Goal: Task Accomplishment & Management: Manage account settings

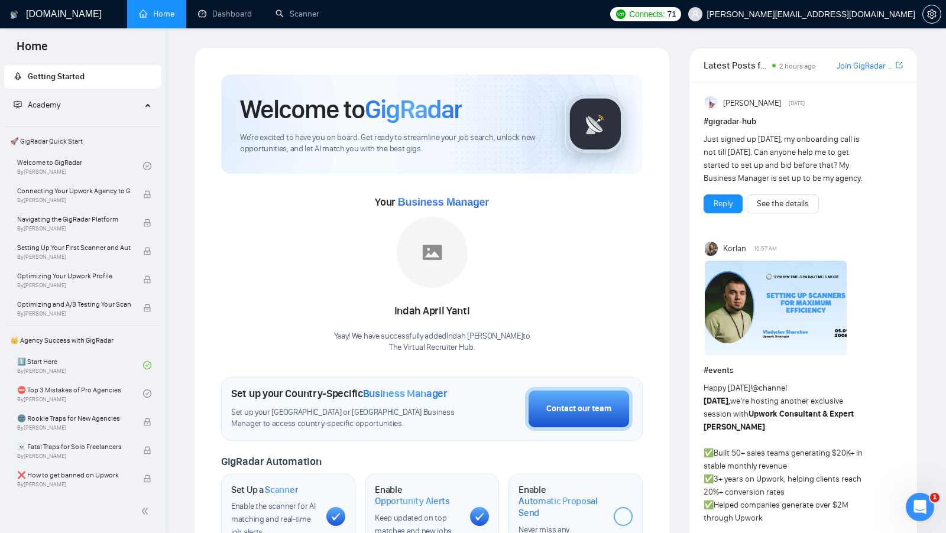
click at [316, 99] on h1 "Welcome to GigRadar" at bounding box center [351, 109] width 222 height 32
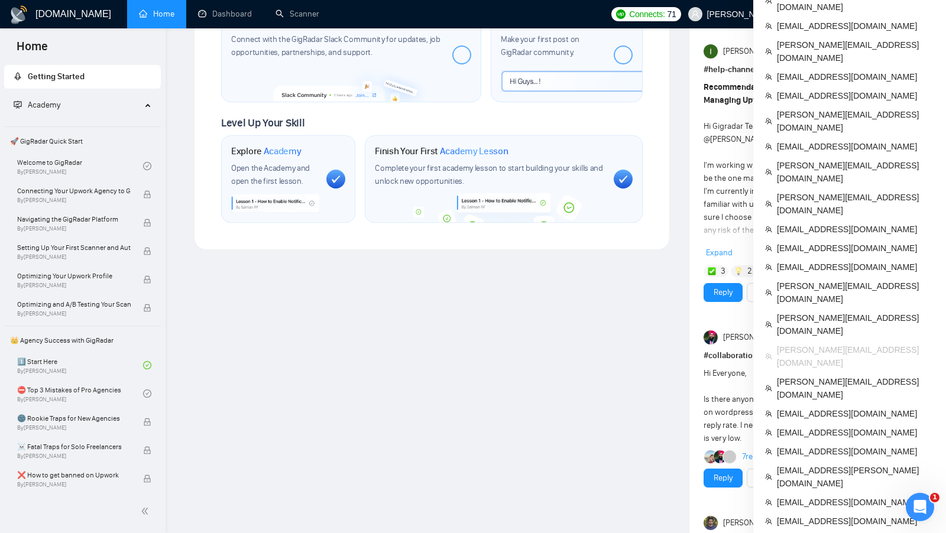
scroll to position [587, 0]
click at [821, 158] on span "[PERSON_NAME][EMAIL_ADDRESS][DOMAIN_NAME]" at bounding box center [855, 171] width 157 height 26
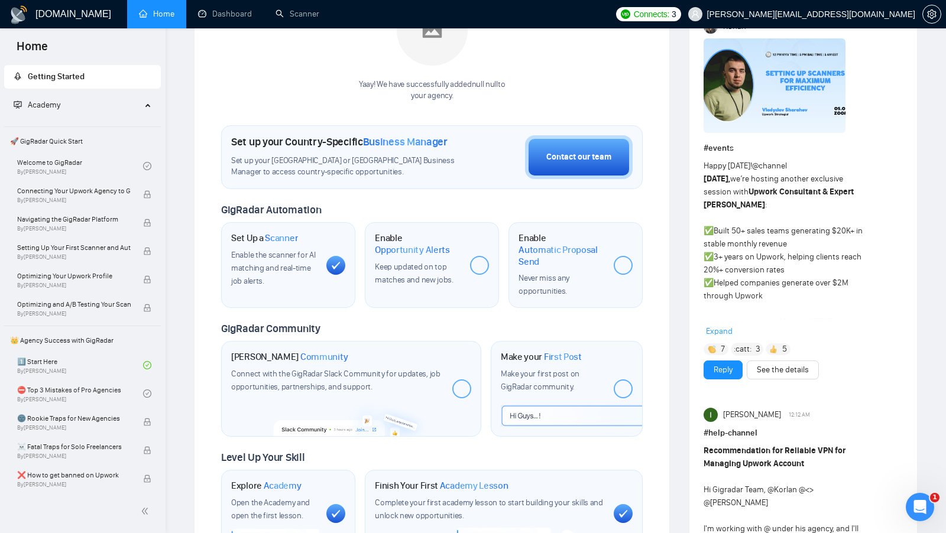
scroll to position [11, 0]
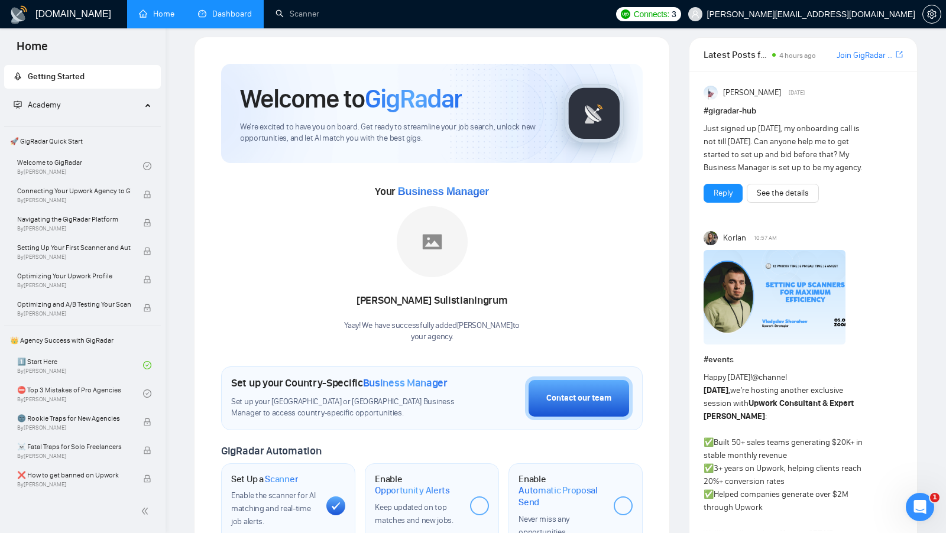
click at [252, 19] on link "Dashboard" at bounding box center [225, 14] width 54 height 10
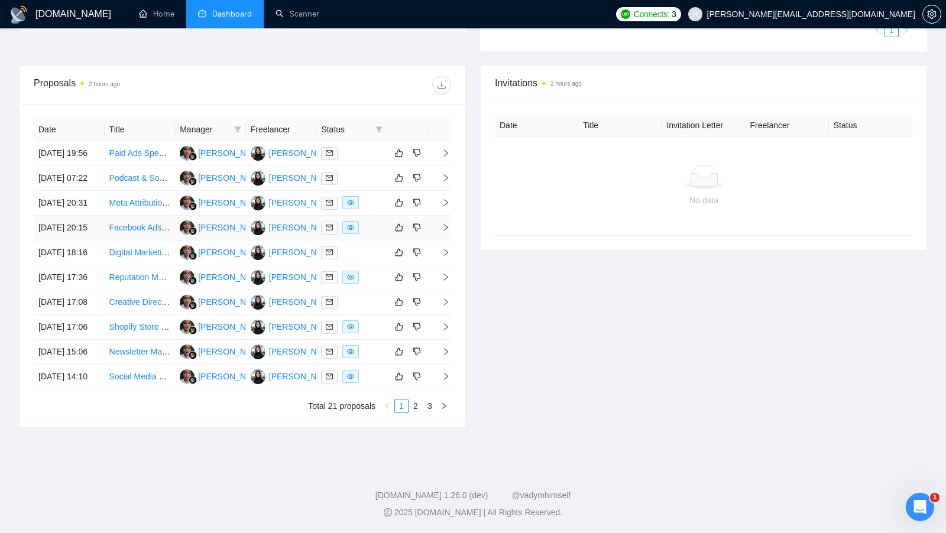
scroll to position [445, 0]
click at [426, 403] on link "3" at bounding box center [429, 406] width 13 height 13
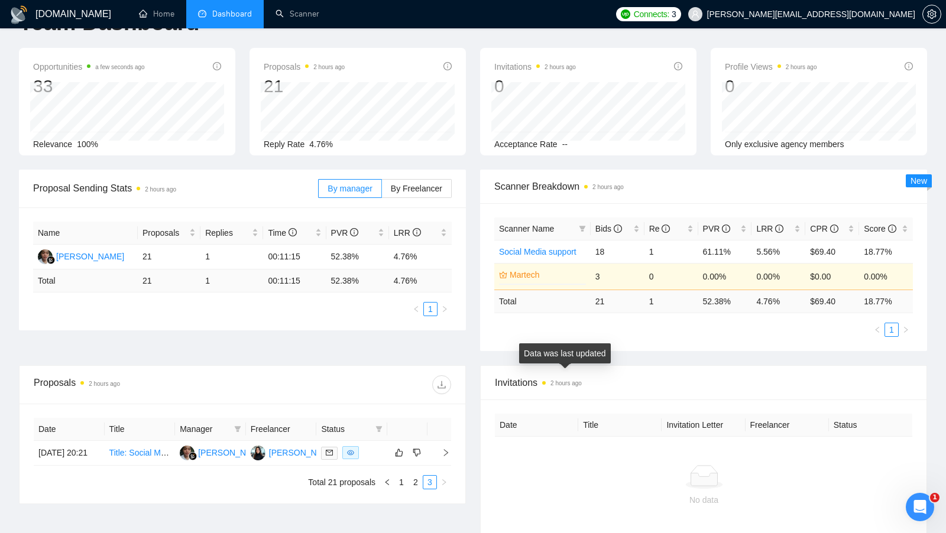
scroll to position [157, 0]
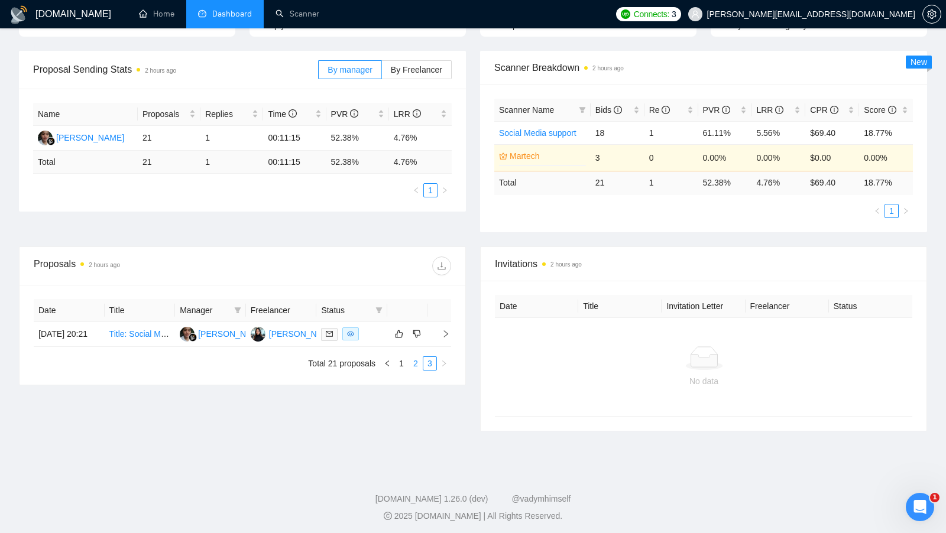
click at [418, 364] on li "2" at bounding box center [416, 364] width 14 height 14
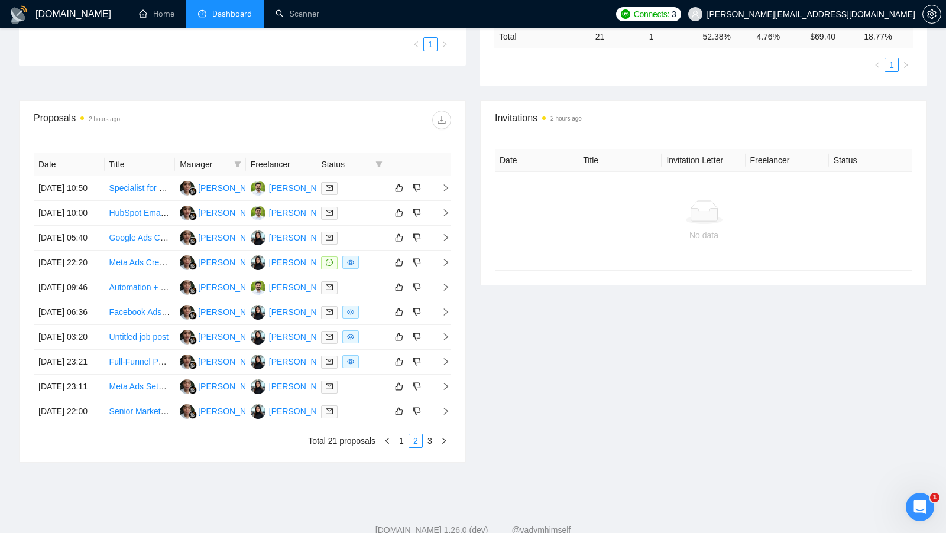
scroll to position [305, 0]
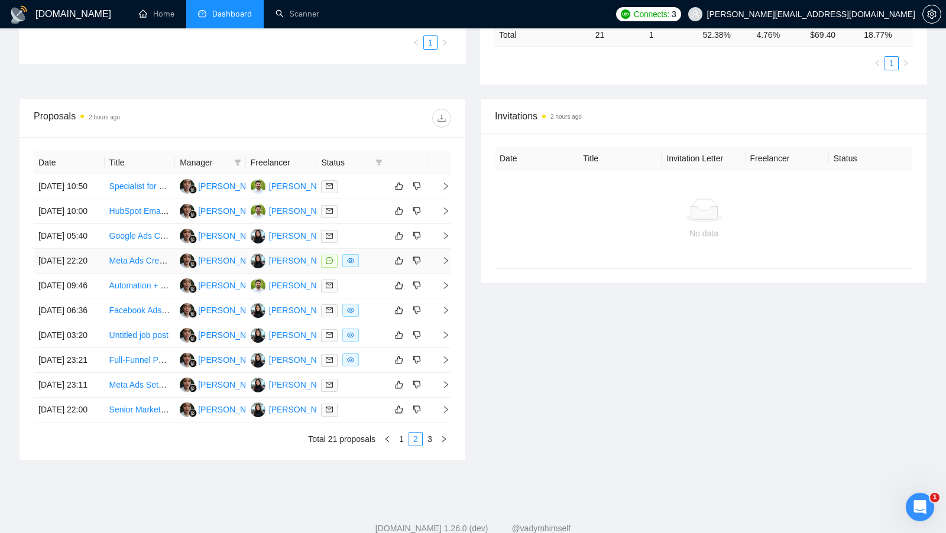
click at [365, 268] on div at bounding box center [352, 261] width 62 height 14
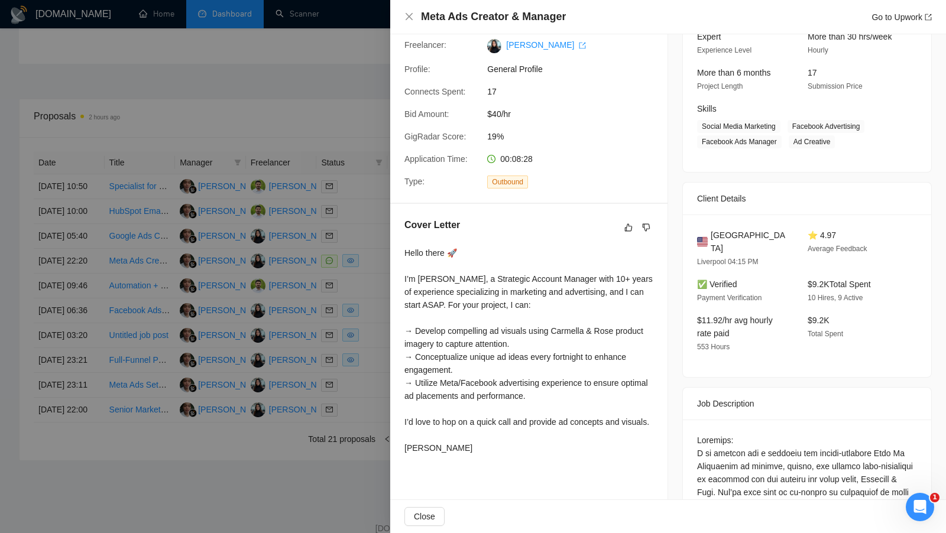
scroll to position [160, 0]
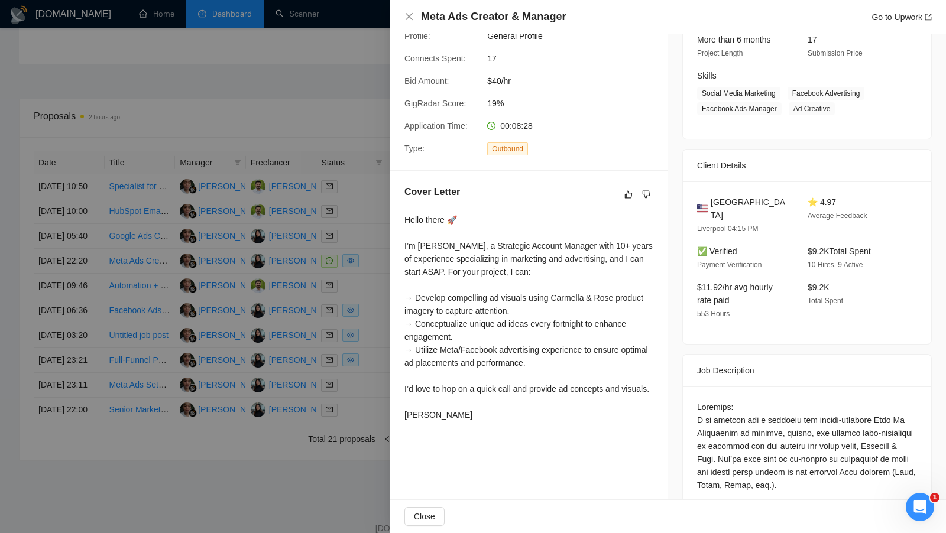
click at [365, 338] on div at bounding box center [473, 266] width 946 height 533
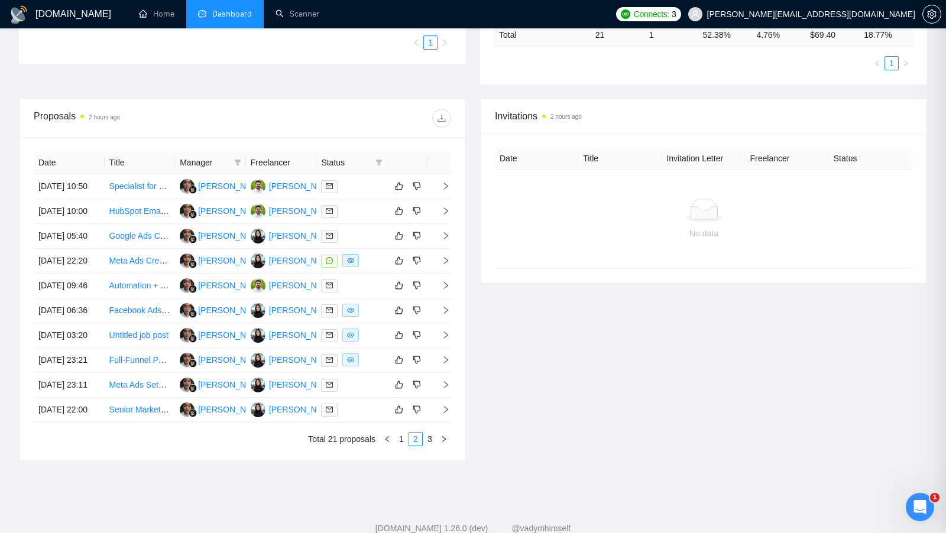
scroll to position [383, 0]
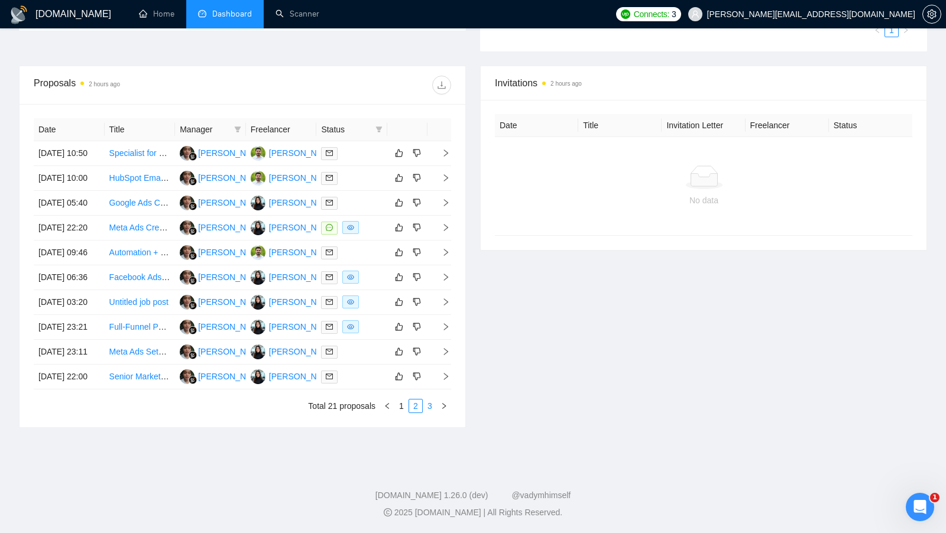
click at [429, 413] on link "3" at bounding box center [429, 406] width 13 height 13
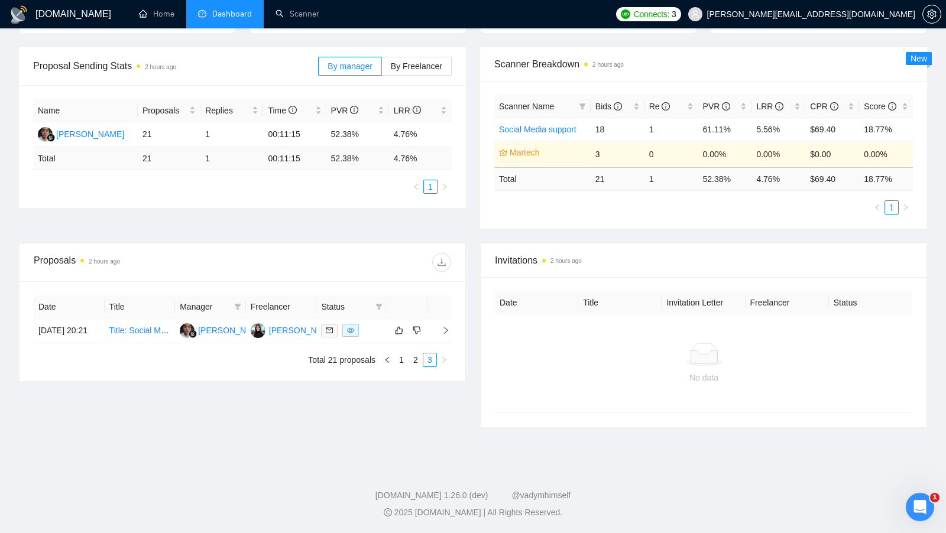
scroll to position [157, 0]
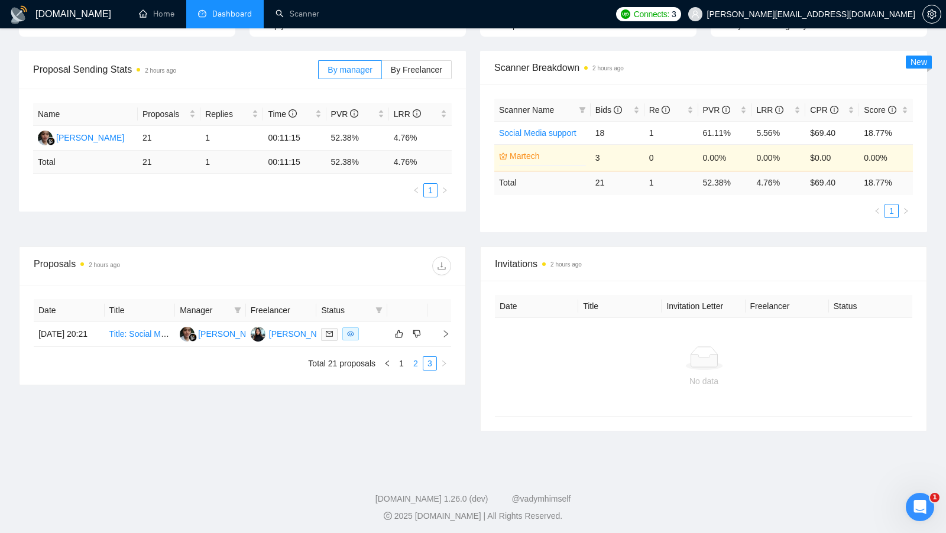
click at [419, 370] on link "2" at bounding box center [415, 363] width 13 height 13
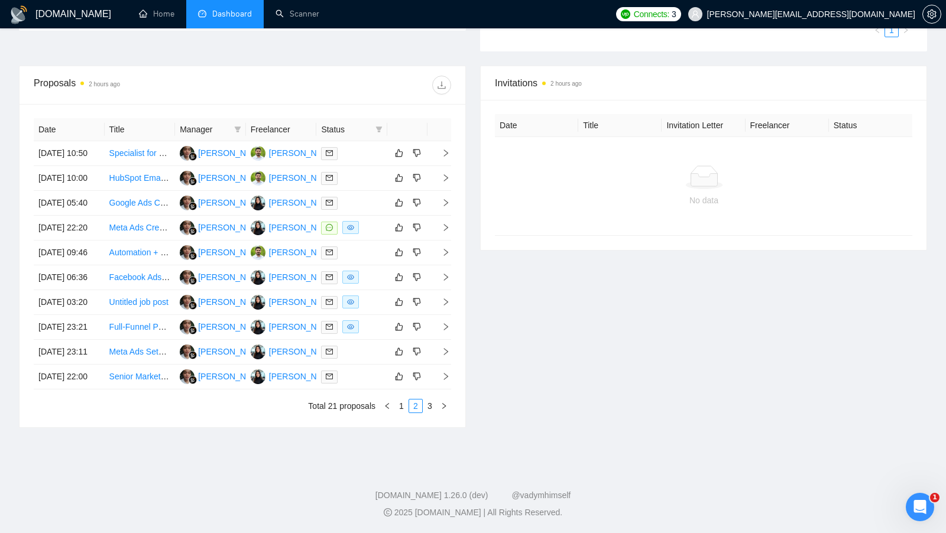
scroll to position [374, 0]
click at [431, 413] on link "3" at bounding box center [429, 406] width 13 height 13
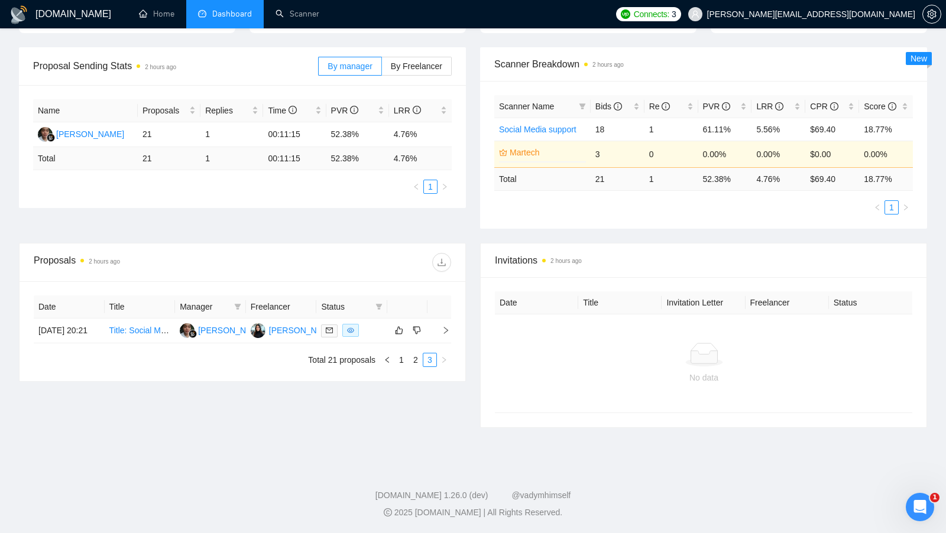
scroll to position [157, 0]
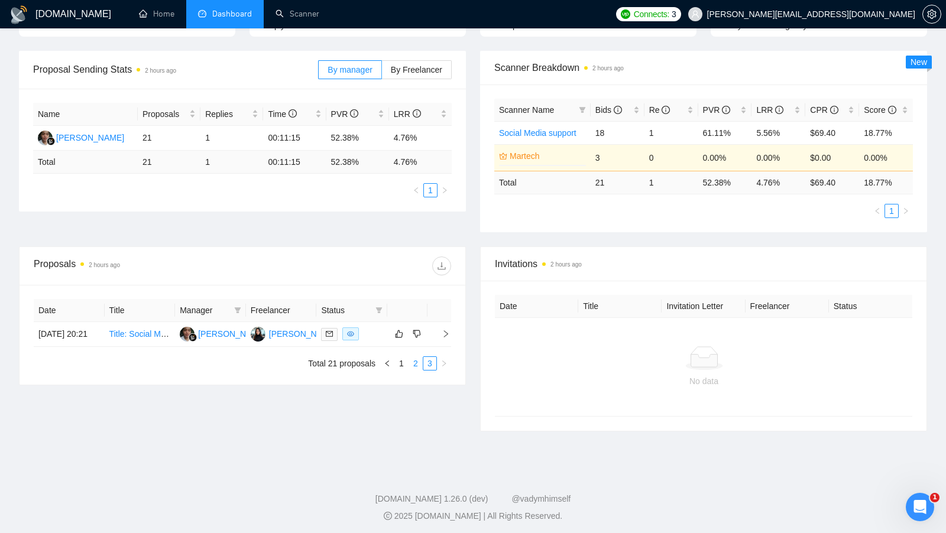
click at [410, 370] on link "2" at bounding box center [415, 363] width 13 height 13
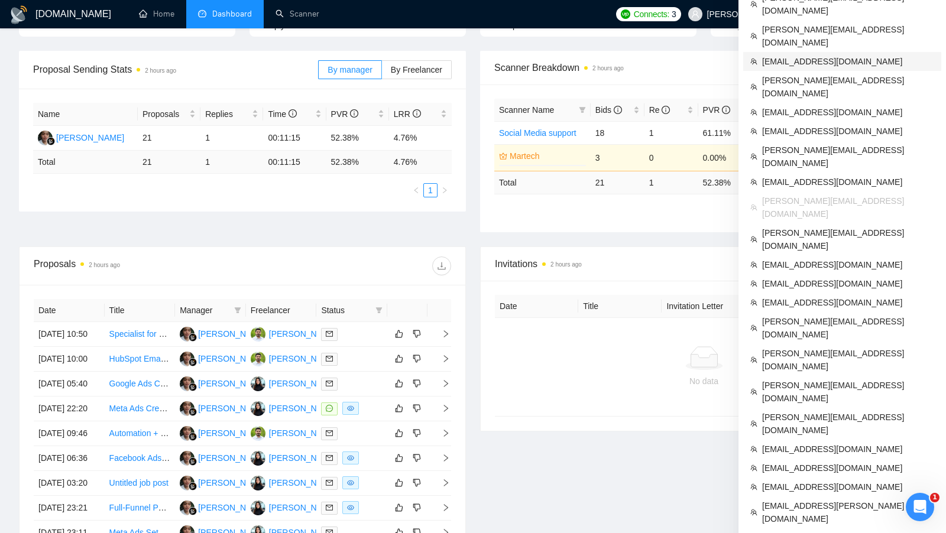
scroll to position [799, 0]
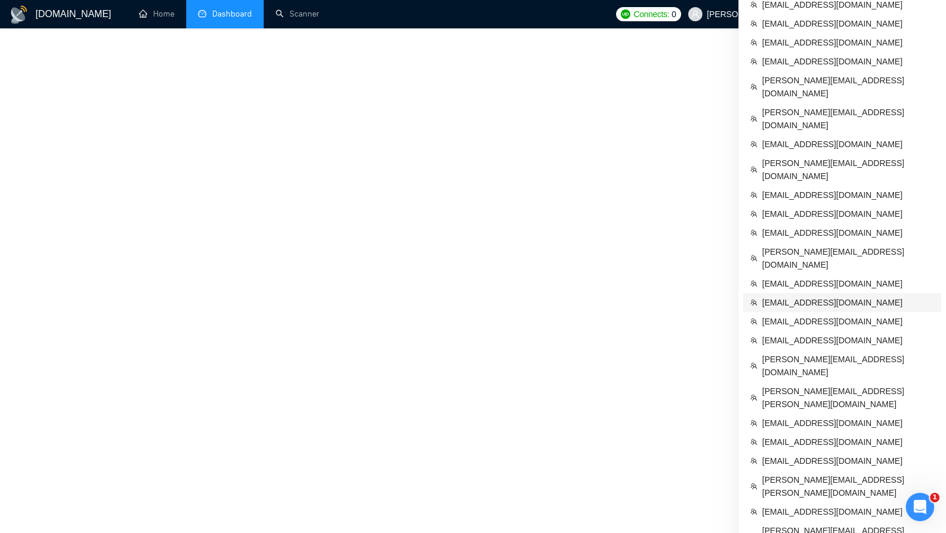
scroll to position [607, 0]
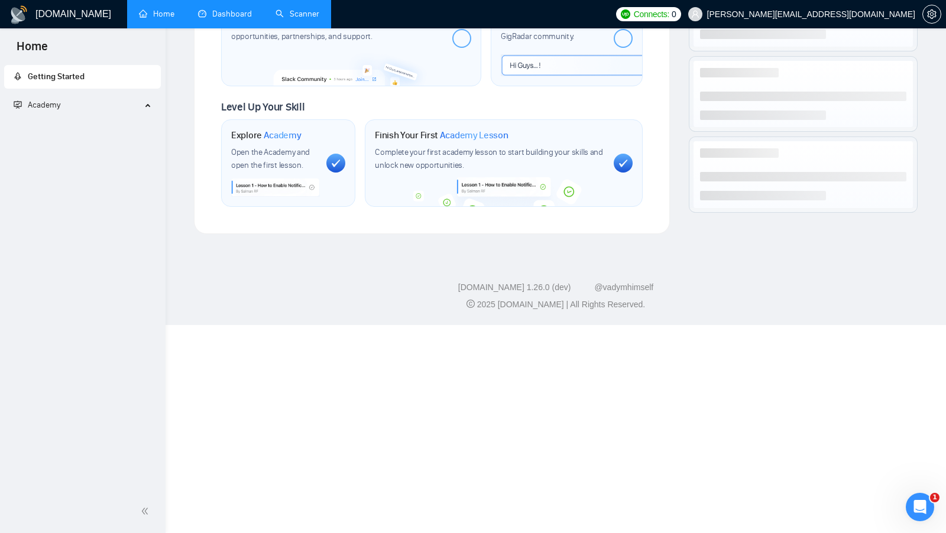
click at [293, 13] on link "Scanner" at bounding box center [298, 14] width 44 height 10
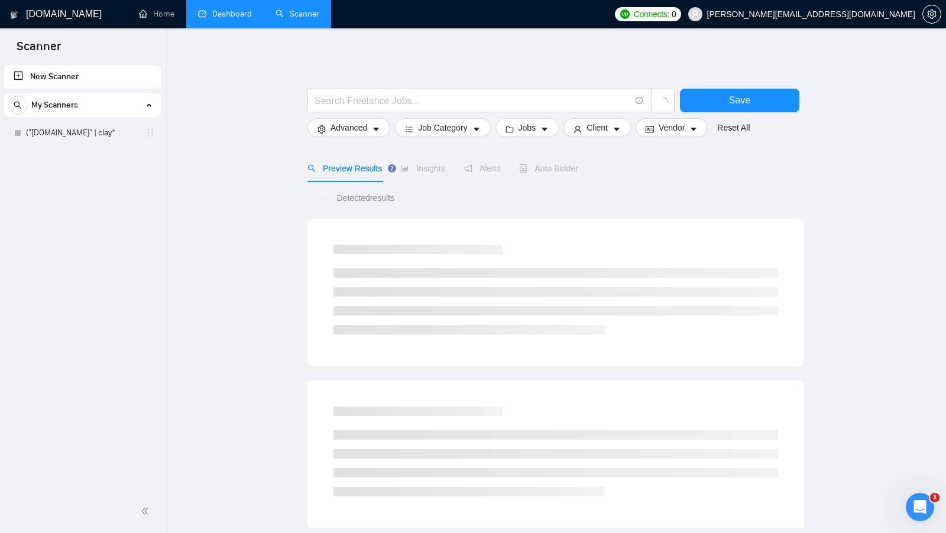
click at [229, 19] on link "Dashboard" at bounding box center [225, 14] width 54 height 10
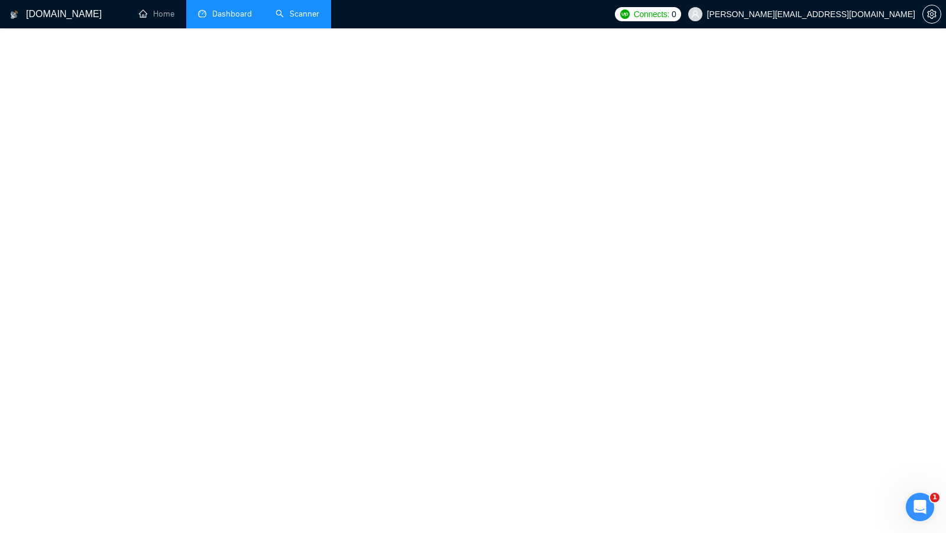
scroll to position [182, 0]
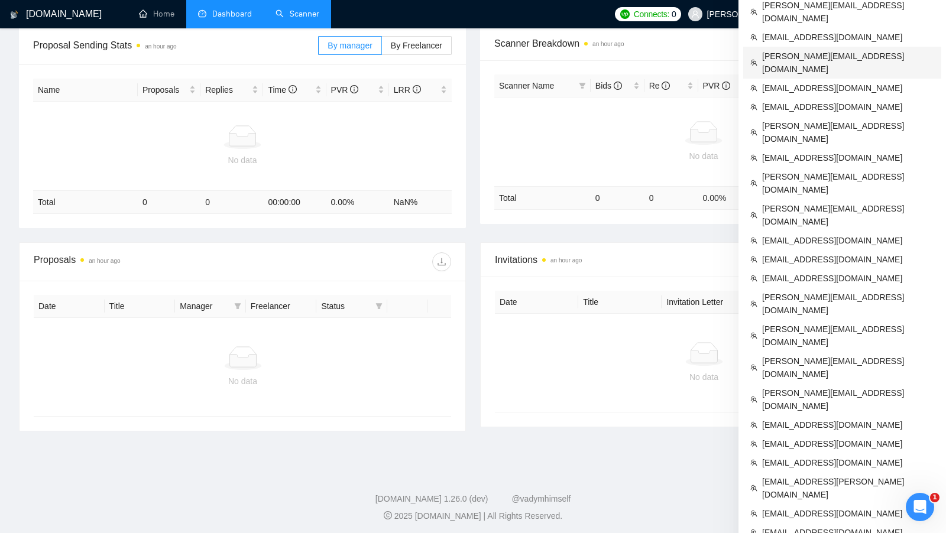
click at [855, 50] on span "[PERSON_NAME][EMAIL_ADDRESS][DOMAIN_NAME]" at bounding box center [848, 63] width 172 height 26
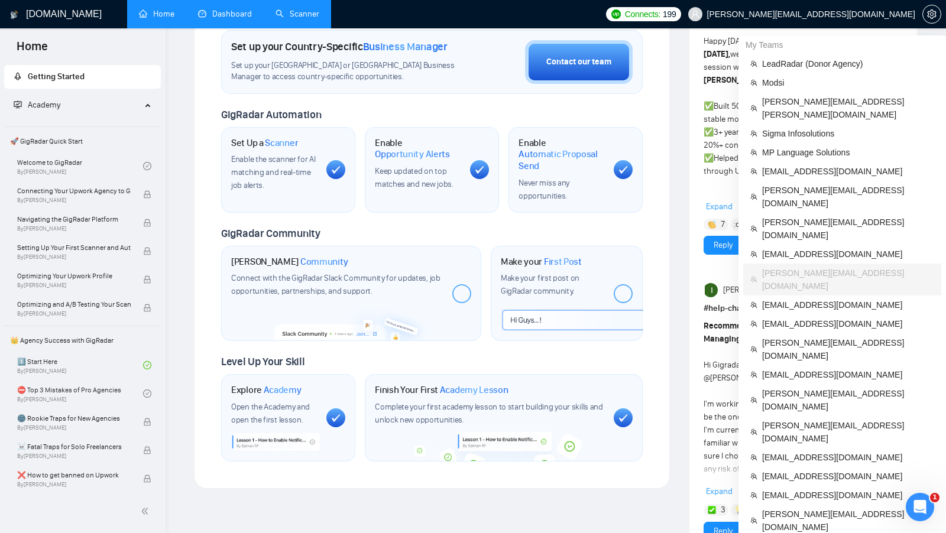
scroll to position [1317, 0]
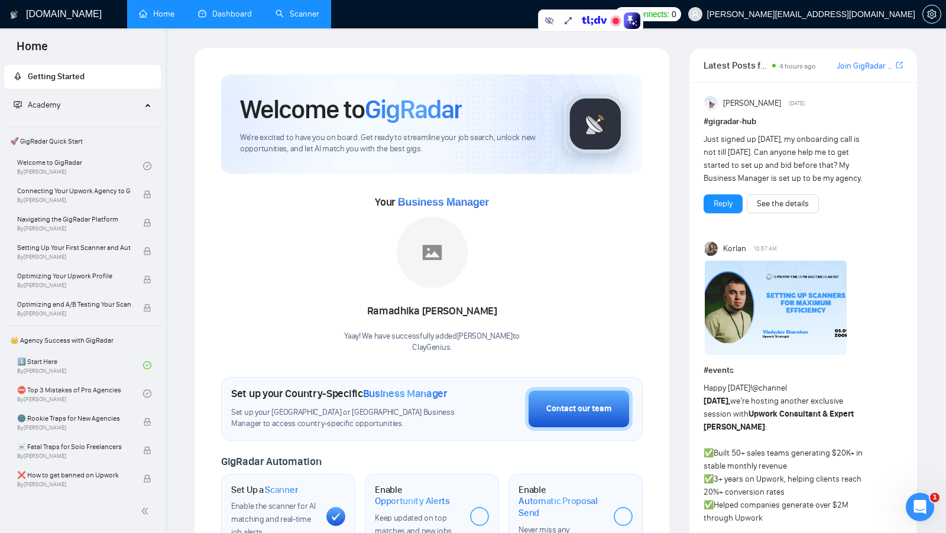
click at [210, 9] on link "Dashboard" at bounding box center [225, 14] width 54 height 10
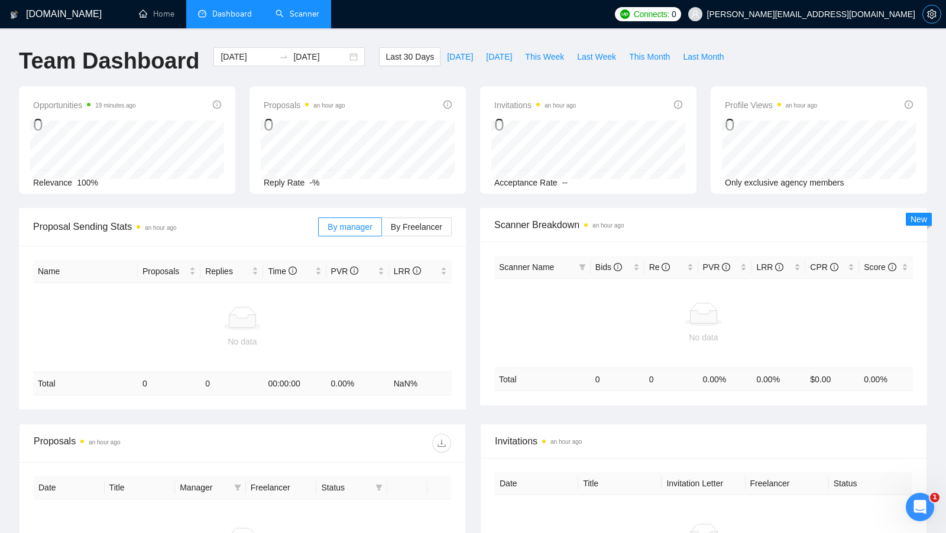
click at [928, 15] on icon "setting" at bounding box center [931, 13] width 9 height 9
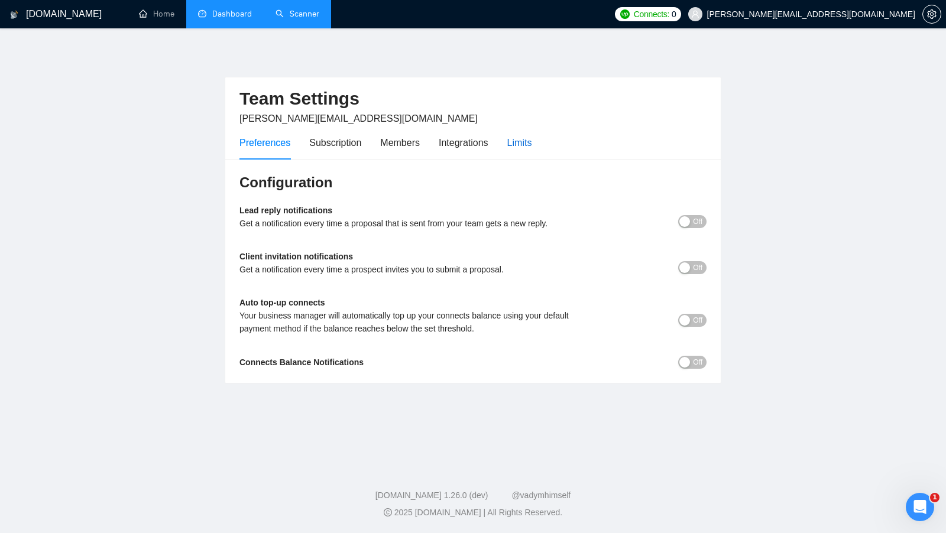
click at [532, 141] on div "Limits" at bounding box center [519, 142] width 25 height 15
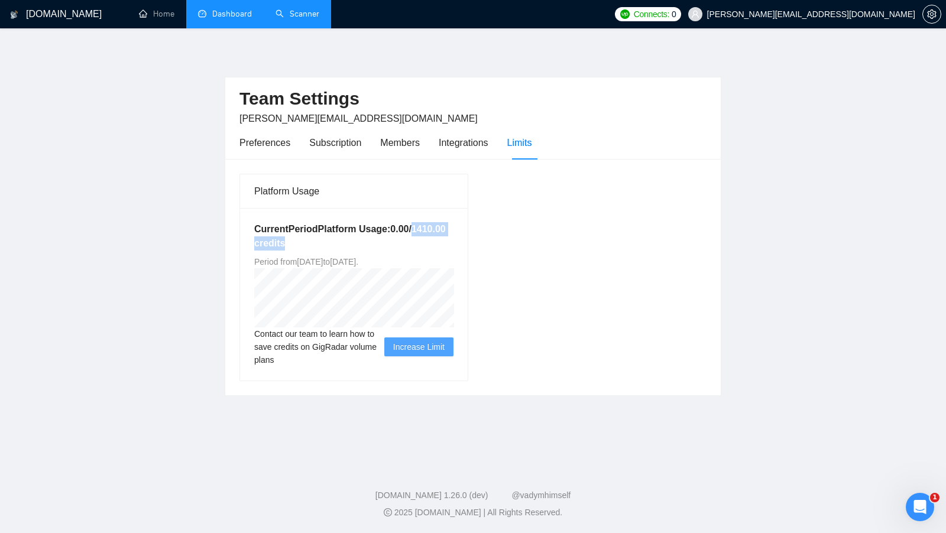
drag, startPoint x: 392, startPoint y: 242, endPoint x: 311, endPoint y: 246, distance: 81.1
click at [311, 244] on h5 "Current Period Platform Usage: 0.00 / 1410.00 credits" at bounding box center [353, 236] width 199 height 28
click at [477, 238] on div "Platform Usage Current Period Platform Usage: 0.00 / 1410.00 credits Period fro…" at bounding box center [473, 277] width 477 height 208
click at [313, 245] on h5 "Current Period Platform Usage: 0.00 / 1410.00 credits" at bounding box center [353, 236] width 199 height 28
click at [718, 121] on div "Team Settings [PERSON_NAME][EMAIL_ADDRESS][DOMAIN_NAME] Preferences Subscriptio…" at bounding box center [473, 118] width 496 height 82
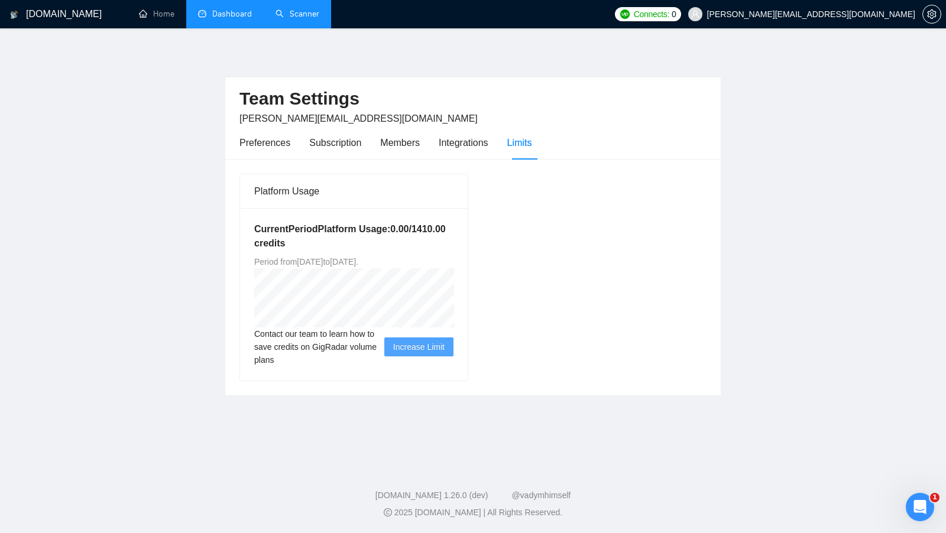
click at [280, 70] on div "Team Settings [PERSON_NAME][EMAIL_ADDRESS][DOMAIN_NAME] Preferences Subscriptio…" at bounding box center [473, 221] width 497 height 349
click at [312, 18] on link "Scanner" at bounding box center [298, 14] width 44 height 10
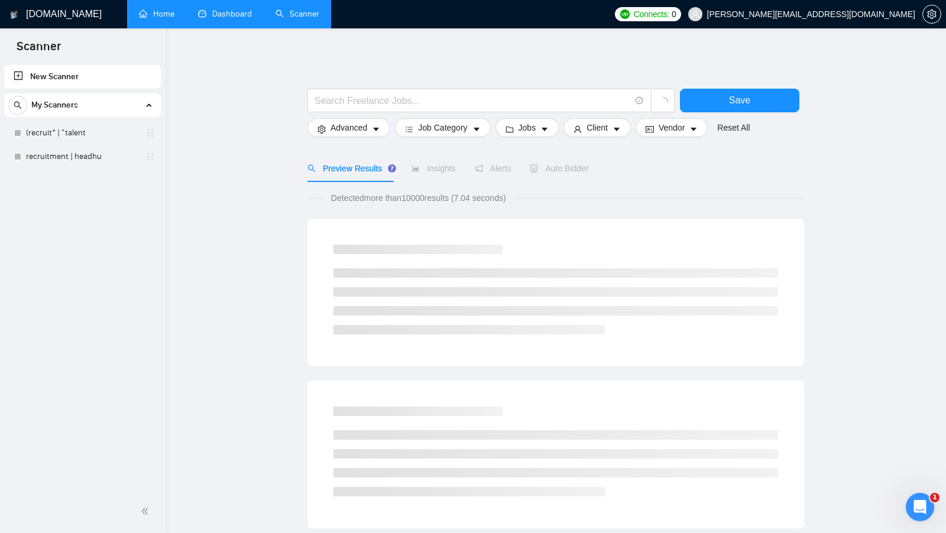
click at [170, 19] on link "Home" at bounding box center [156, 14] width 35 height 10
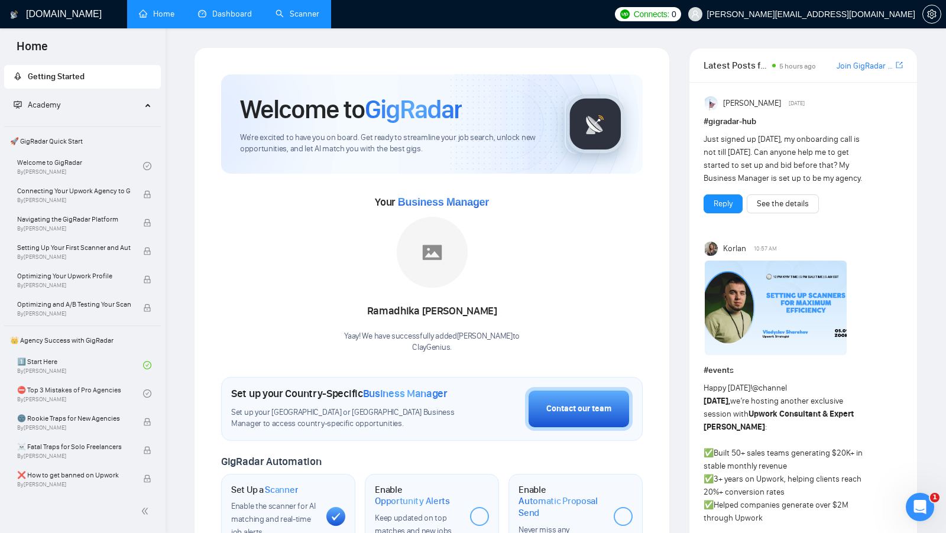
click at [298, 28] on li "Scanner" at bounding box center [297, 14] width 67 height 28
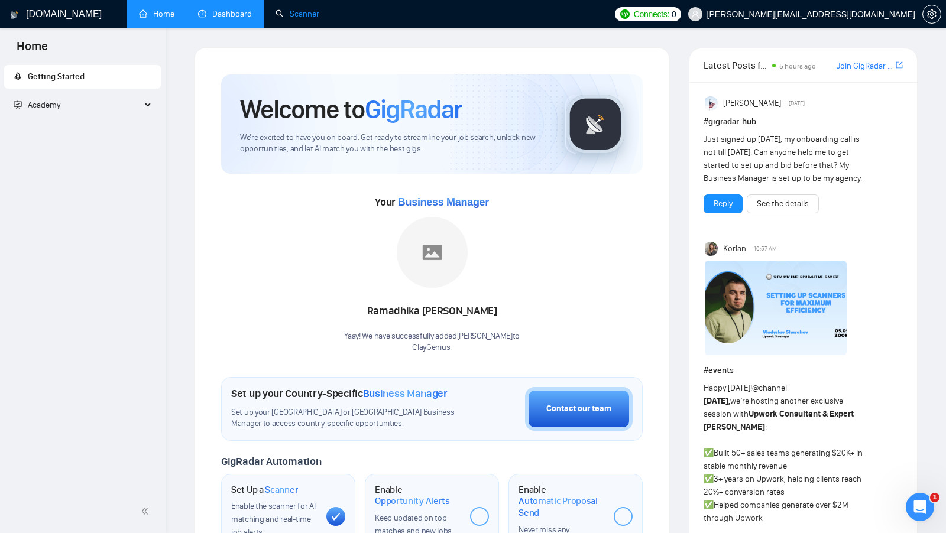
click at [298, 19] on link "Scanner" at bounding box center [298, 14] width 44 height 10
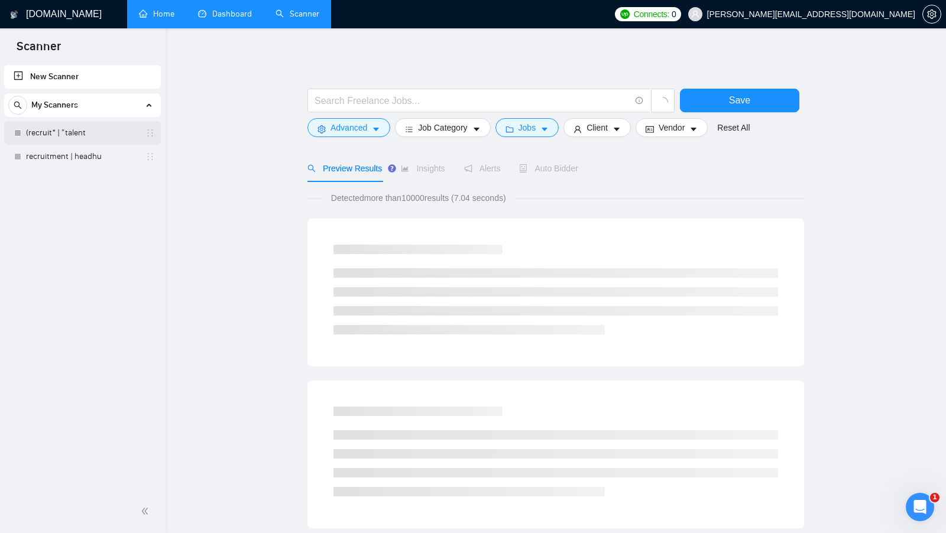
click at [79, 130] on link "(recruit* | "talent" at bounding box center [82, 133] width 112 height 24
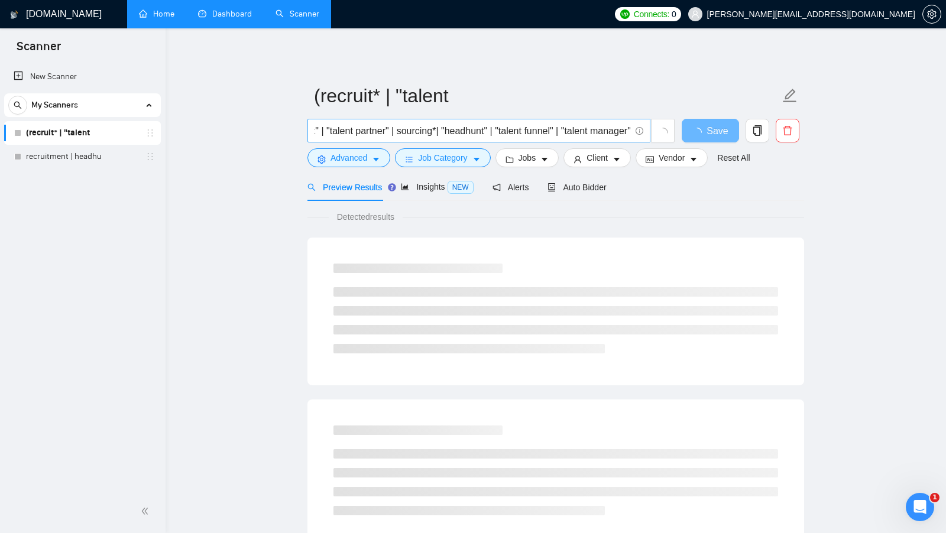
scroll to position [0, 213]
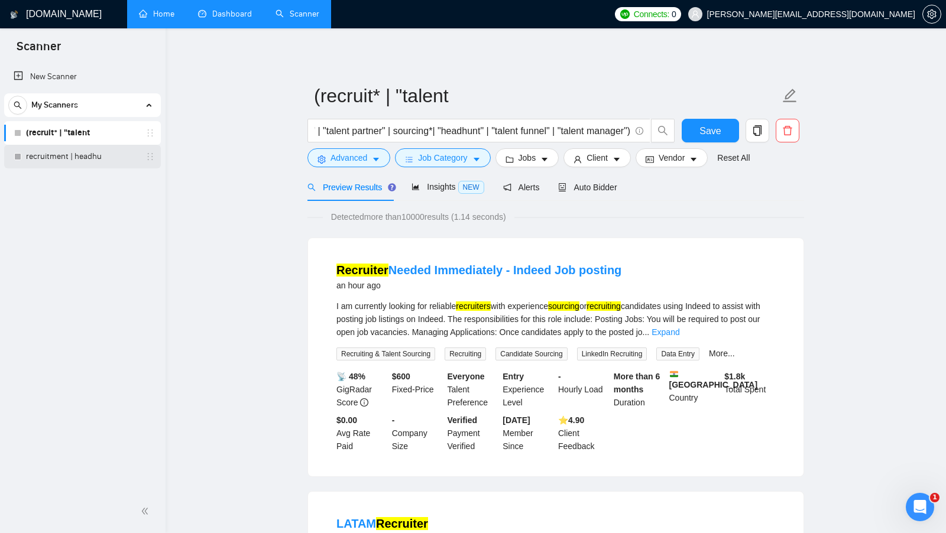
click at [92, 163] on link "recruitment | headhu" at bounding box center [82, 157] width 112 height 24
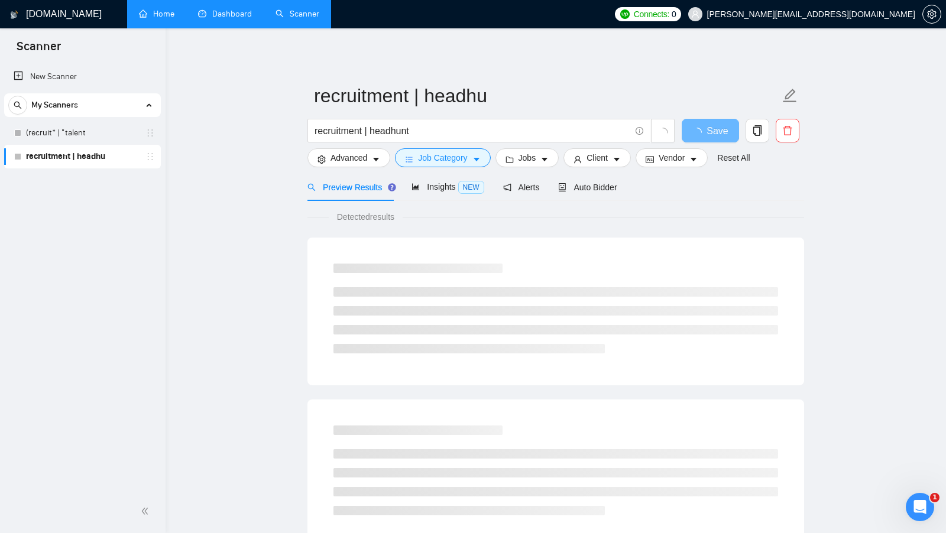
click at [630, 189] on div "Preview Results Insights NEW Alerts Auto Bidder" at bounding box center [556, 187] width 497 height 28
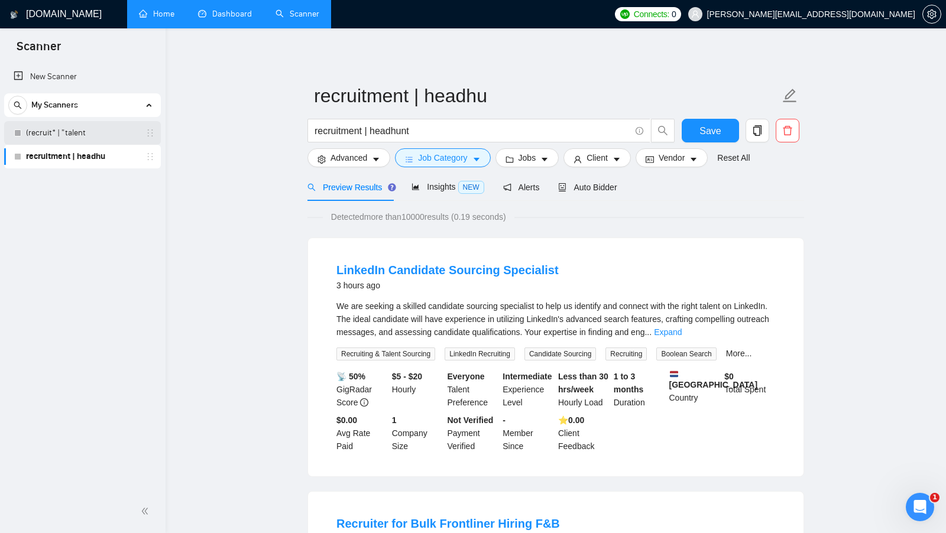
click at [59, 135] on link "(recruit* | "talent" at bounding box center [82, 133] width 112 height 24
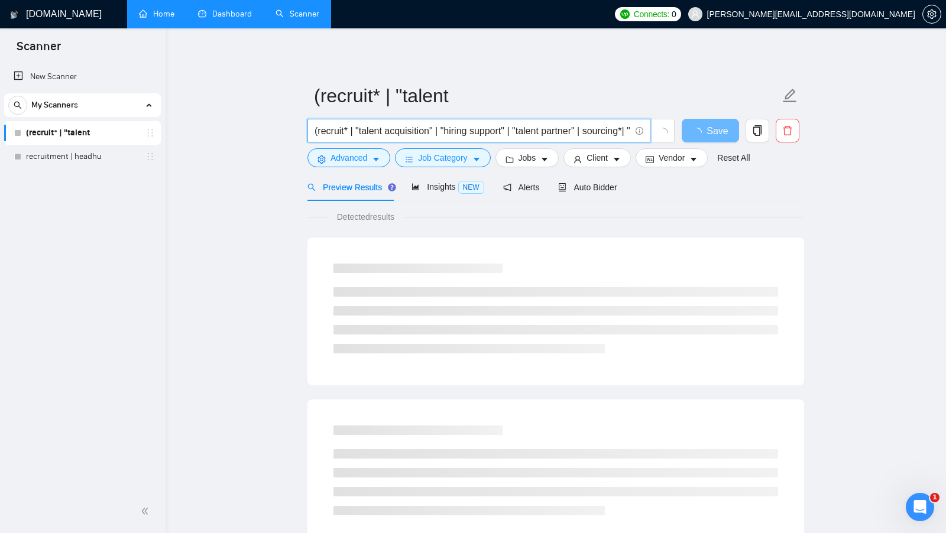
click at [338, 132] on input "(recruit* | "talent acquisition" | "hiring support" | "talent partner" | sourci…" at bounding box center [473, 131] width 316 height 15
click at [337, 132] on input "(recruit* | "talent acquisition" | "hiring support" | "talent partner" | sourci…" at bounding box center [473, 131] width 316 height 15
click at [387, 132] on input "(recruit* | "talent acquisition" | "hiring support" | "talent partner" | sourci…" at bounding box center [473, 131] width 316 height 15
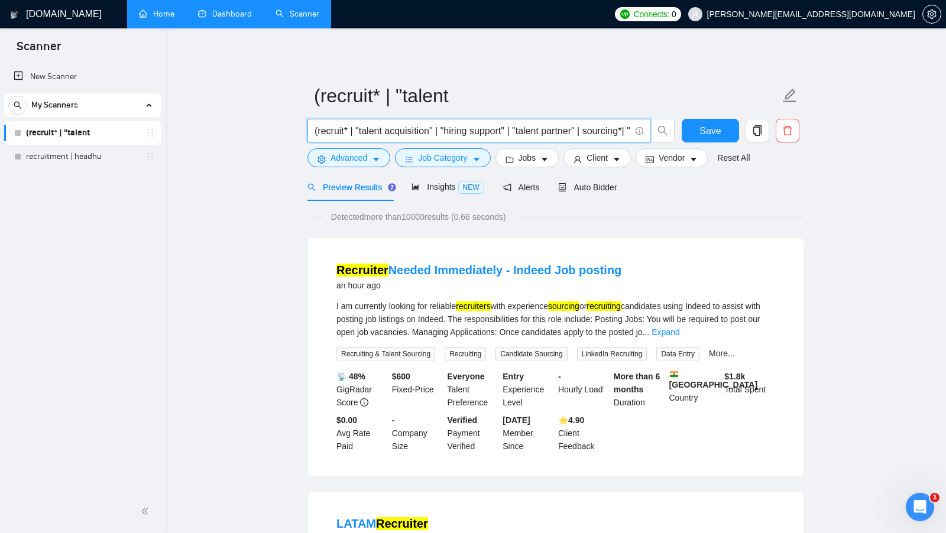
click at [477, 133] on input "(recruit* | "talent acquisition" | "hiring support" | "talent partner" | sourci…" at bounding box center [473, 131] width 316 height 15
click at [684, 217] on div "Detected more than 10000 results (0.66 seconds)" at bounding box center [556, 217] width 497 height 13
drag, startPoint x: 426, startPoint y: 130, endPoint x: 483, endPoint y: 130, distance: 56.8
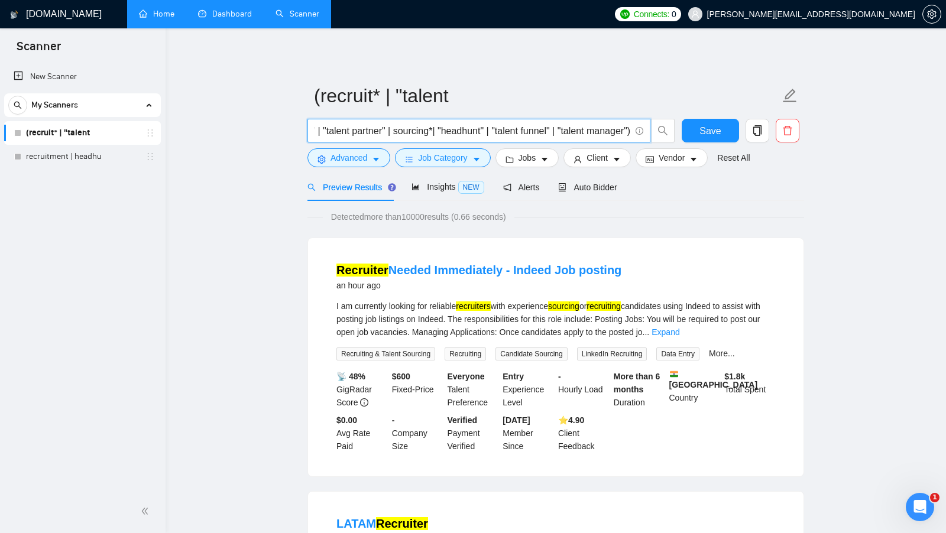
click at [483, 130] on input "(recruit* | "talent acquisition" | "hiring support" | "talent partner" | sourci…" at bounding box center [473, 131] width 316 height 15
click at [496, 130] on input "(recruit* | "talent acquisition" | "hiring support" | "talent partner" | sourci…" at bounding box center [473, 131] width 316 height 15
click at [526, 166] on button "Jobs" at bounding box center [528, 157] width 64 height 19
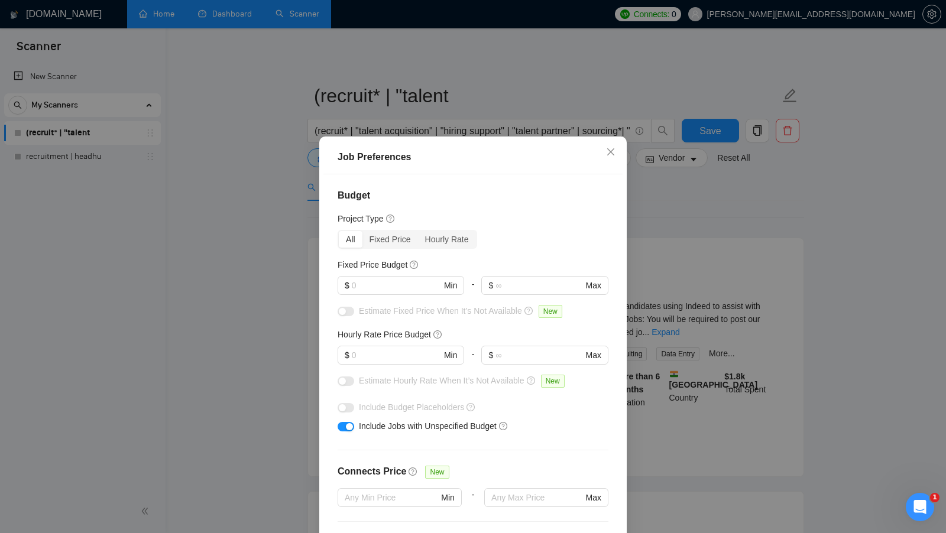
click at [688, 247] on div "Job Preferences Budget Project Type All Fixed Price Hourly Rate Fixed Price Bud…" at bounding box center [473, 266] width 946 height 533
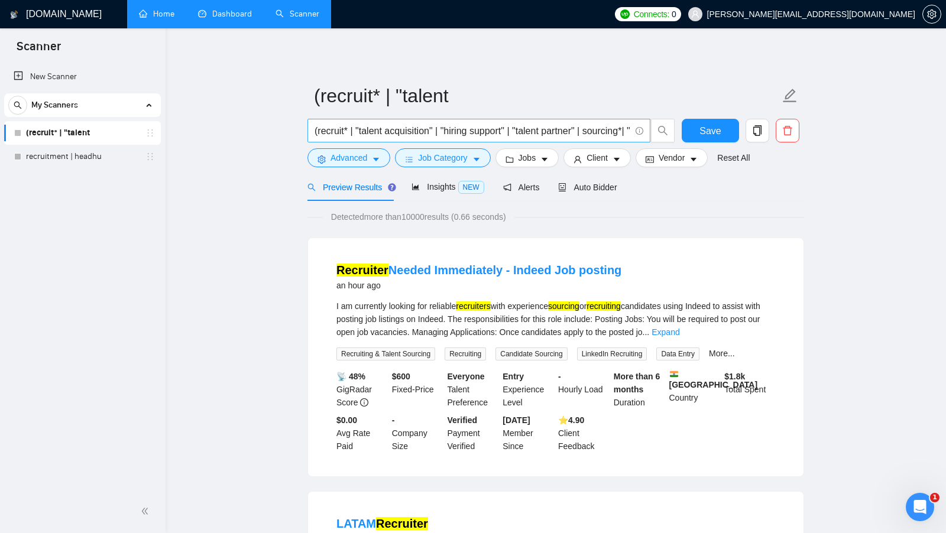
click at [597, 136] on input "(recruit* | "talent acquisition" | "hiring support" | "talent partner" | sourci…" at bounding box center [473, 131] width 316 height 15
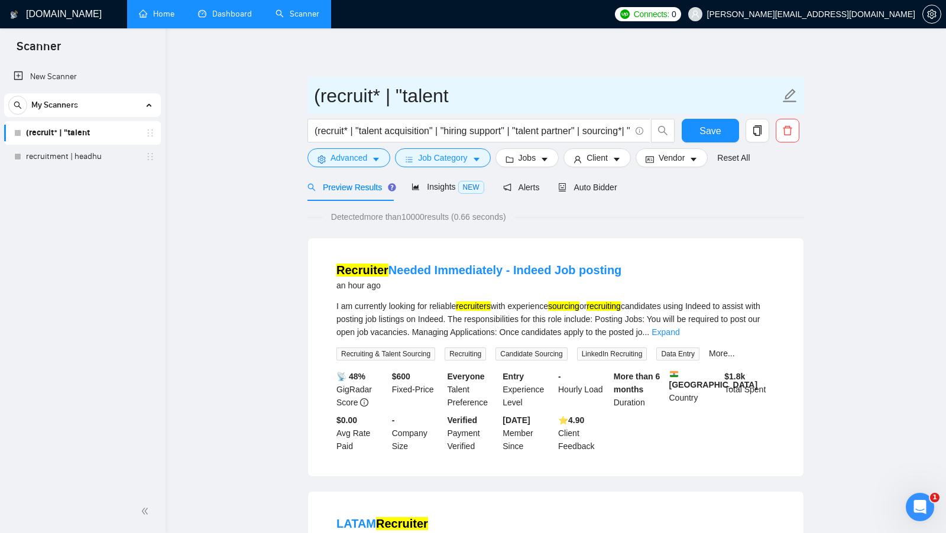
drag, startPoint x: 493, startPoint y: 103, endPoint x: 245, endPoint y: 103, distance: 247.2
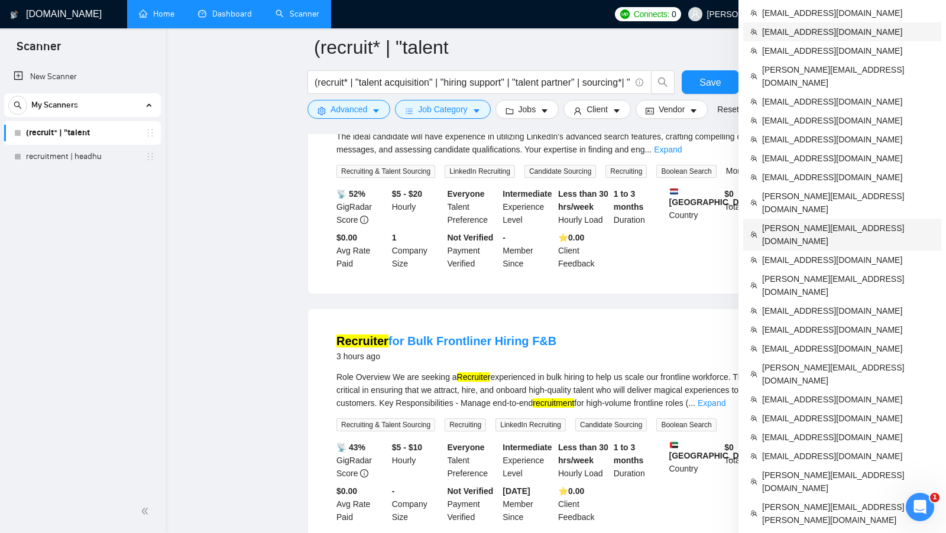
scroll to position [722, 0]
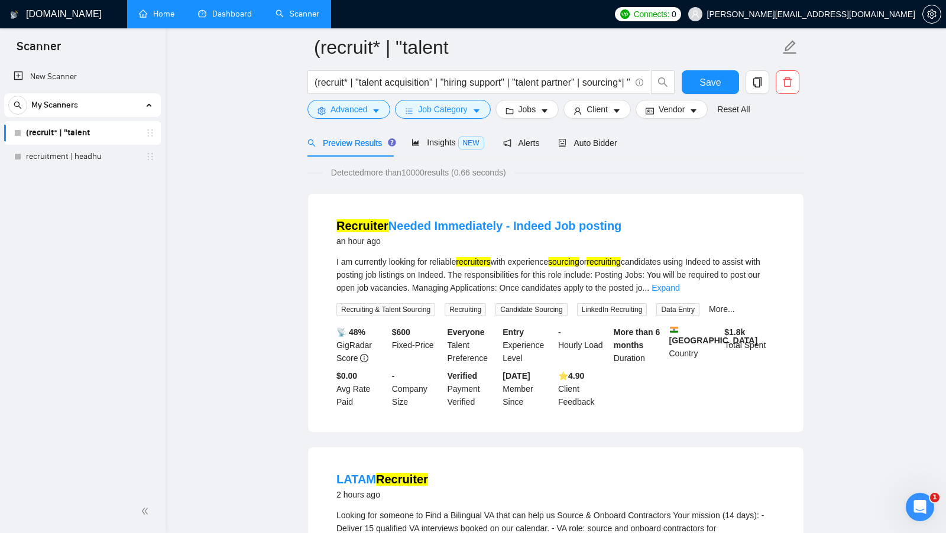
scroll to position [0, 0]
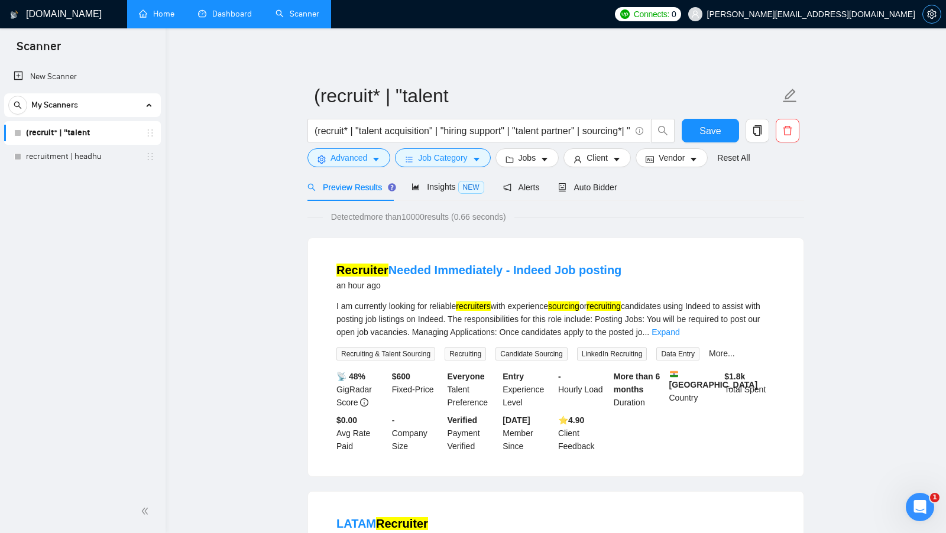
click at [934, 17] on icon "setting" at bounding box center [931, 13] width 9 height 9
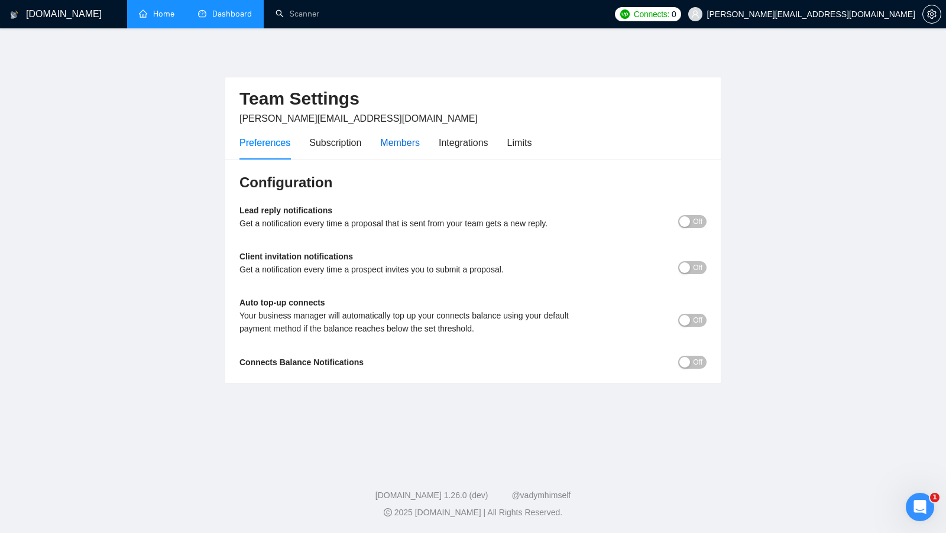
click at [414, 138] on div "Members" at bounding box center [400, 142] width 40 height 15
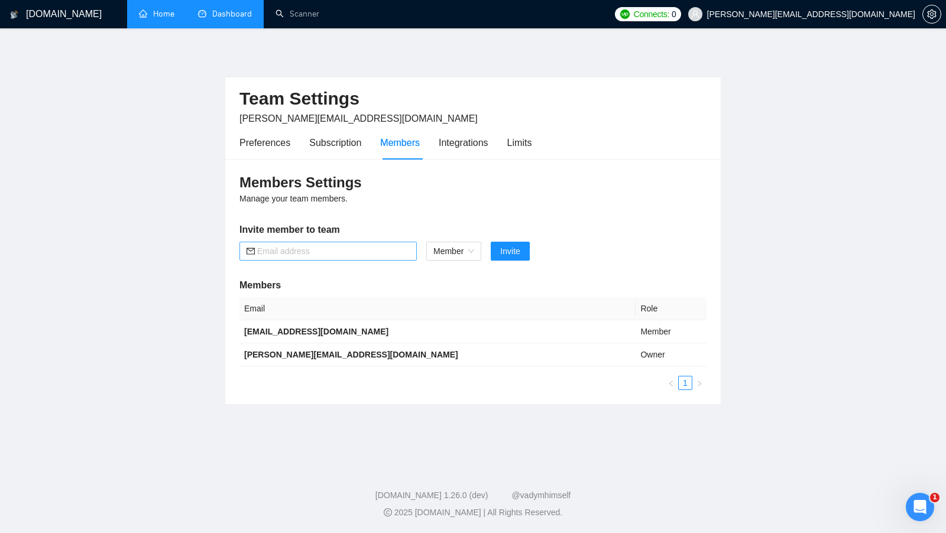
click at [352, 246] on input "text" at bounding box center [333, 251] width 153 height 13
paste input "[EMAIL_ADDRESS][DOMAIN_NAME]"
click at [468, 255] on span "Member" at bounding box center [453, 251] width 41 height 18
type input "[EMAIL_ADDRESS][DOMAIN_NAME]"
click at [467, 276] on div "Admin" at bounding box center [454, 273] width 42 height 13
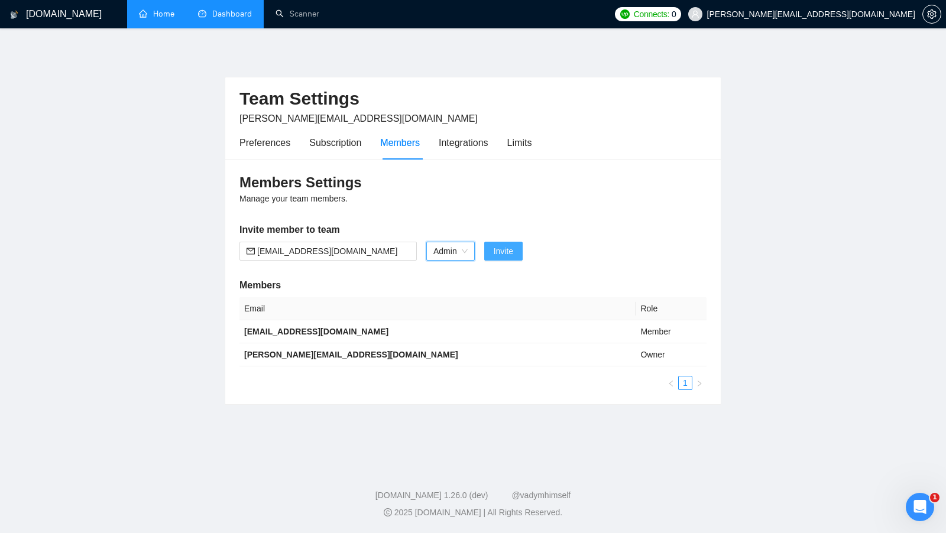
click at [507, 247] on span "Invite" at bounding box center [504, 251] width 20 height 13
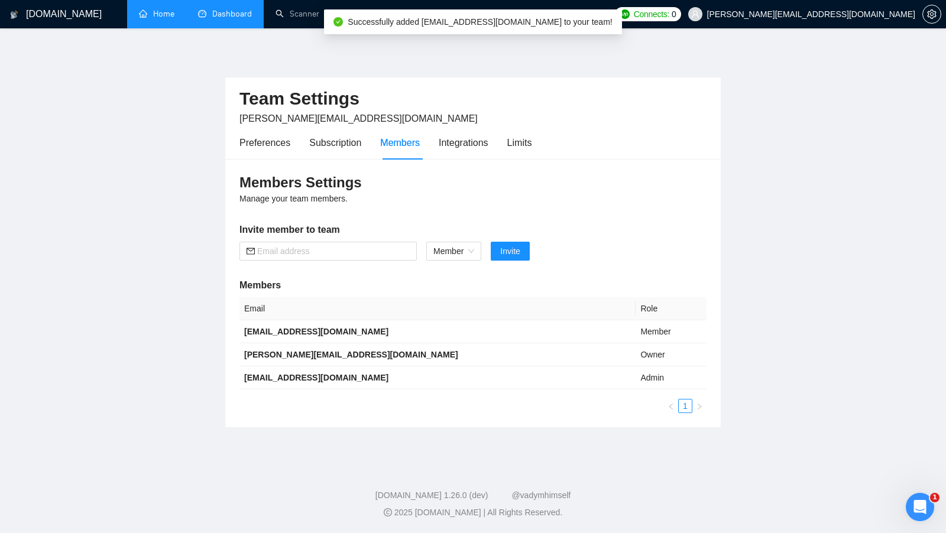
click at [691, 111] on div "Team Settings [PERSON_NAME][EMAIL_ADDRESS][DOMAIN_NAME]" at bounding box center [473, 101] width 467 height 48
click at [289, 19] on link "Scanner" at bounding box center [298, 14] width 44 height 10
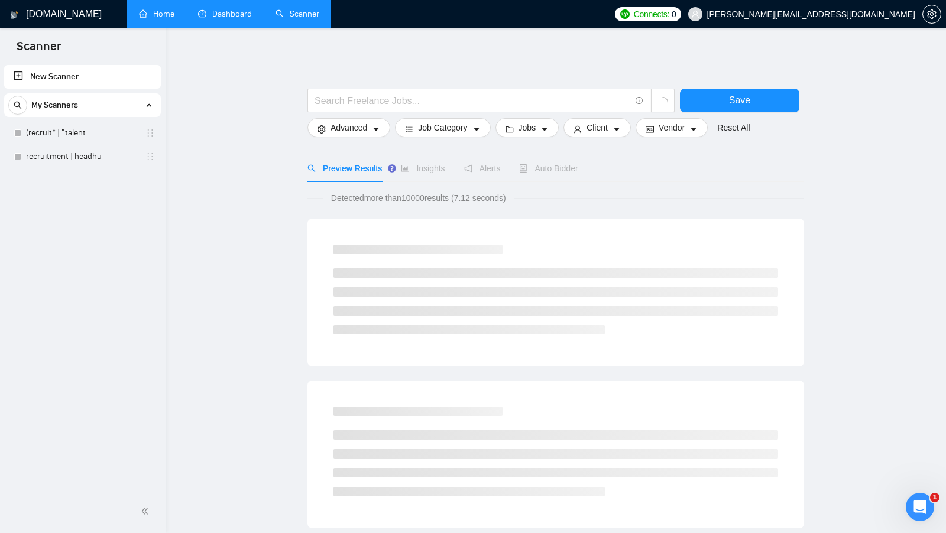
click at [102, 142] on link "(recruit* | "talent" at bounding box center [82, 133] width 112 height 24
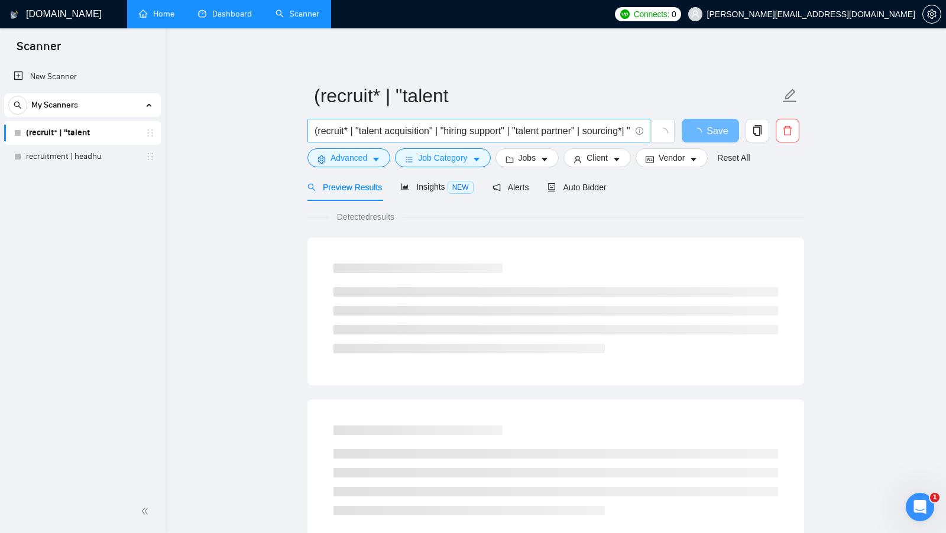
click at [364, 128] on input "(recruit* | "talent acquisition" | "hiring support" | "talent partner" | sourci…" at bounding box center [473, 131] width 316 height 15
click at [225, 27] on li "Dashboard" at bounding box center [224, 14] width 77 height 28
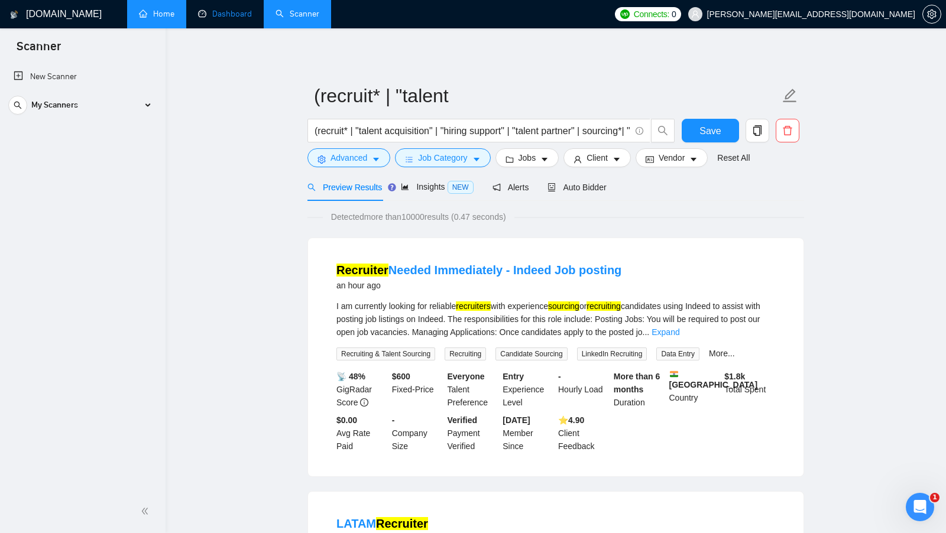
click at [245, 19] on link "Dashboard" at bounding box center [225, 14] width 54 height 10
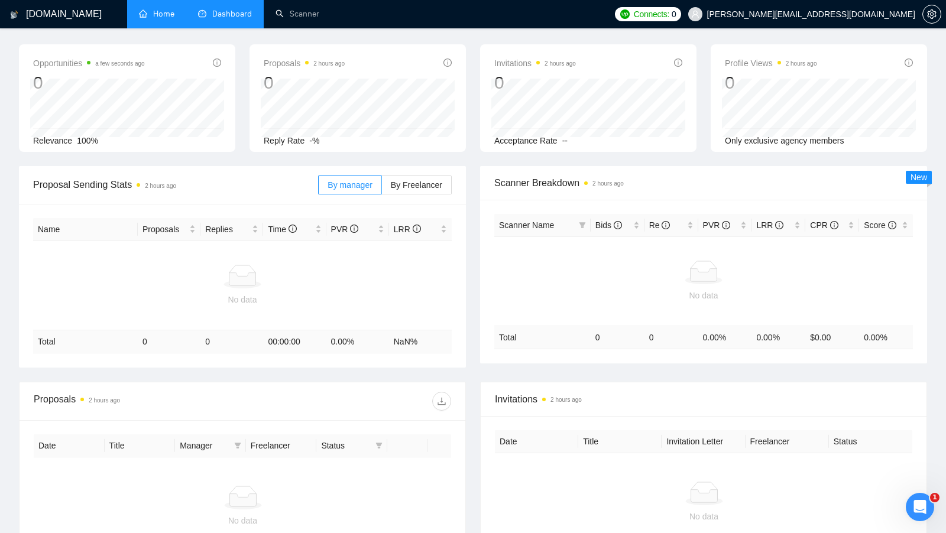
scroll to position [17, 0]
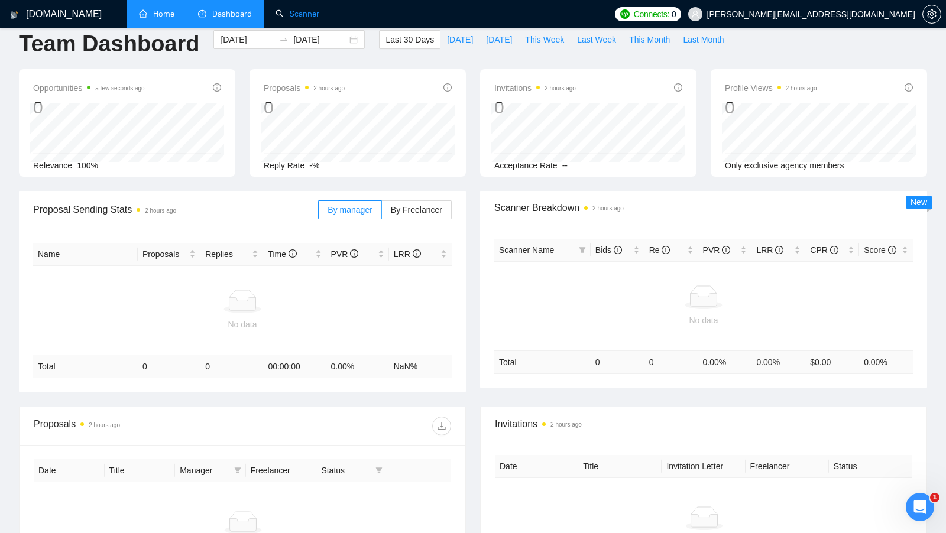
click at [300, 9] on link "Scanner" at bounding box center [298, 14] width 44 height 10
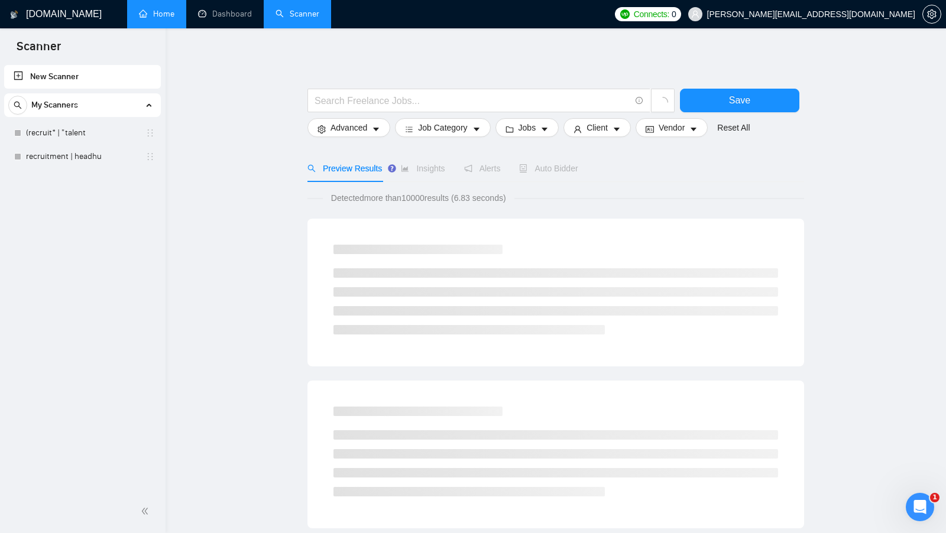
click at [905, 14] on span "[PERSON_NAME][EMAIL_ADDRESS][DOMAIN_NAME]" at bounding box center [811, 14] width 208 height 0
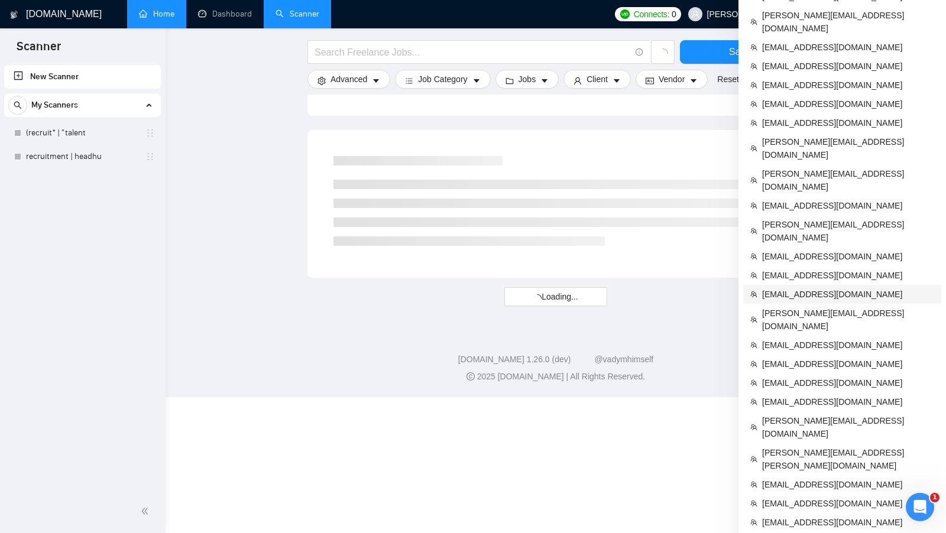
scroll to position [798, 0]
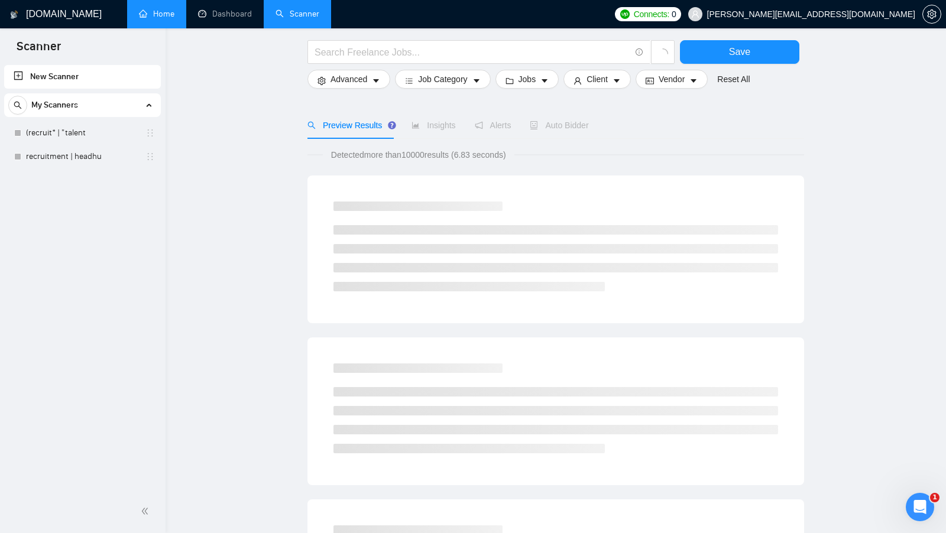
scroll to position [0, 0]
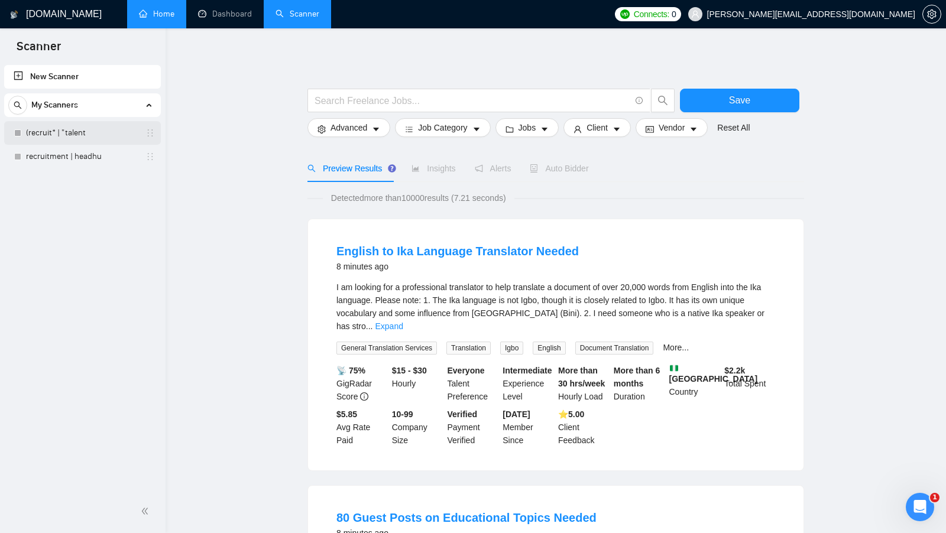
click at [113, 139] on link "(recruit* | "talent" at bounding box center [82, 133] width 112 height 24
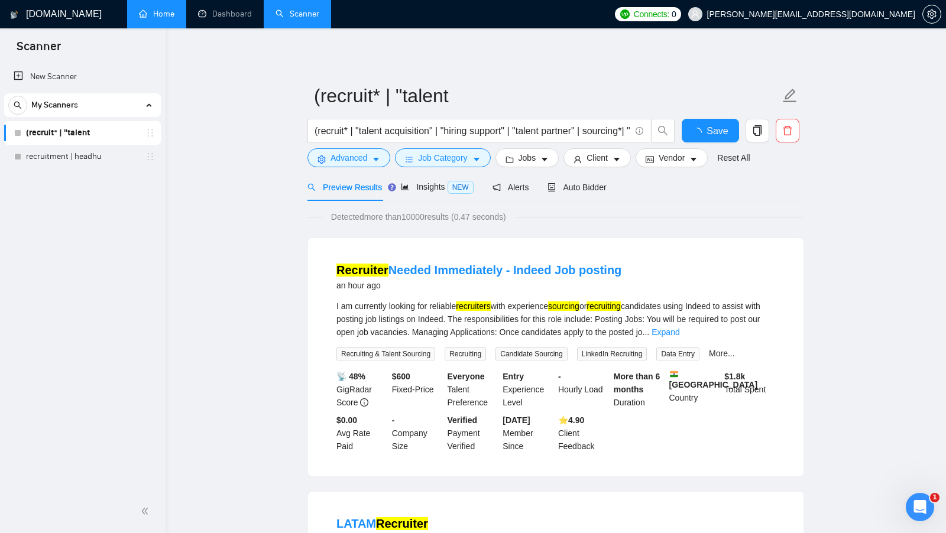
click at [552, 163] on button "Jobs" at bounding box center [528, 157] width 64 height 19
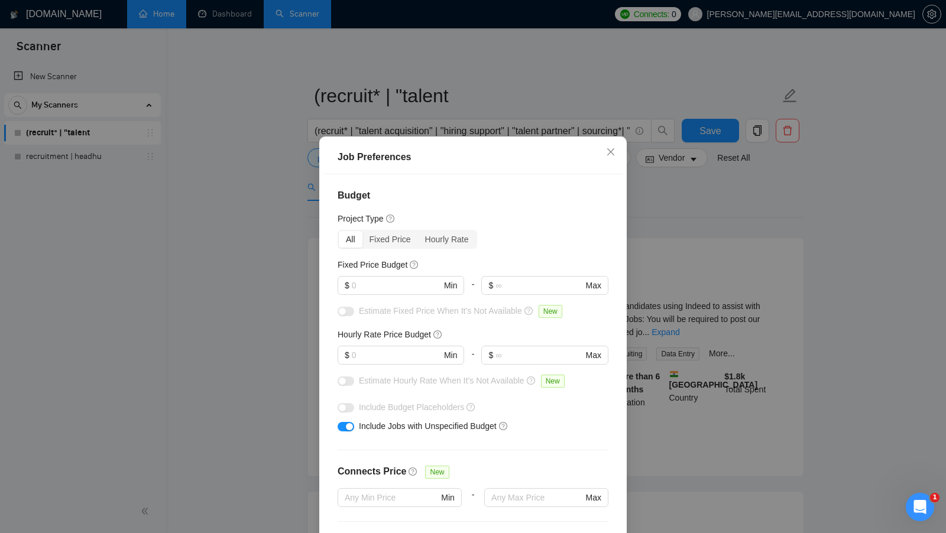
click at [728, 178] on div "Job Preferences Budget Project Type All Fixed Price Hourly Rate Fixed Price Bud…" at bounding box center [473, 266] width 946 height 533
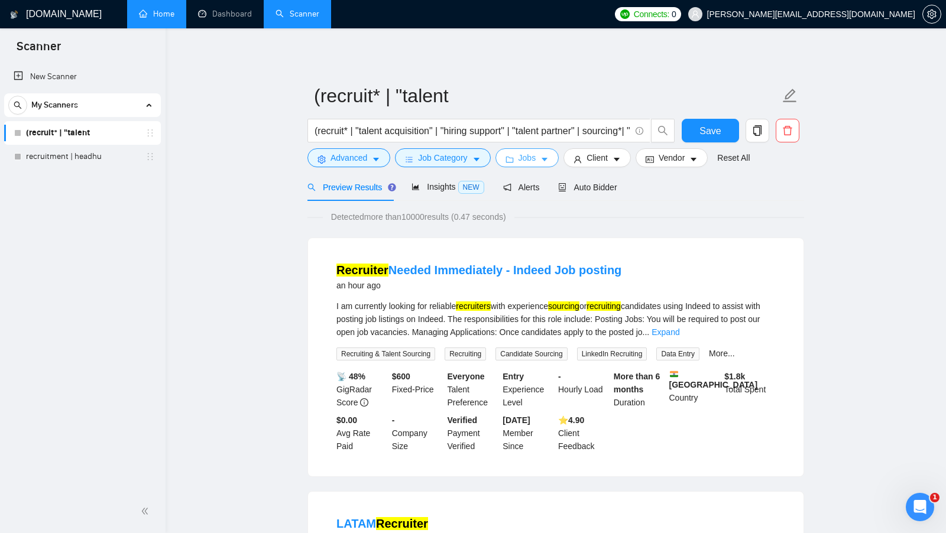
click at [536, 160] on span "Jobs" at bounding box center [528, 157] width 18 height 13
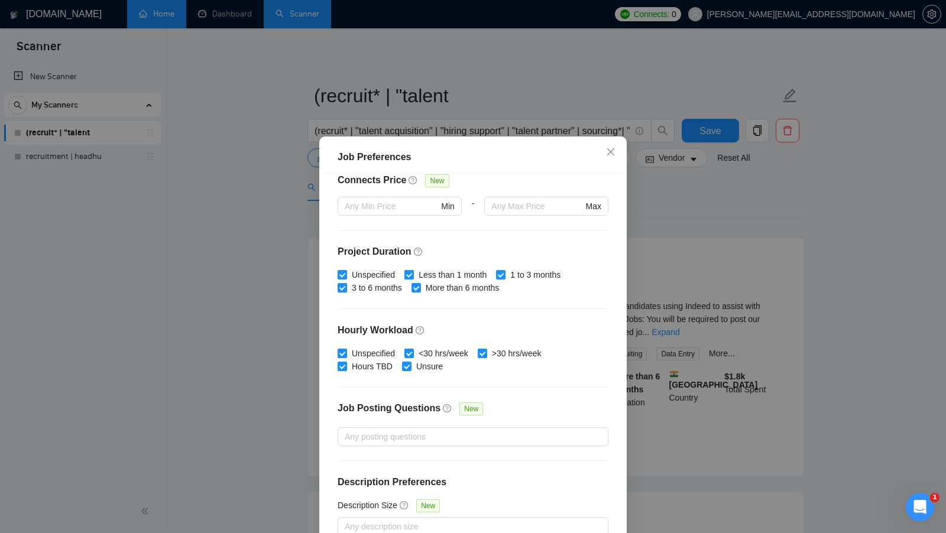
scroll to position [66, 0]
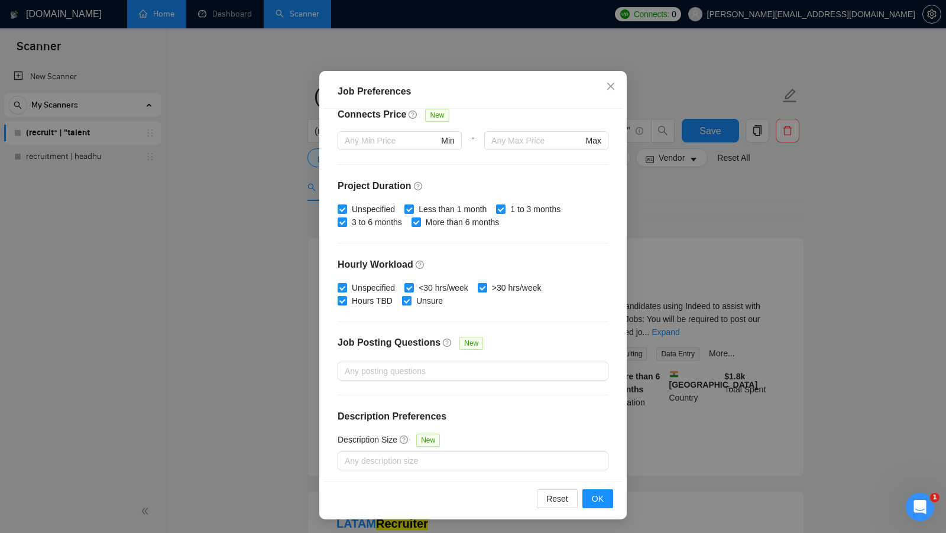
click at [697, 190] on div "Job Preferences Budget Project Type All Fixed Price Hourly Rate Fixed Price Bud…" at bounding box center [473, 266] width 946 height 533
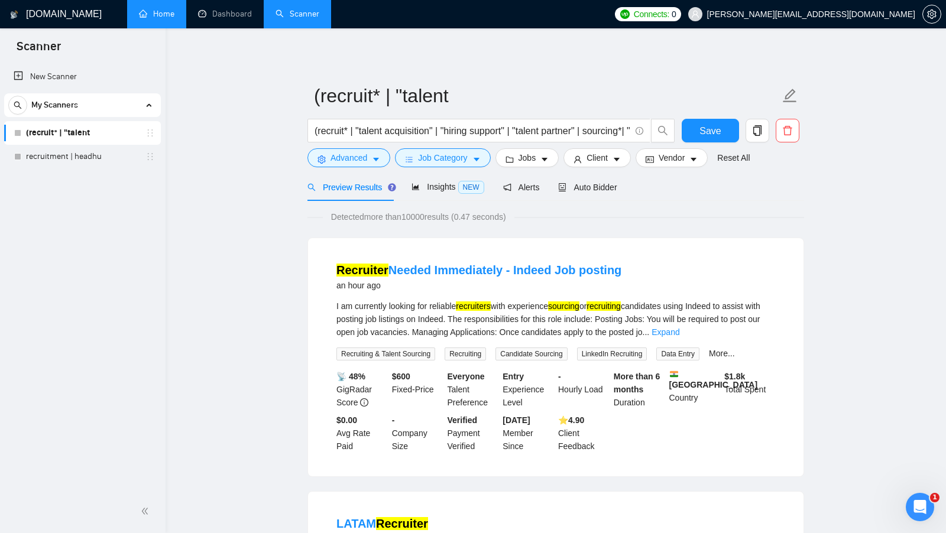
scroll to position [0, 0]
click at [610, 169] on form "(recruit* | "talent (recruit* | "talent acquisition" | "hiring support" | "tale…" at bounding box center [556, 125] width 497 height 96
click at [613, 164] on button "Client" at bounding box center [597, 157] width 67 height 19
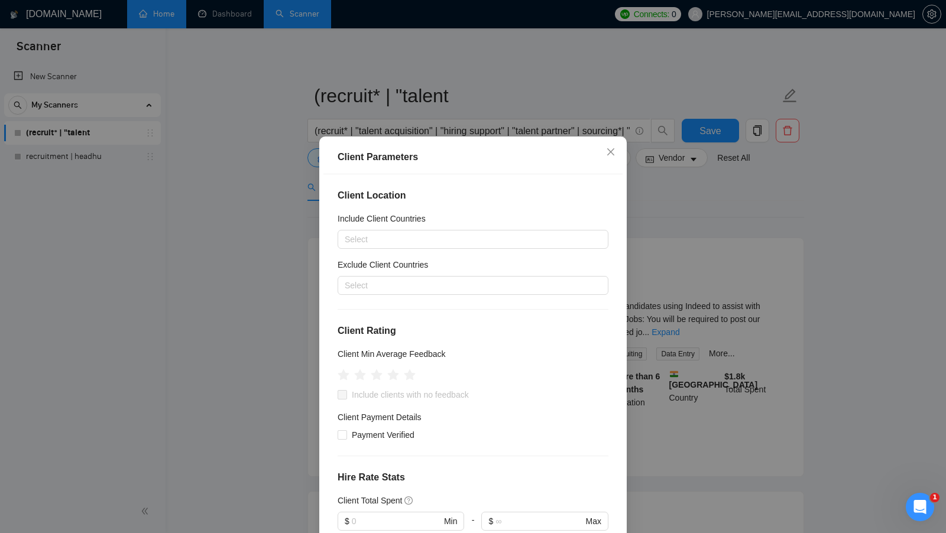
scroll to position [361, 0]
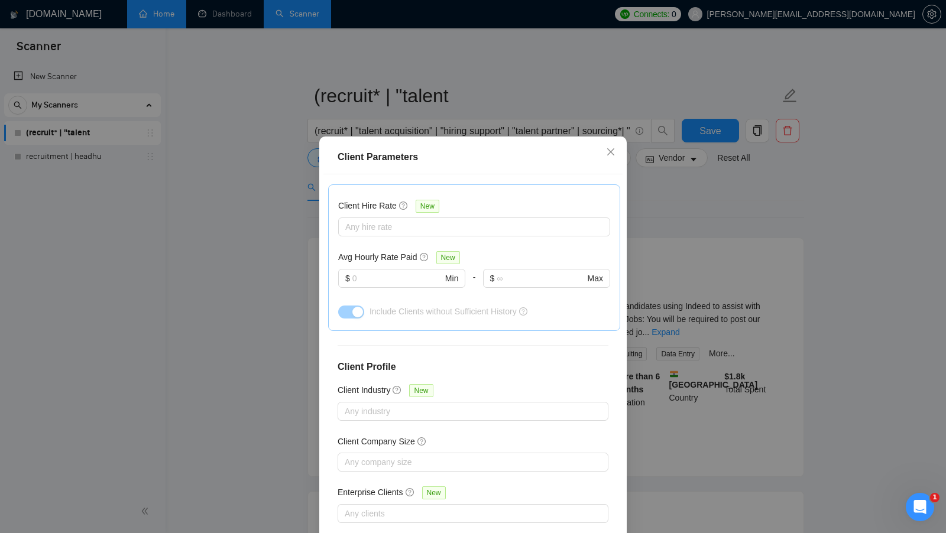
click at [694, 212] on div "Client Parameters Client Location Include Client Countries Select Exclude Clien…" at bounding box center [473, 266] width 946 height 533
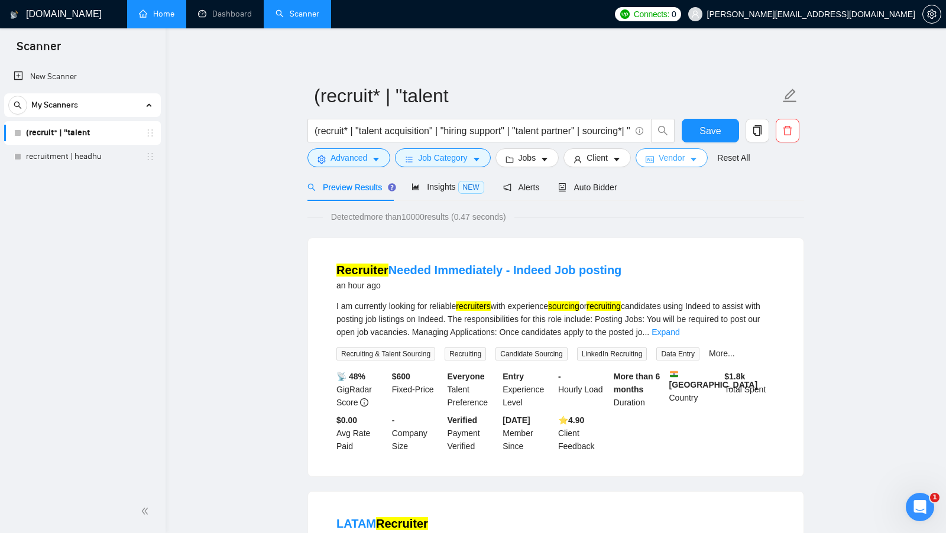
click at [685, 160] on span "Vendor" at bounding box center [672, 157] width 26 height 13
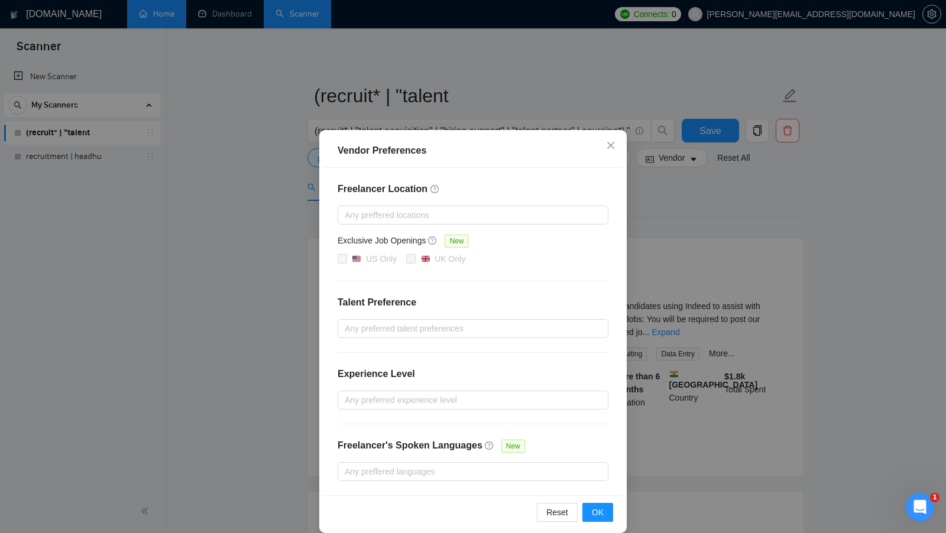
scroll to position [10, 0]
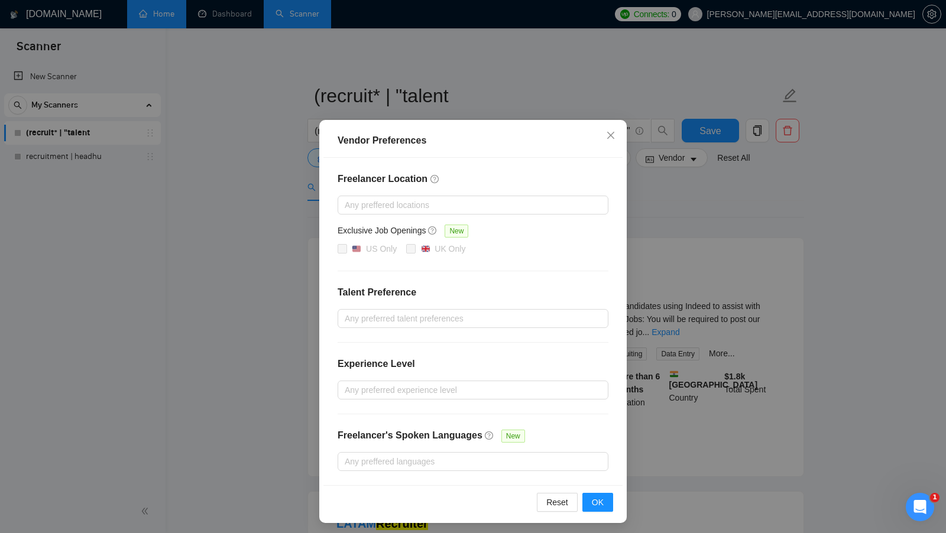
click at [706, 212] on div "Vendor Preferences Freelancer Location Any preffered locations Exclusive Job Op…" at bounding box center [473, 266] width 946 height 533
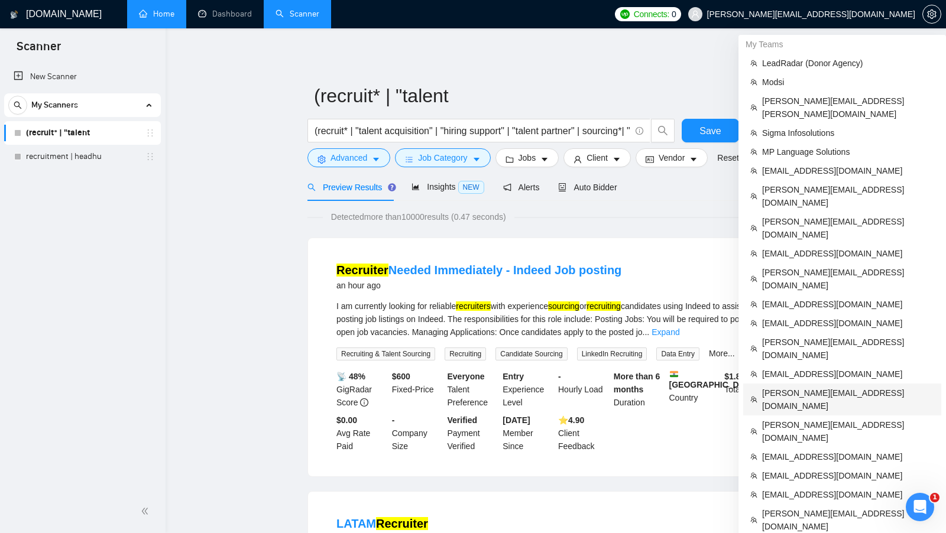
click at [853, 387] on span "[PERSON_NAME][EMAIL_ADDRESS][DOMAIN_NAME]" at bounding box center [848, 400] width 172 height 26
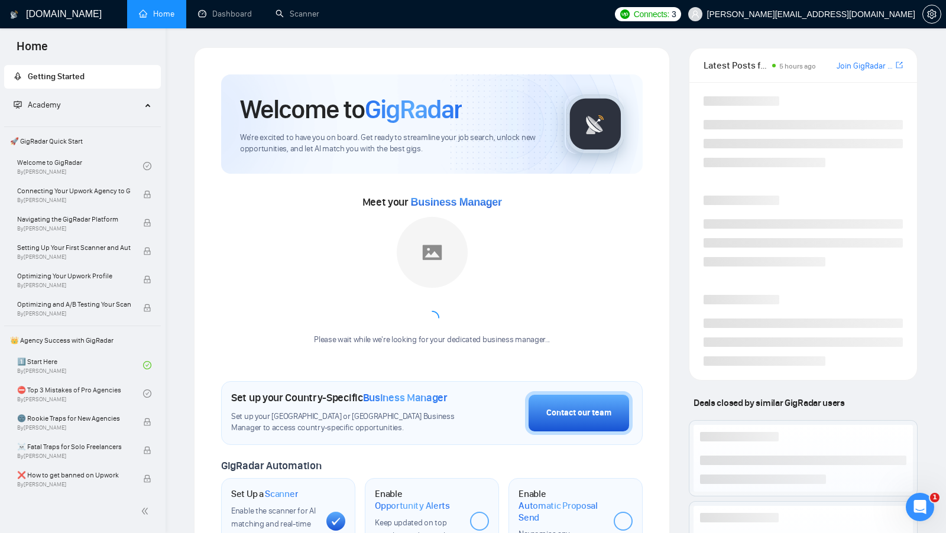
click at [242, 31] on div "[DOMAIN_NAME] Home Dashboard Scanner Connects: 3 [PERSON_NAME][EMAIL_ADDRESS][D…" at bounding box center [556, 466] width 781 height 932
click at [234, 19] on link "Dashboard" at bounding box center [225, 14] width 54 height 10
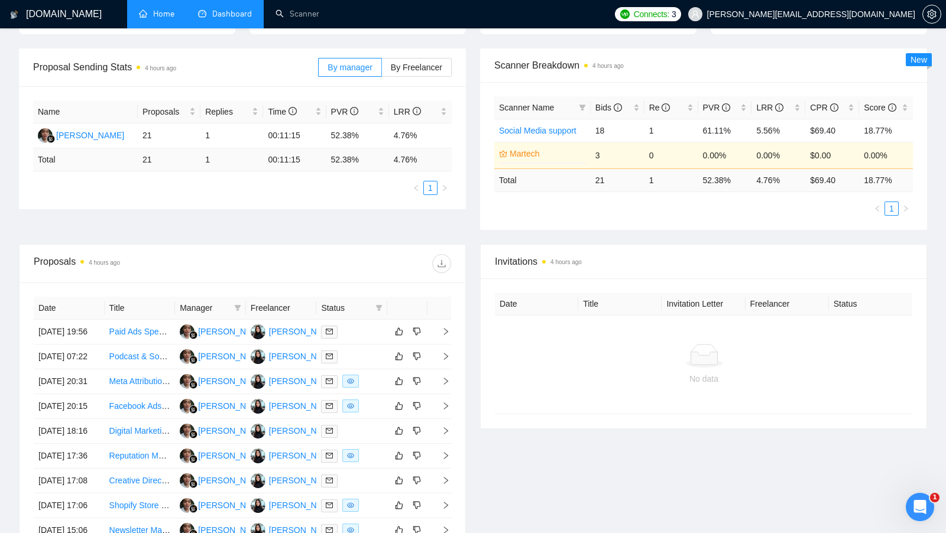
scroll to position [160, 0]
click at [368, 394] on td at bounding box center [351, 381] width 71 height 25
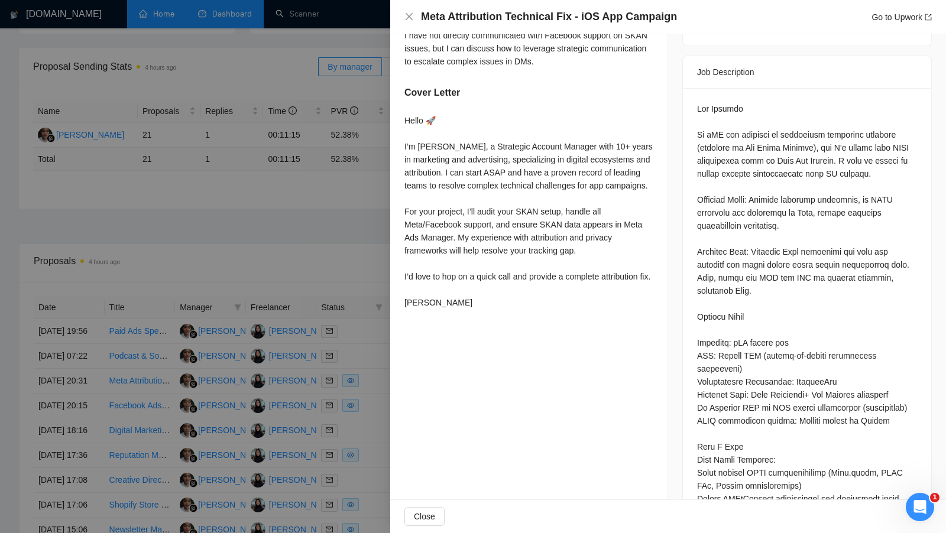
scroll to position [478, 0]
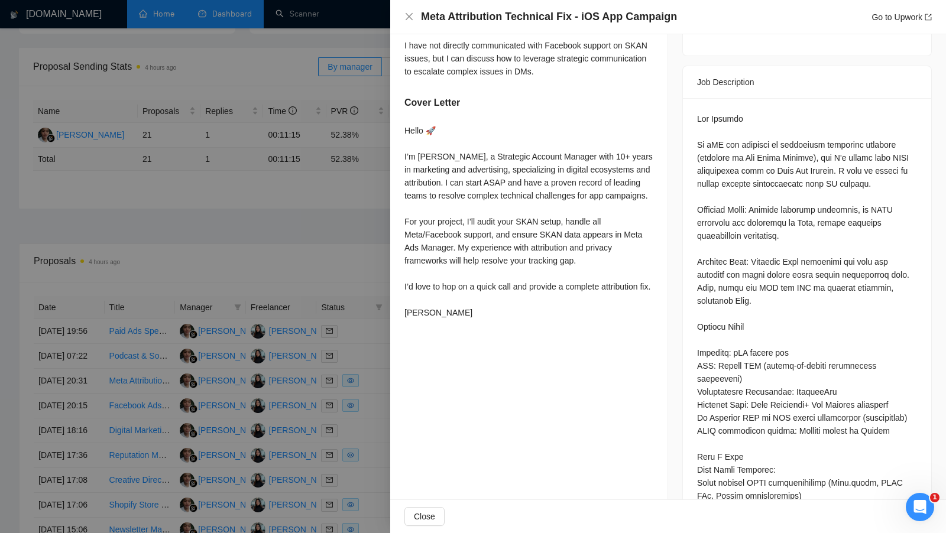
click at [306, 245] on div at bounding box center [473, 266] width 946 height 533
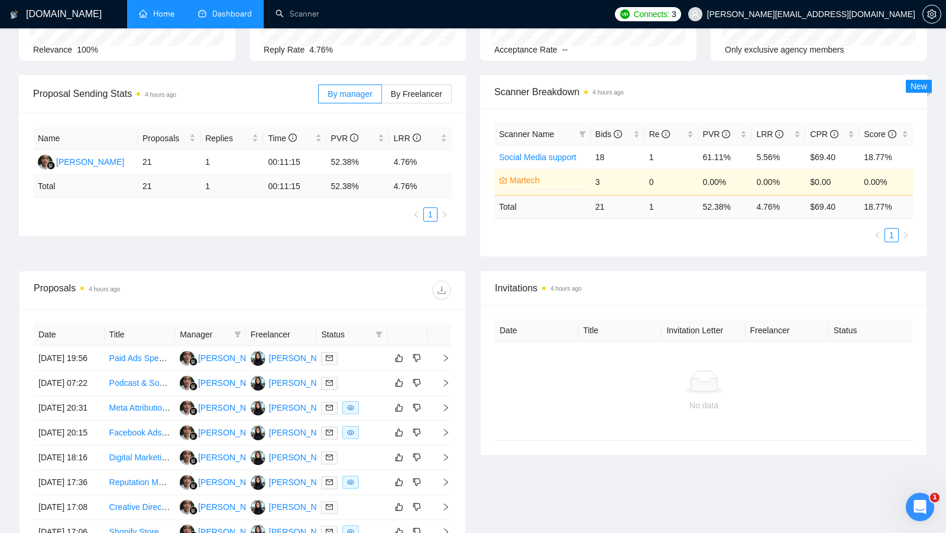
scroll to position [124, 0]
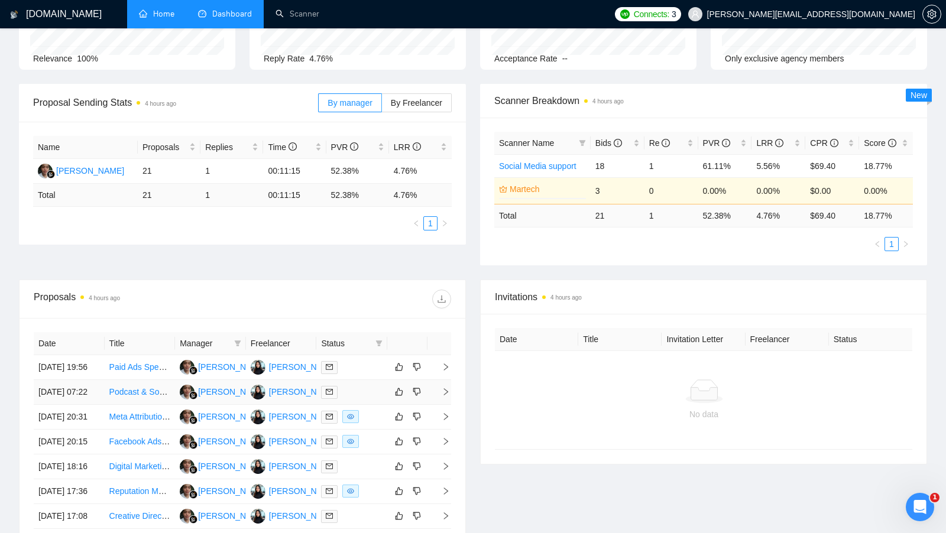
click at [380, 399] on div at bounding box center [352, 393] width 62 height 14
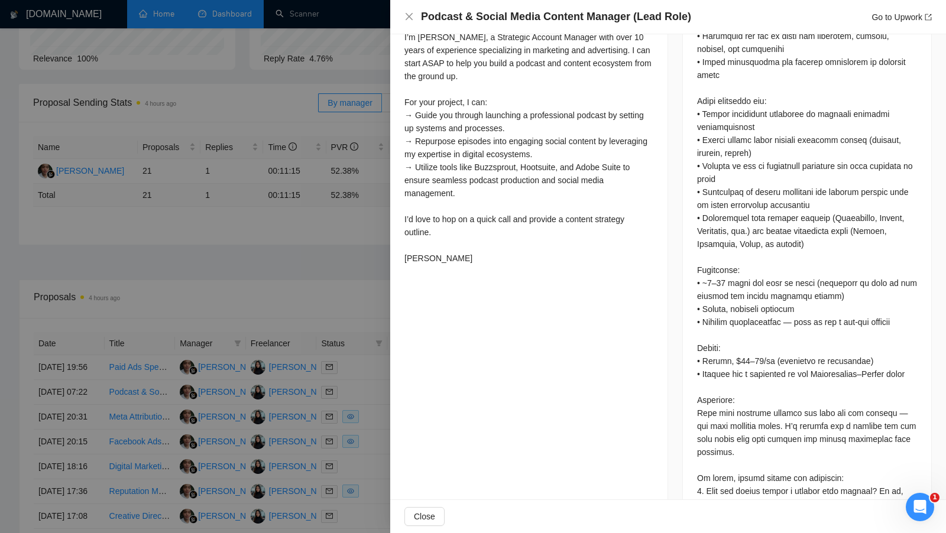
scroll to position [852, 0]
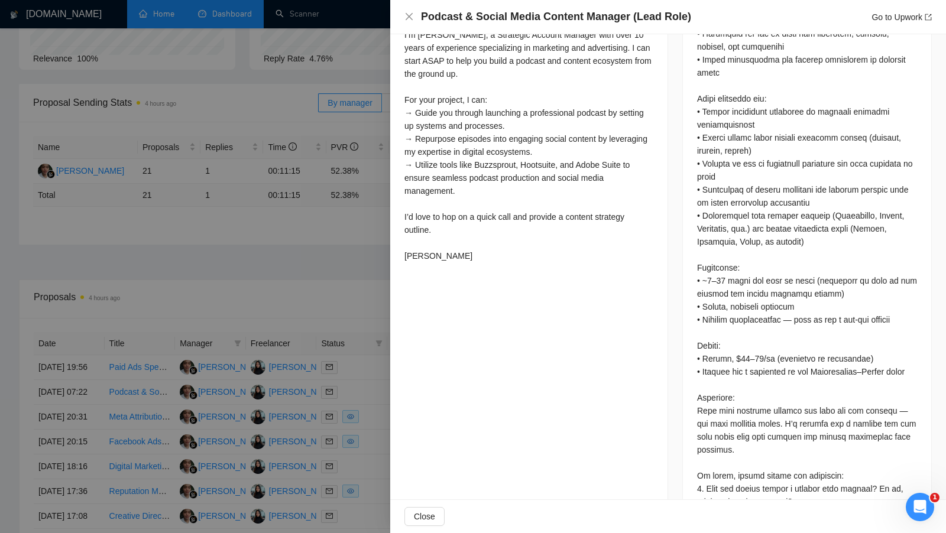
click at [292, 269] on div at bounding box center [473, 266] width 946 height 533
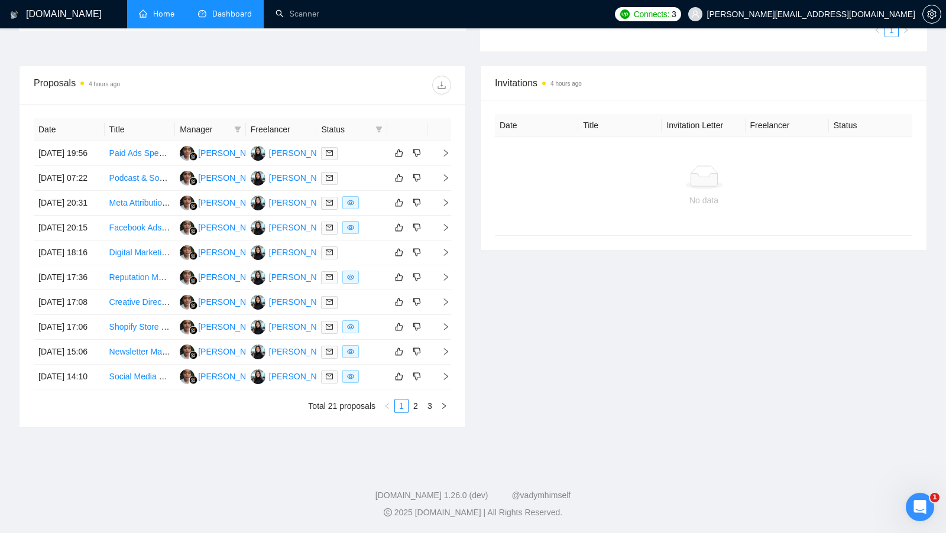
scroll to position [445, 0]
click at [416, 406] on link "2" at bounding box center [415, 406] width 13 height 13
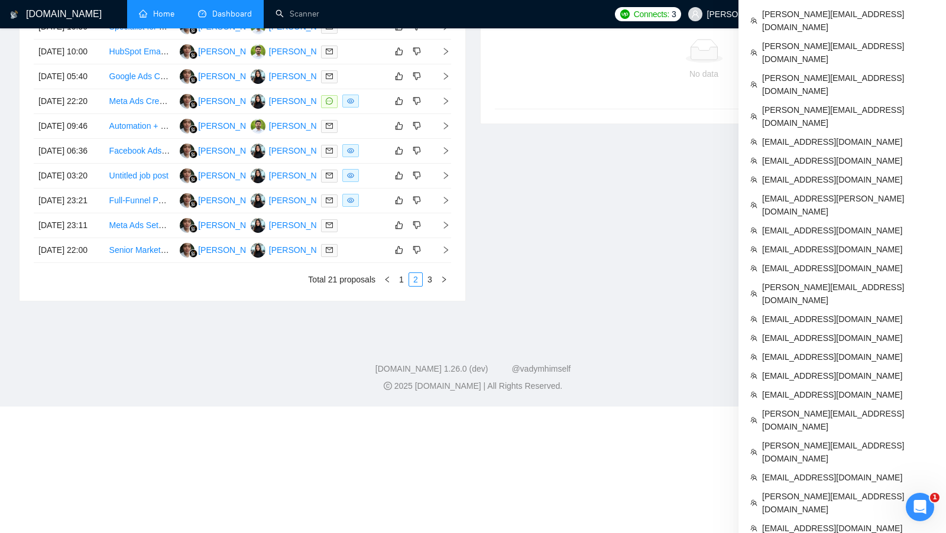
scroll to position [473, 0]
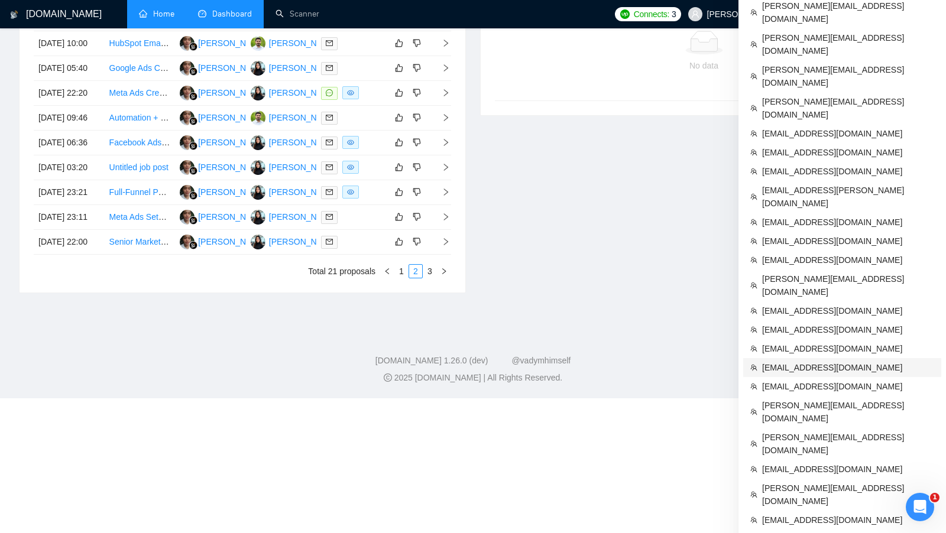
click at [837, 361] on span "[EMAIL_ADDRESS][DOMAIN_NAME]" at bounding box center [848, 367] width 172 height 13
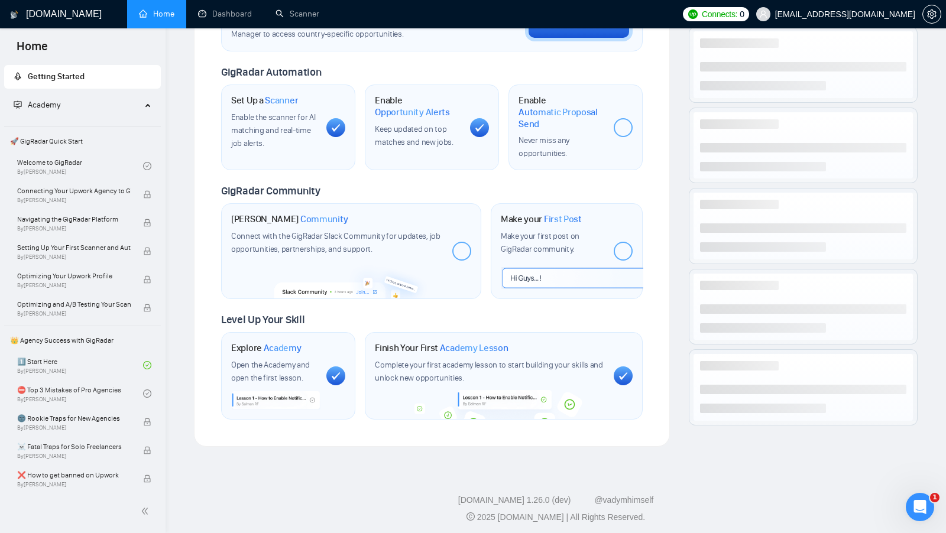
scroll to position [635, 0]
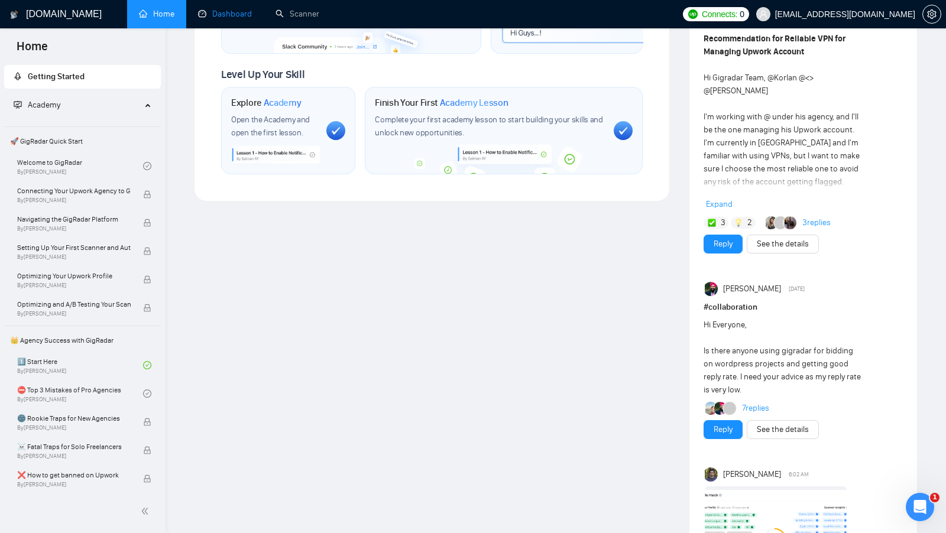
click at [233, 19] on link "Dashboard" at bounding box center [225, 14] width 54 height 10
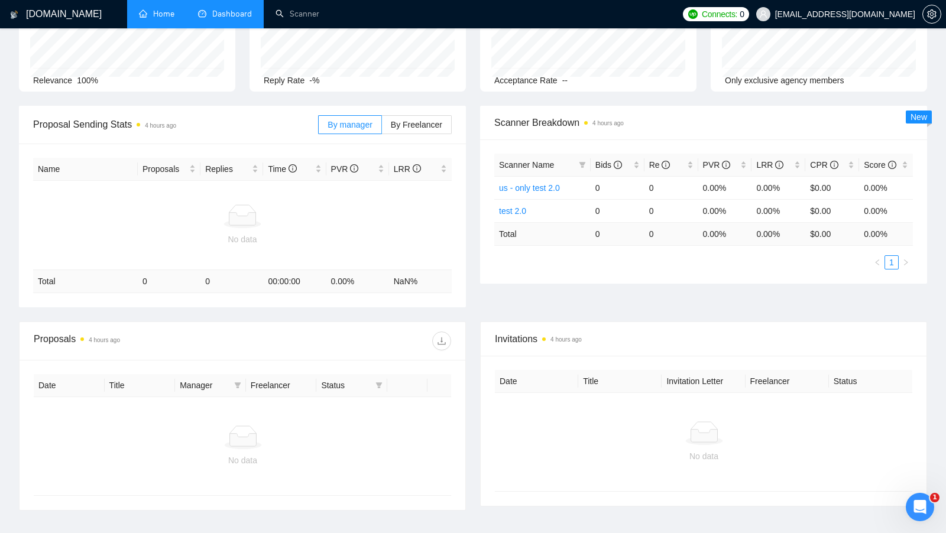
scroll to position [15, 0]
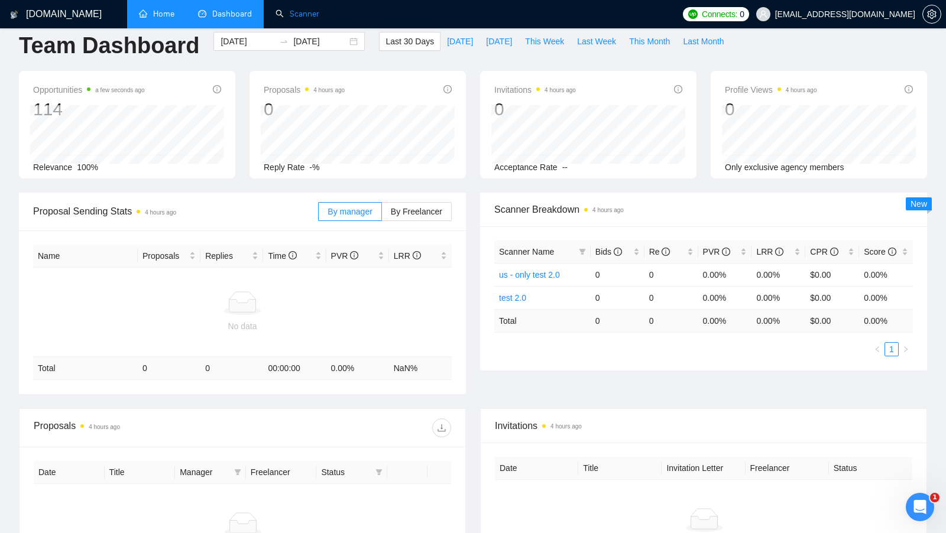
click at [312, 19] on link "Scanner" at bounding box center [298, 14] width 44 height 10
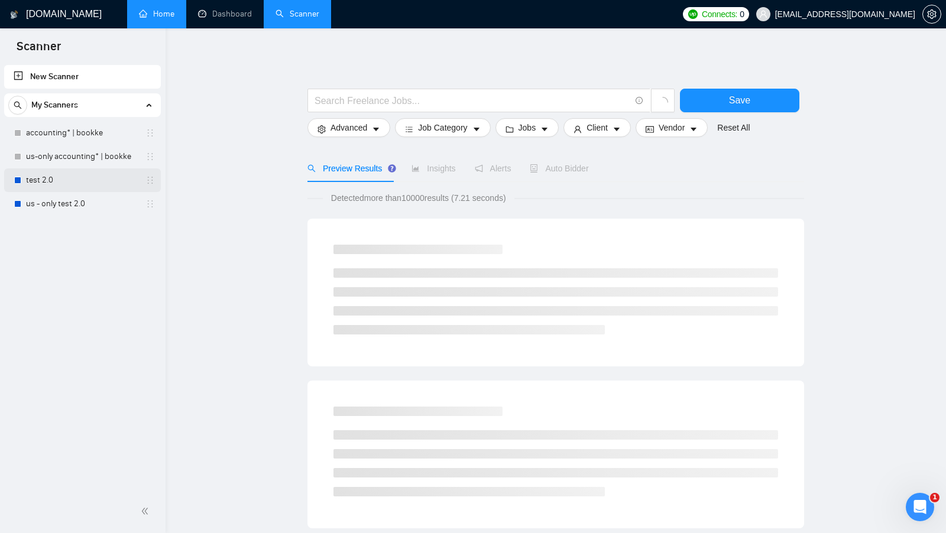
click at [76, 172] on link "test 2.0" at bounding box center [82, 181] width 112 height 24
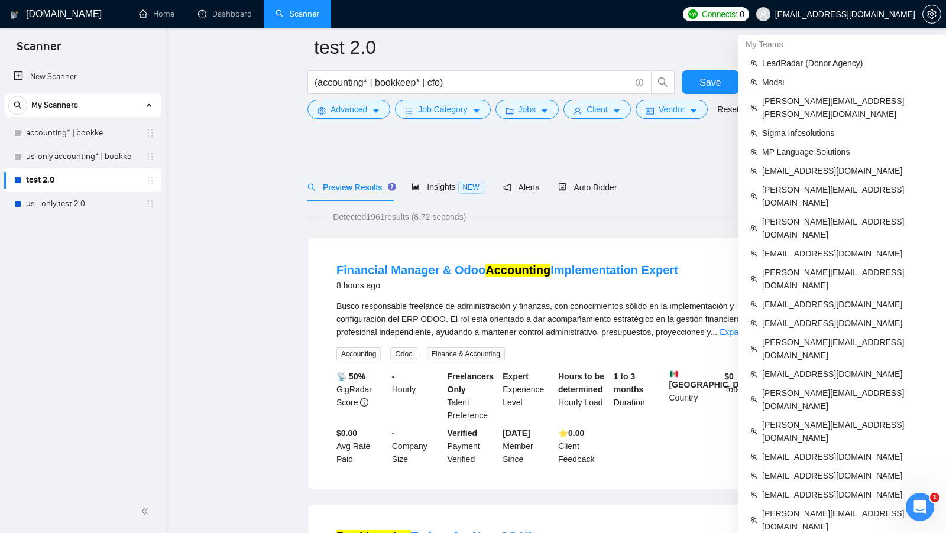
scroll to position [1026, 0]
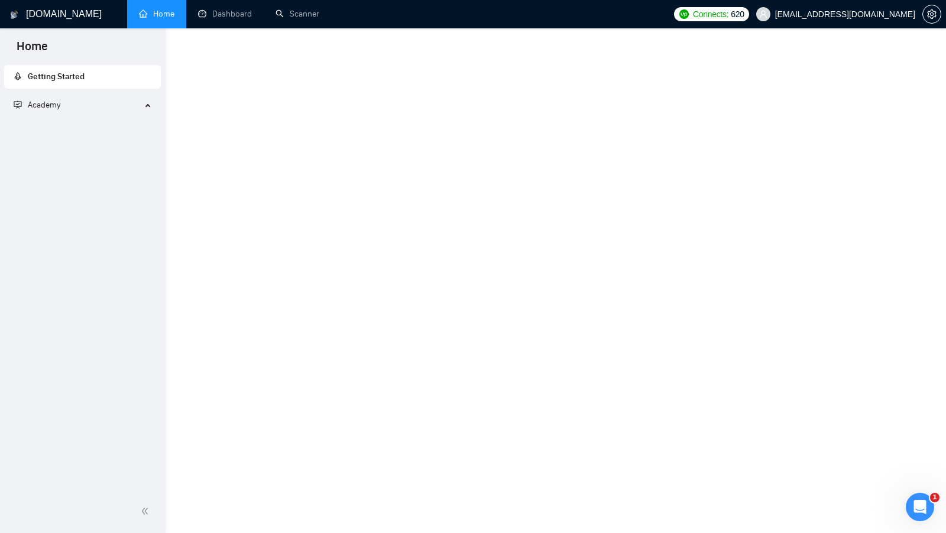
scroll to position [394, 0]
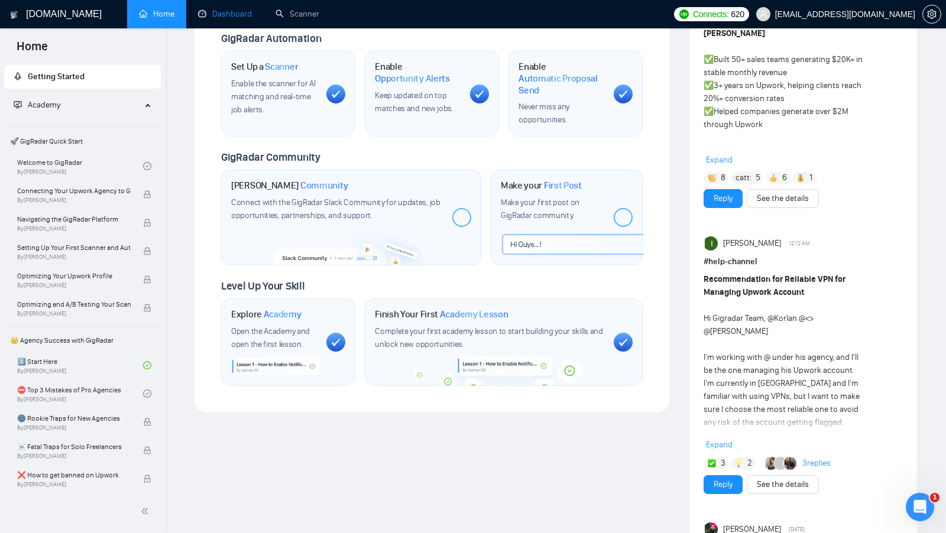
click at [252, 19] on link "Dashboard" at bounding box center [225, 14] width 54 height 10
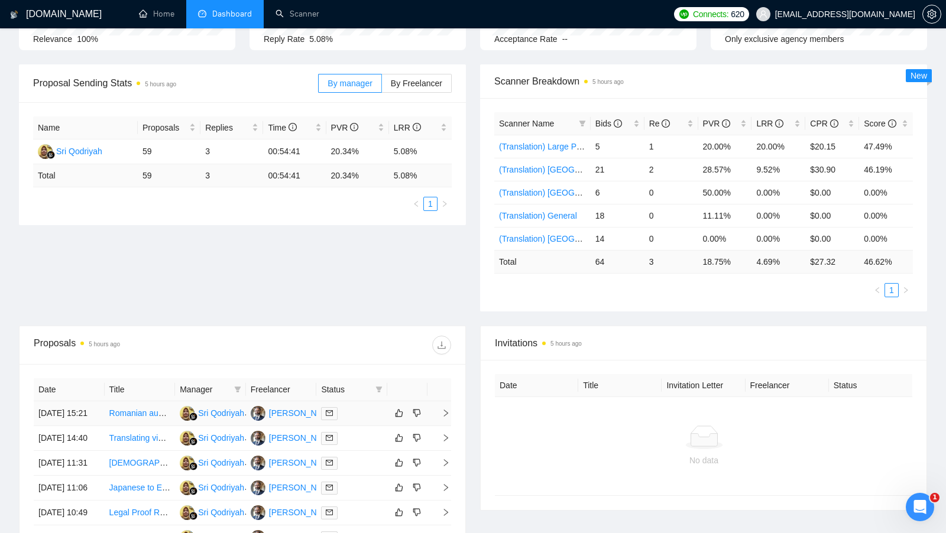
scroll to position [510, 0]
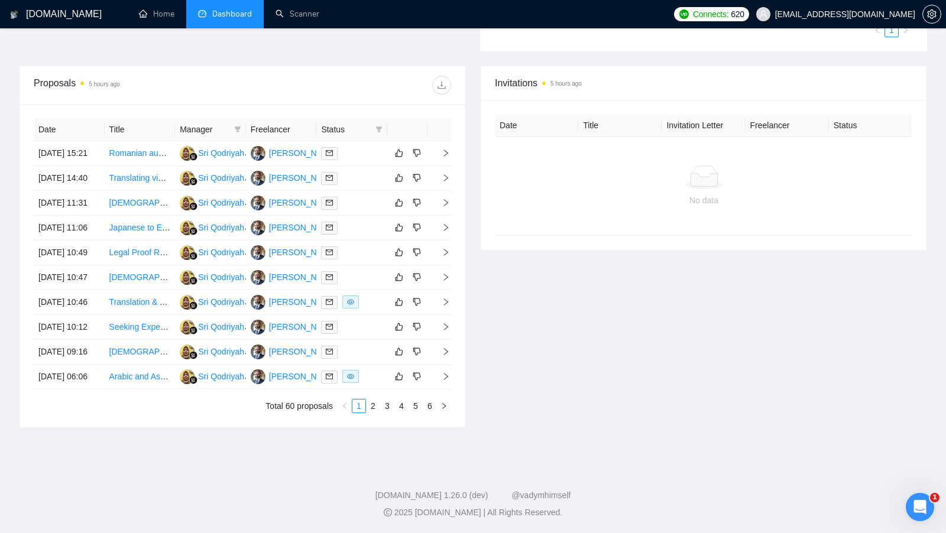
click at [431, 414] on div "Date Title Manager Freelancer Status [DATE] 15:21 Romanian audio conversation r…" at bounding box center [243, 265] width 446 height 323
click at [378, 374] on div at bounding box center [352, 377] width 62 height 14
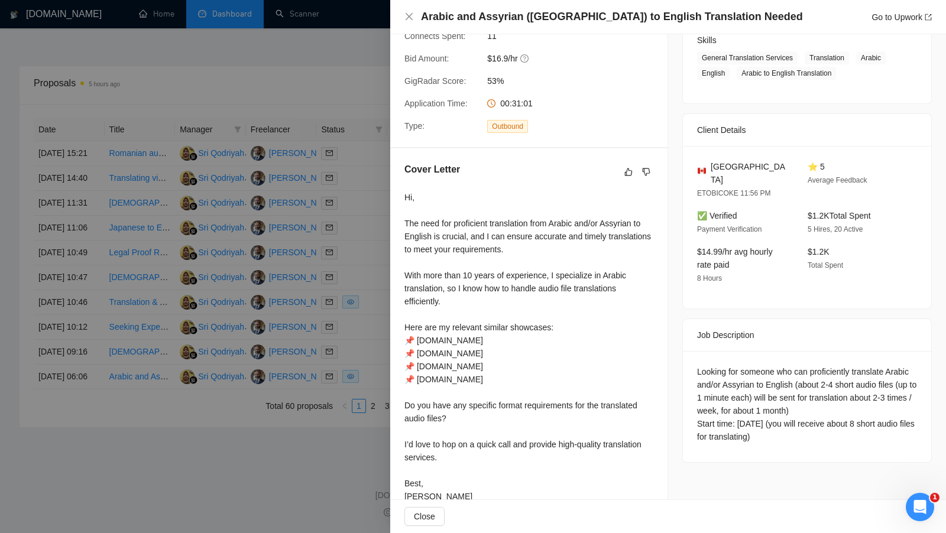
scroll to position [216, 0]
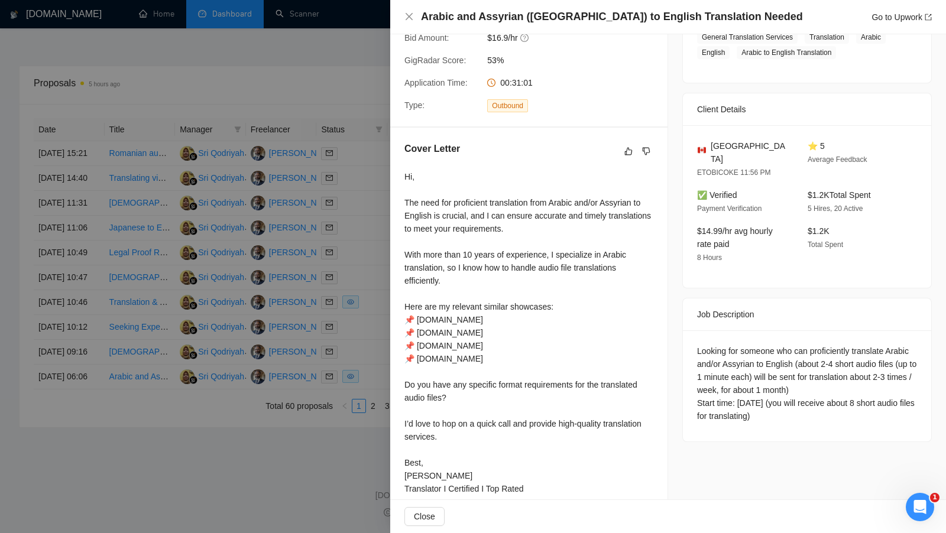
click at [348, 429] on div at bounding box center [473, 266] width 946 height 533
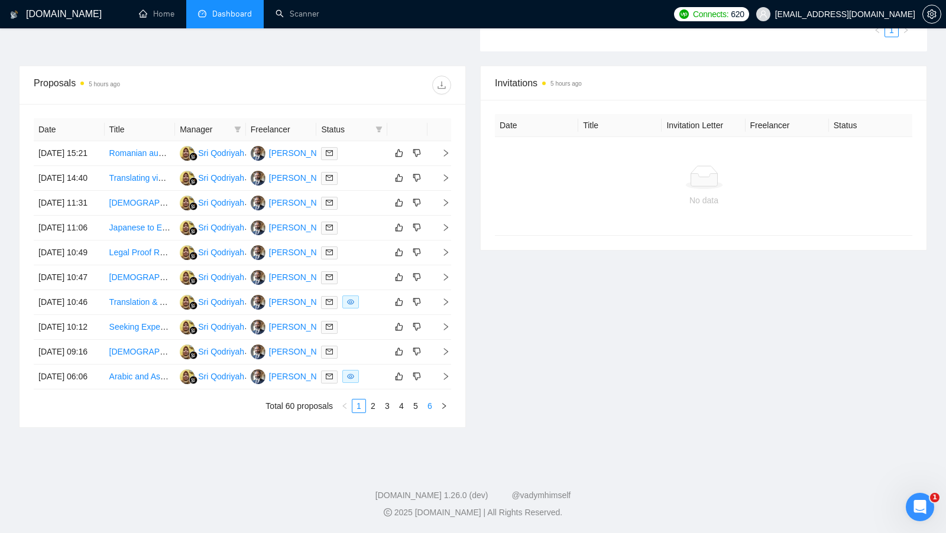
click at [426, 405] on link "6" at bounding box center [429, 406] width 13 height 13
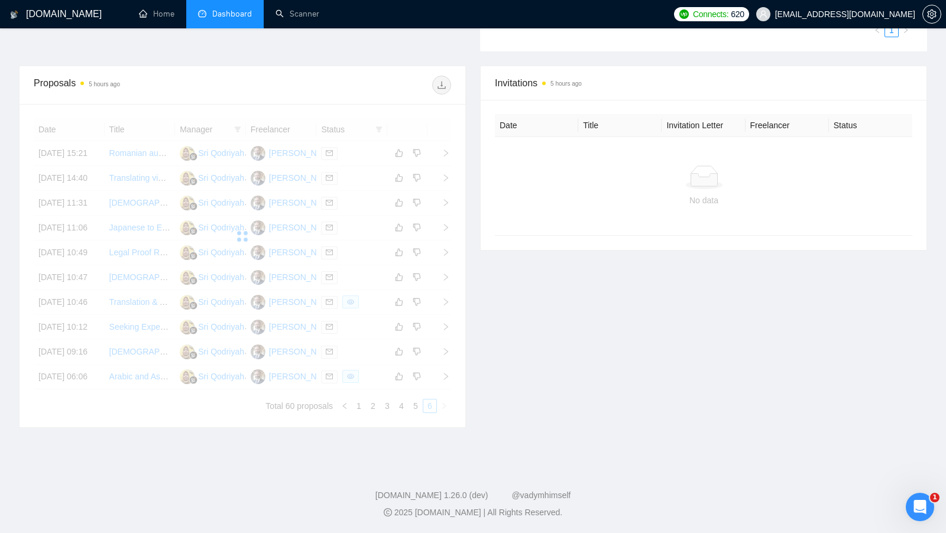
scroll to position [439, 0]
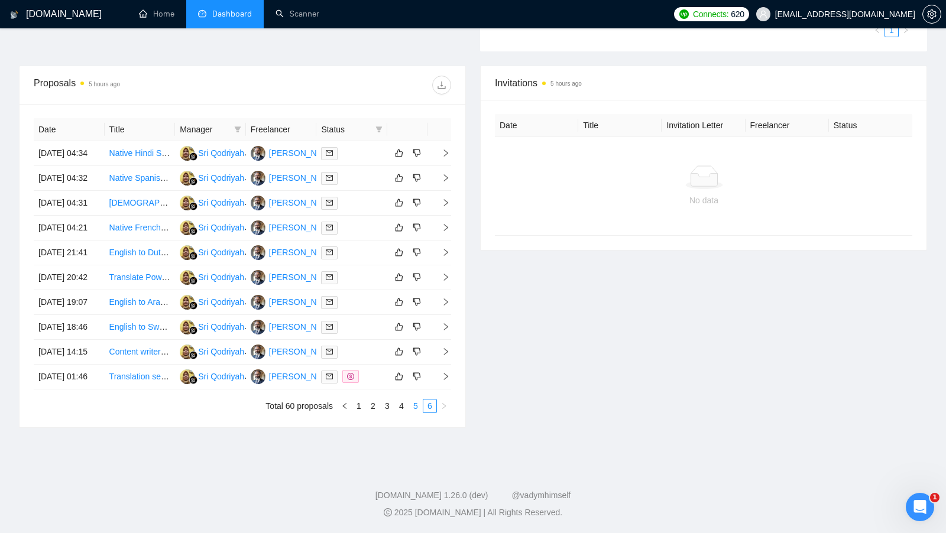
click at [412, 413] on link "5" at bounding box center [415, 406] width 13 height 13
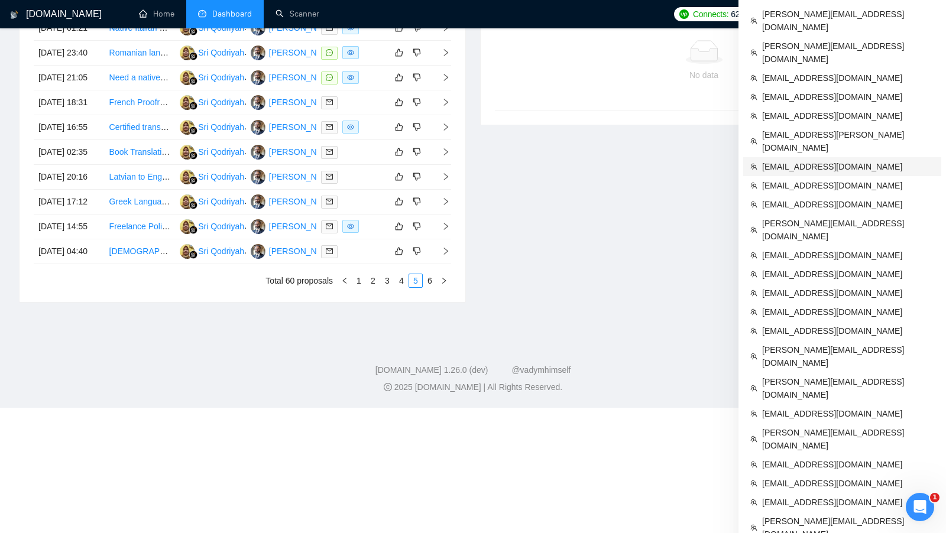
scroll to position [799, 0]
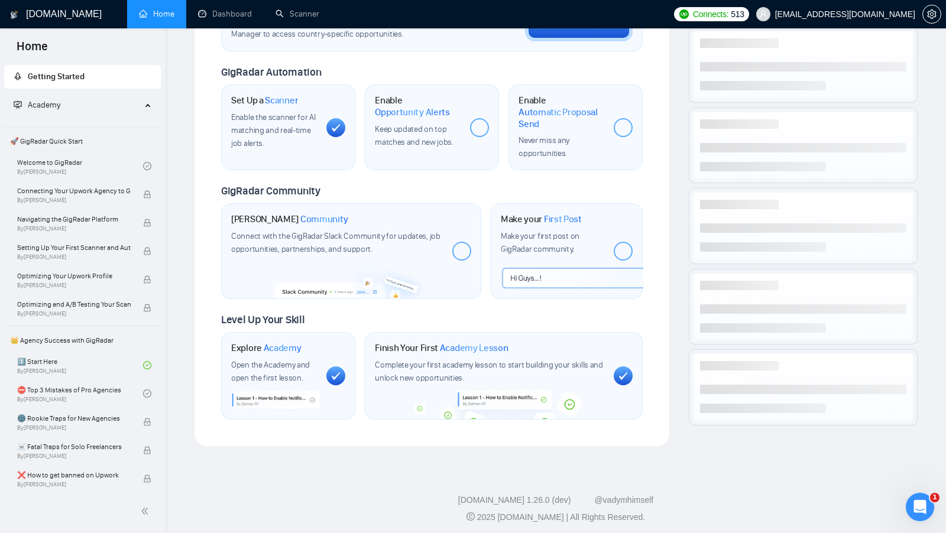
scroll to position [675, 0]
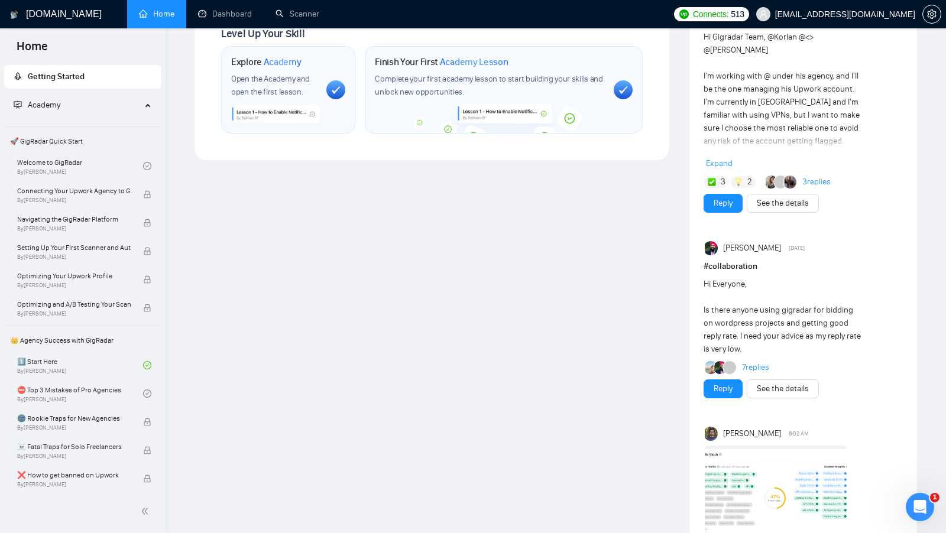
click at [240, 38] on div "Level Up Your Skill Explore Academy Open the Academy and open the first lesson.…" at bounding box center [432, 80] width 422 height 106
click at [209, 19] on link "Dashboard" at bounding box center [225, 14] width 54 height 10
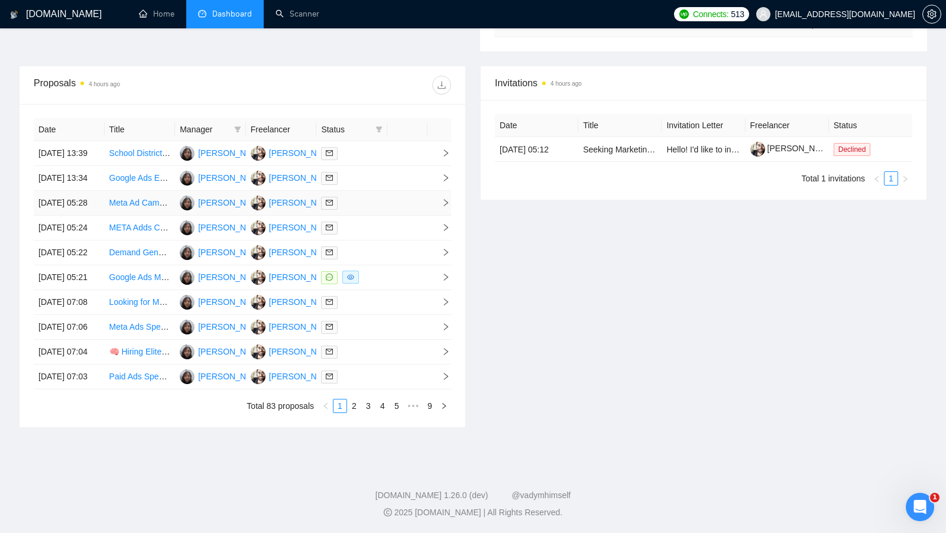
scroll to position [461, 0]
click at [431, 409] on link "9" at bounding box center [429, 406] width 13 height 13
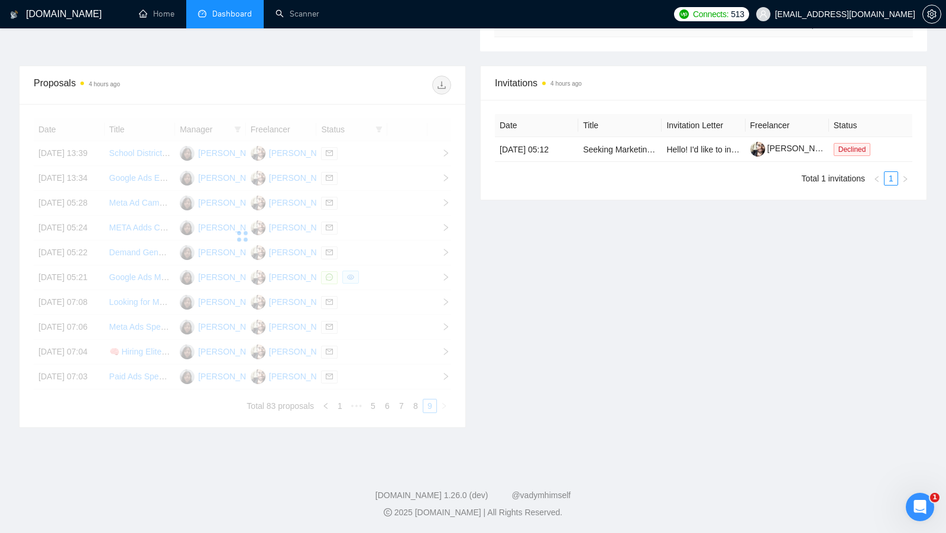
scroll to position [211, 0]
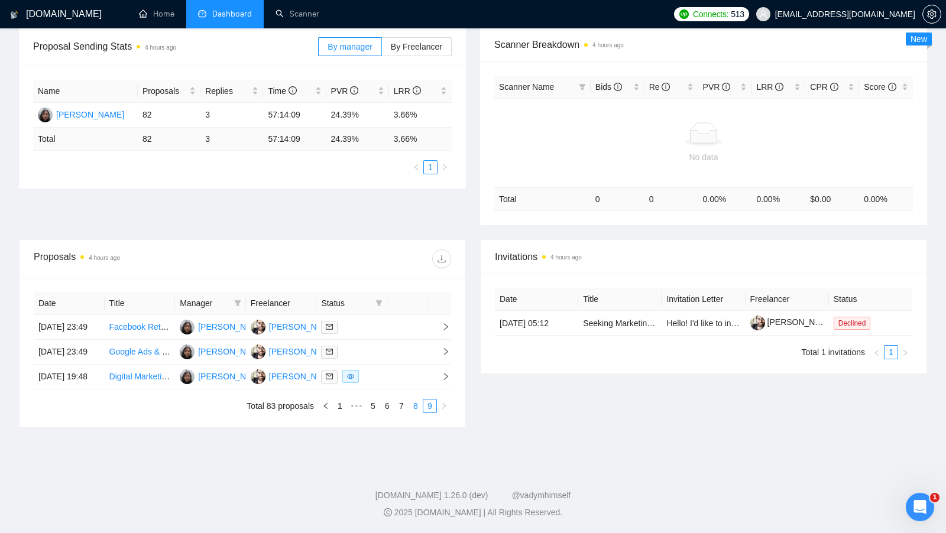
click at [420, 403] on link "8" at bounding box center [415, 406] width 13 height 13
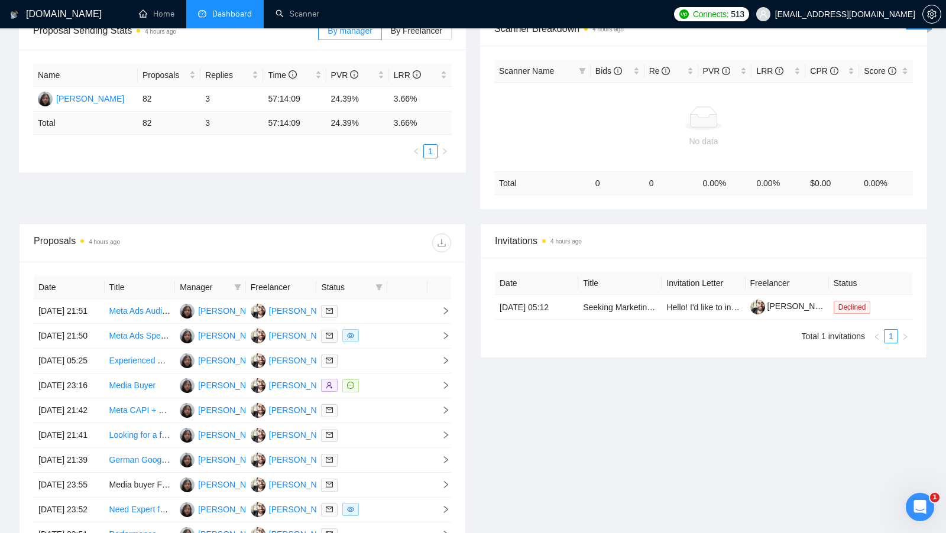
scroll to position [198, 0]
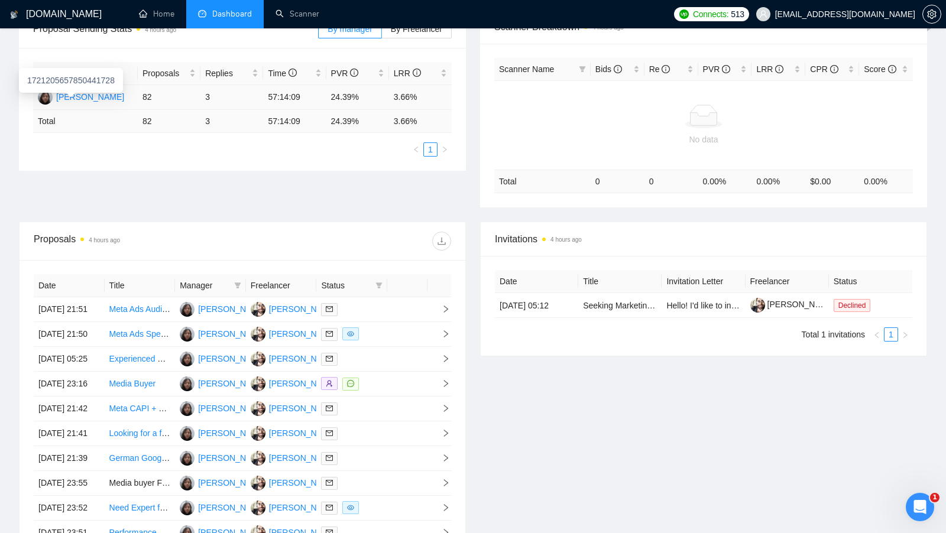
click at [108, 97] on div "[PERSON_NAME]" at bounding box center [90, 96] width 68 height 13
click at [276, 9] on link "Scanner" at bounding box center [298, 14] width 44 height 10
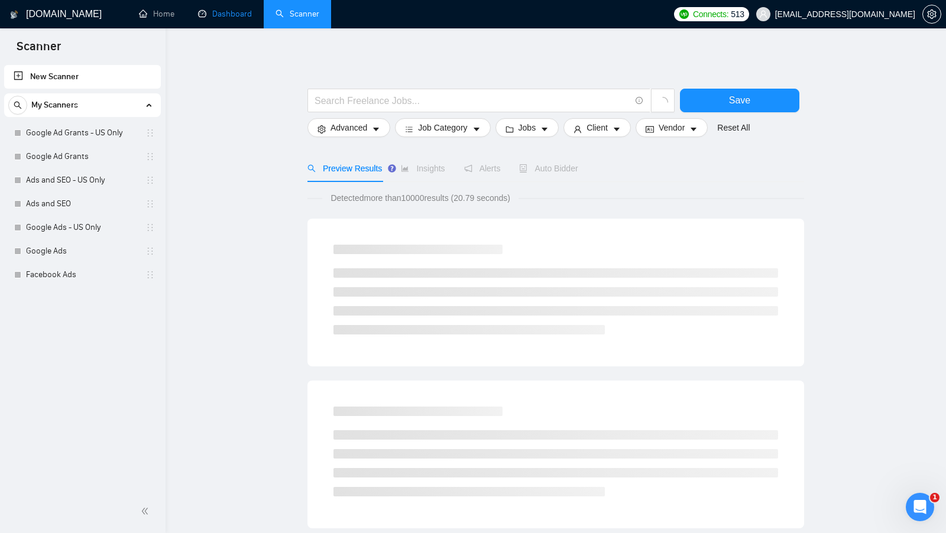
click at [221, 18] on link "Dashboard" at bounding box center [225, 14] width 54 height 10
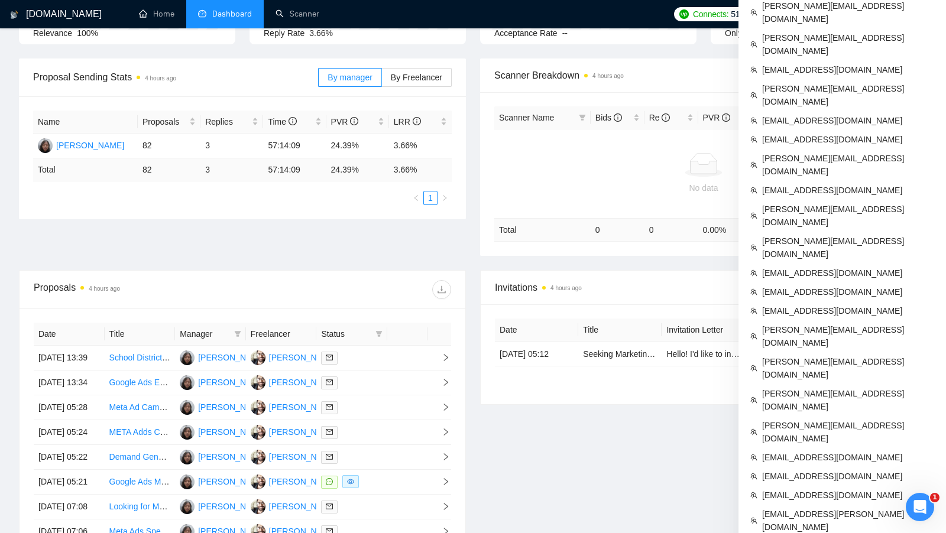
scroll to position [727, 0]
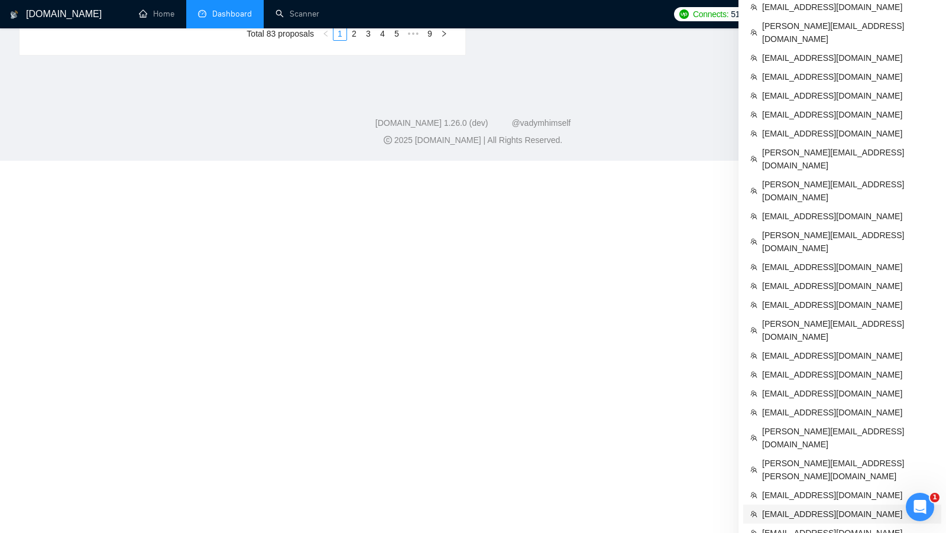
click at [814, 508] on span "[EMAIL_ADDRESS][DOMAIN_NAME]" at bounding box center [848, 514] width 172 height 13
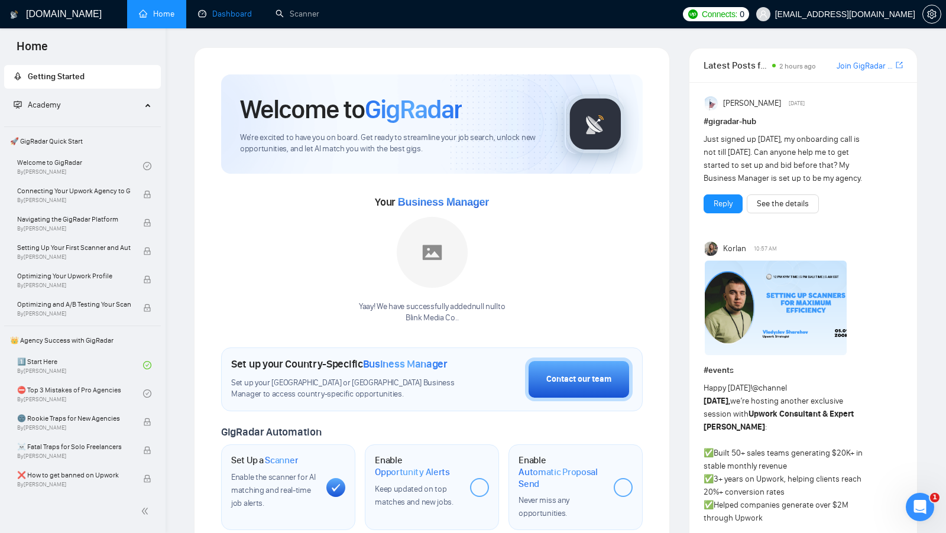
click at [210, 11] on link "Dashboard" at bounding box center [225, 14] width 54 height 10
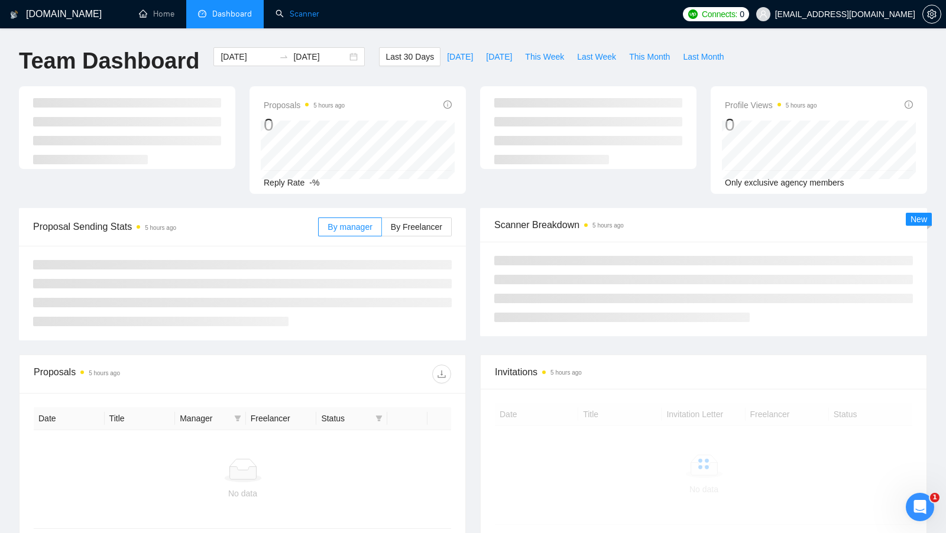
click at [276, 19] on link "Scanner" at bounding box center [298, 14] width 44 height 10
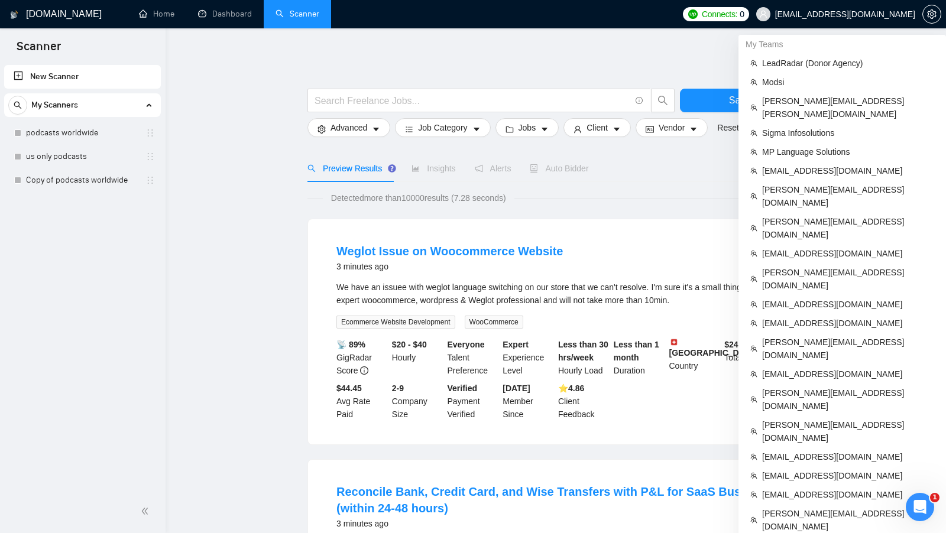
scroll to position [950, 0]
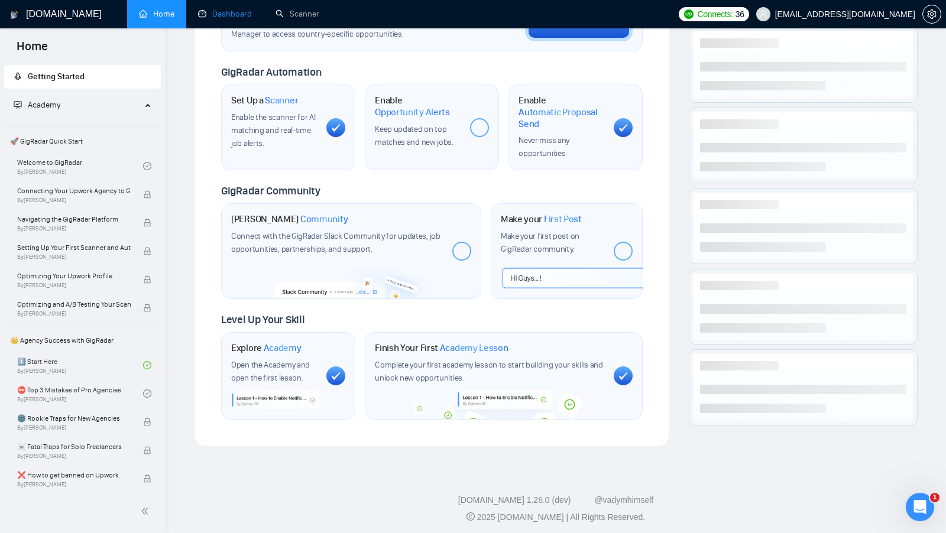
click at [229, 17] on link "Dashboard" at bounding box center [225, 14] width 54 height 10
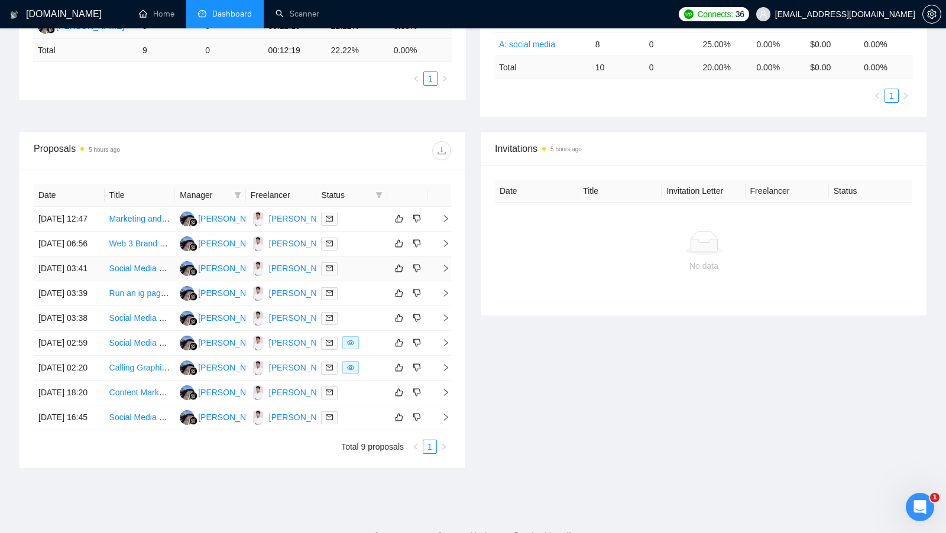
scroll to position [338, 0]
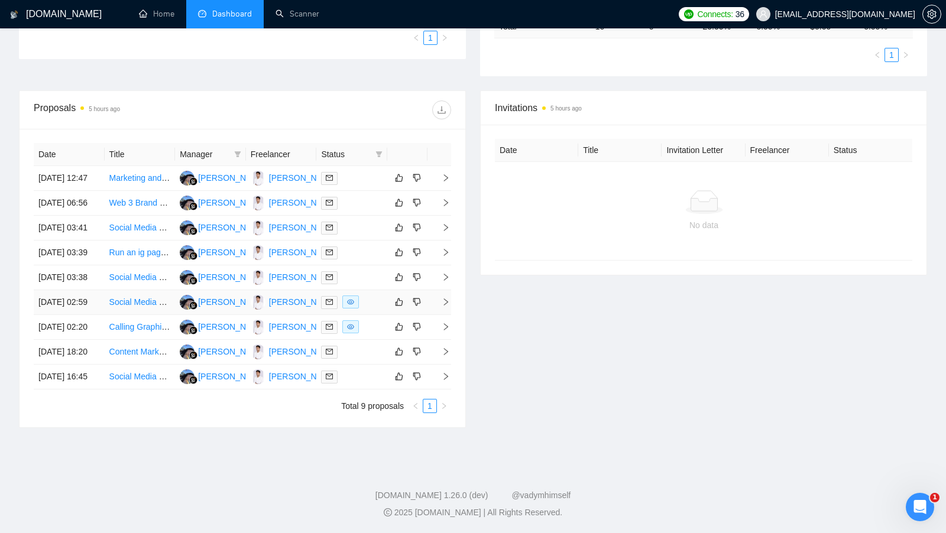
click at [378, 315] on td at bounding box center [351, 302] width 71 height 25
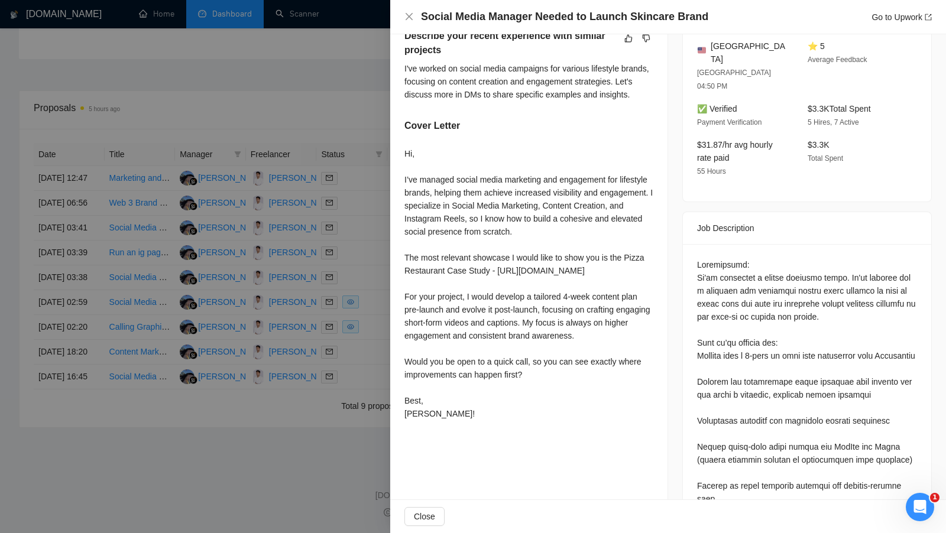
scroll to position [341, 0]
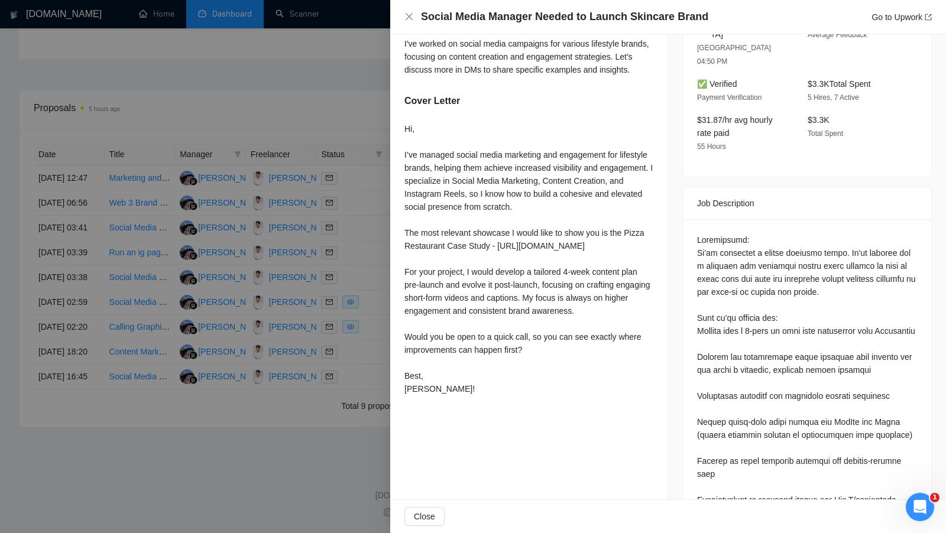
click at [367, 274] on div at bounding box center [473, 266] width 946 height 533
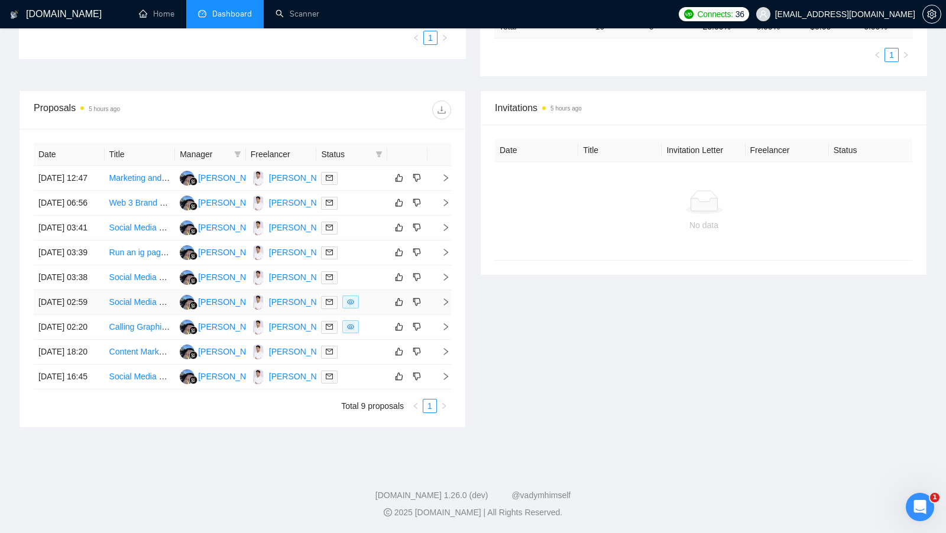
click at [368, 309] on div at bounding box center [352, 303] width 62 height 14
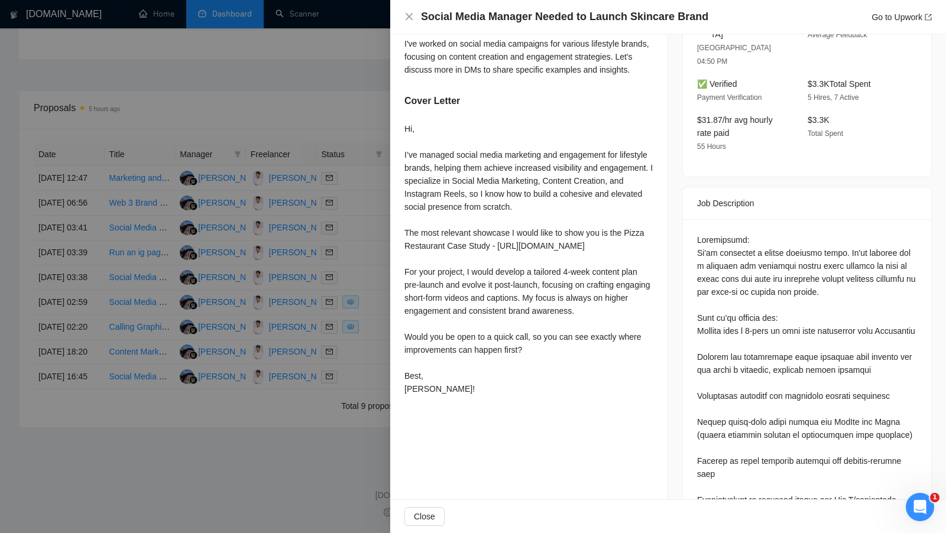
click at [375, 351] on div at bounding box center [473, 266] width 946 height 533
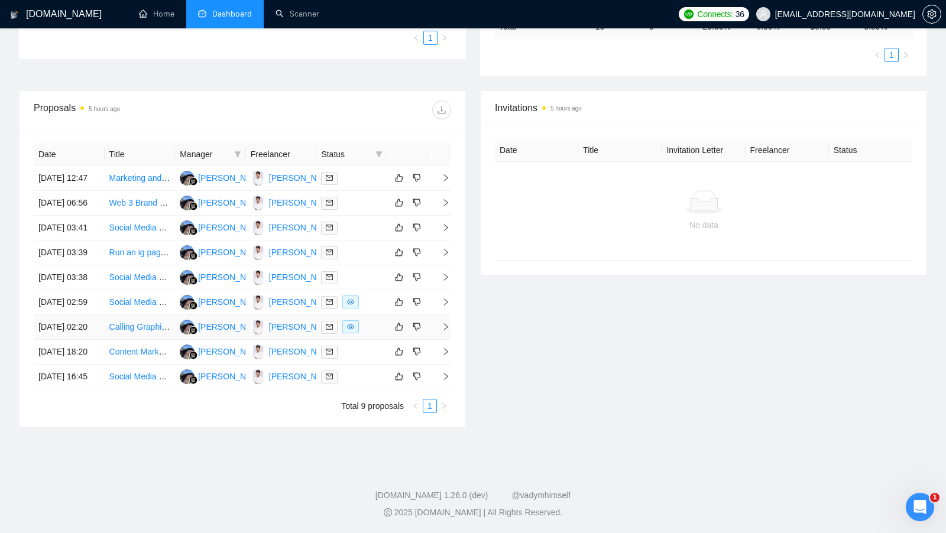
scroll to position [323, 0]
click at [375, 334] on div at bounding box center [352, 328] width 62 height 14
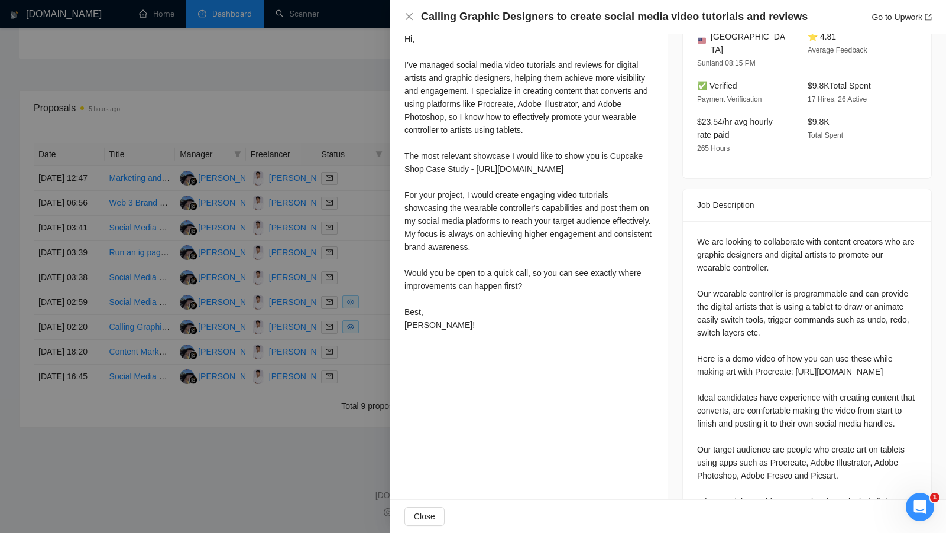
click at [375, 380] on div at bounding box center [473, 266] width 946 height 533
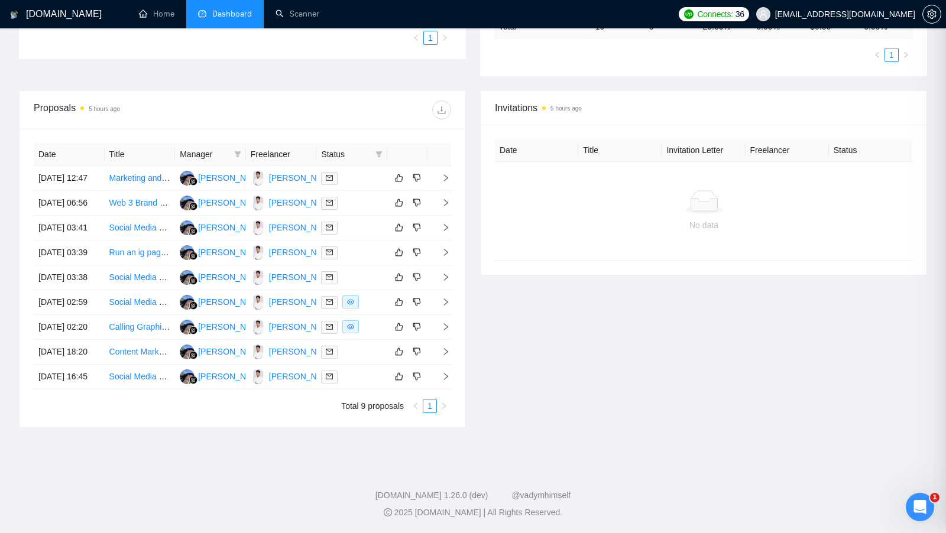
scroll to position [315, 0]
click at [364, 284] on div at bounding box center [352, 278] width 62 height 14
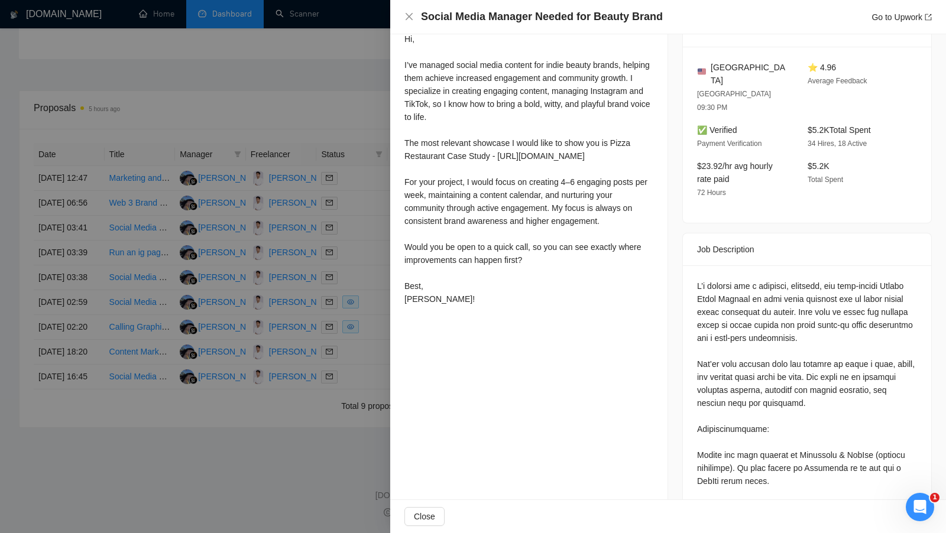
click at [363, 275] on div at bounding box center [473, 266] width 946 height 533
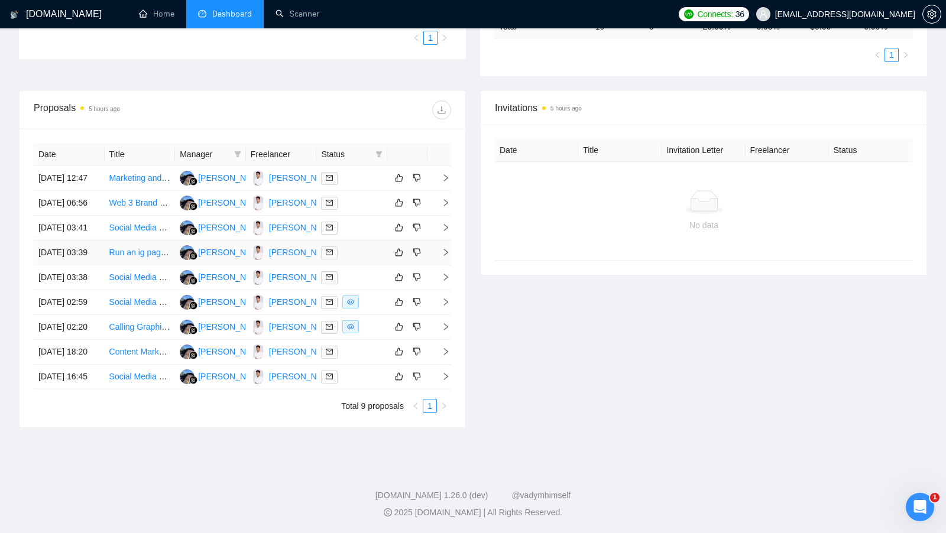
click at [363, 266] on td at bounding box center [351, 253] width 71 height 25
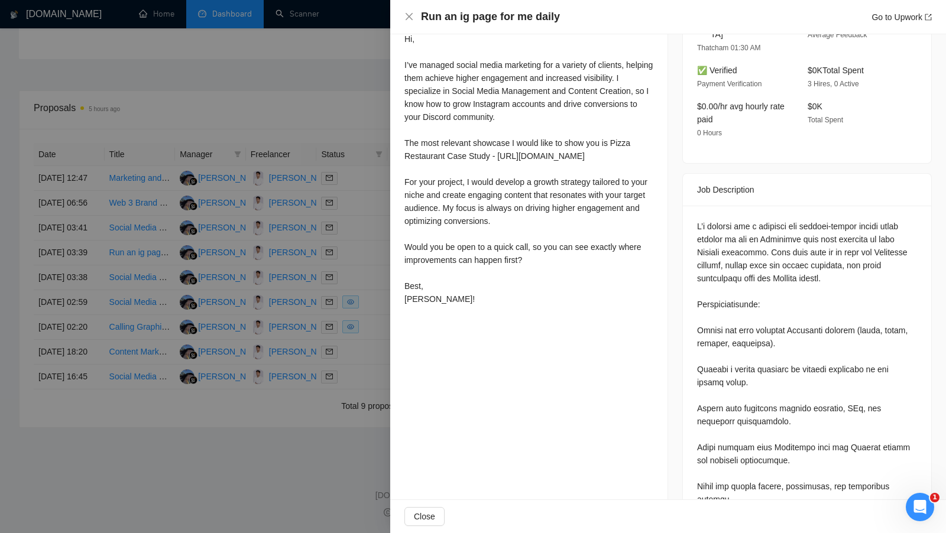
scroll to position [299, 0]
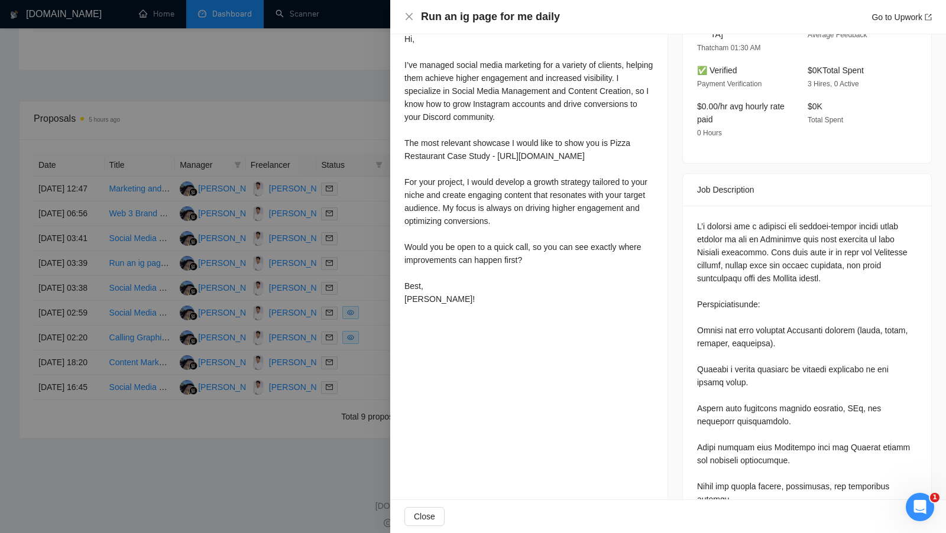
click at [363, 268] on div at bounding box center [473, 266] width 946 height 533
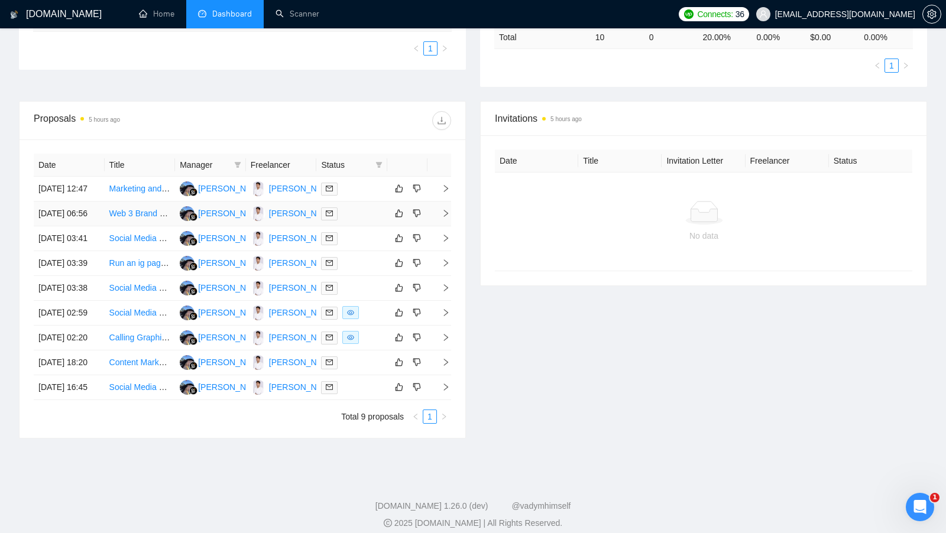
click at [363, 227] on td at bounding box center [351, 214] width 71 height 25
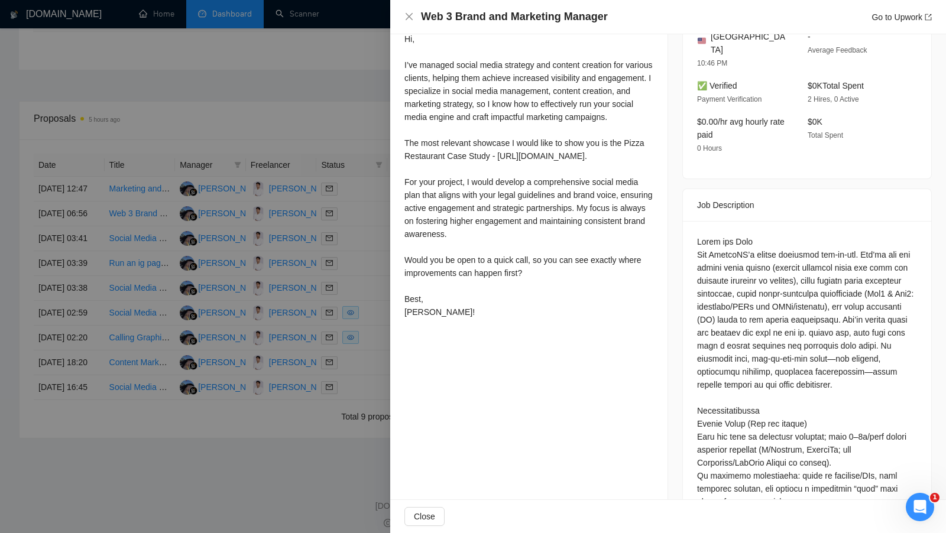
click at [363, 240] on div at bounding box center [473, 266] width 946 height 533
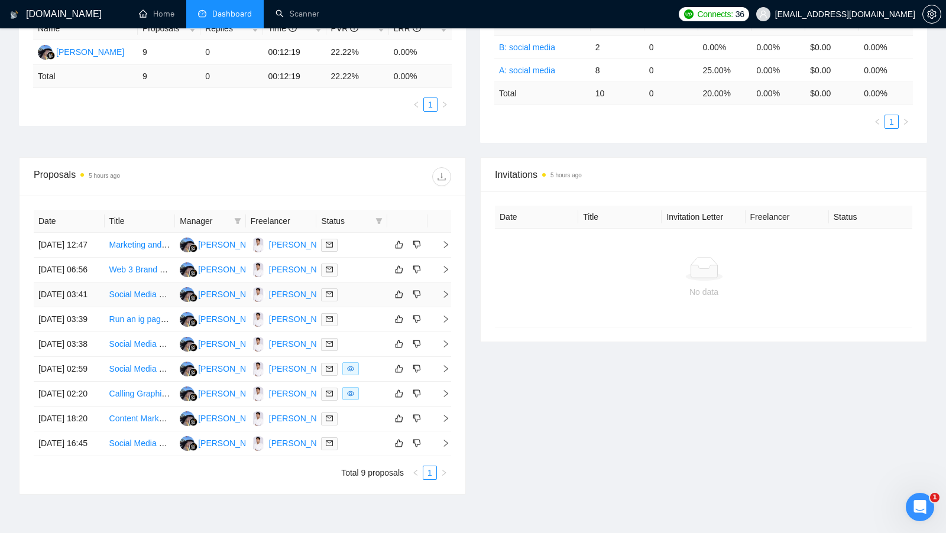
scroll to position [189, 0]
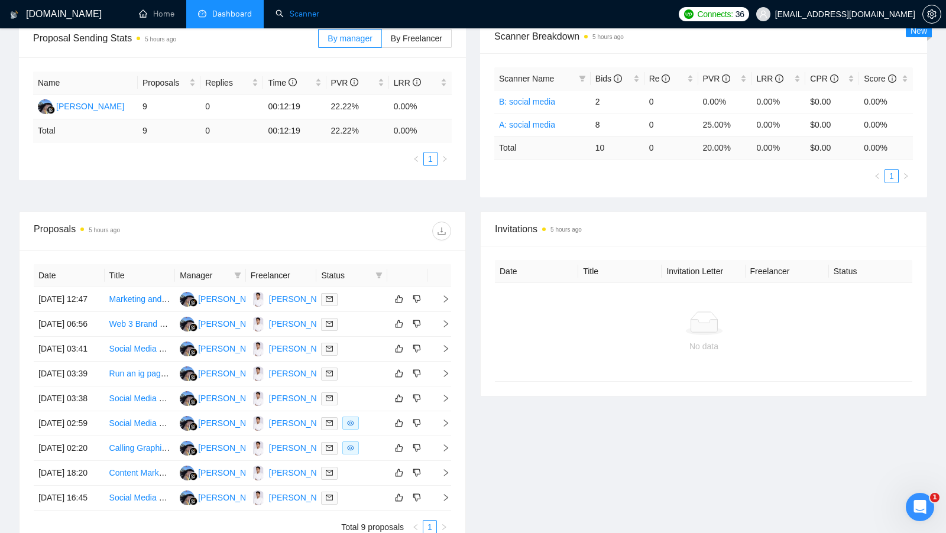
click at [276, 9] on link "Scanner" at bounding box center [298, 14] width 44 height 10
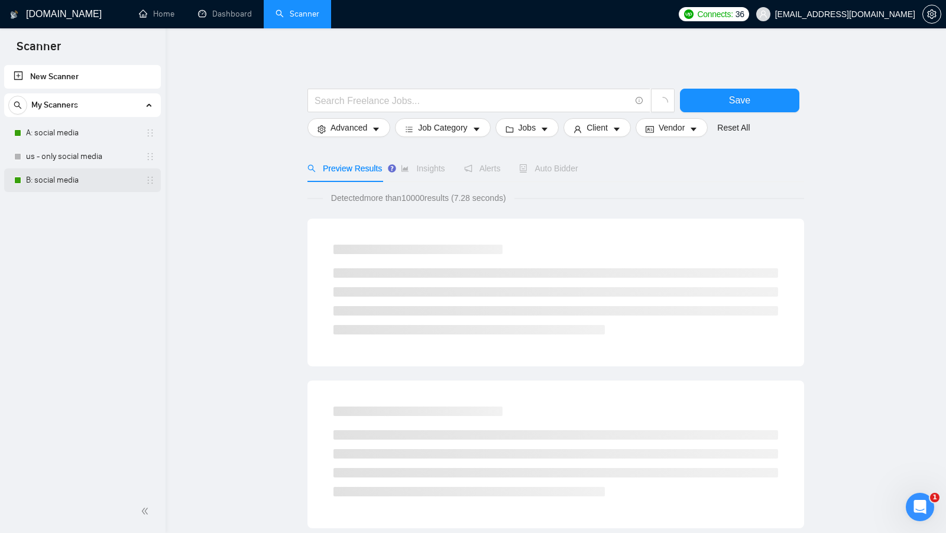
click at [66, 182] on link "B: social media" at bounding box center [82, 181] width 112 height 24
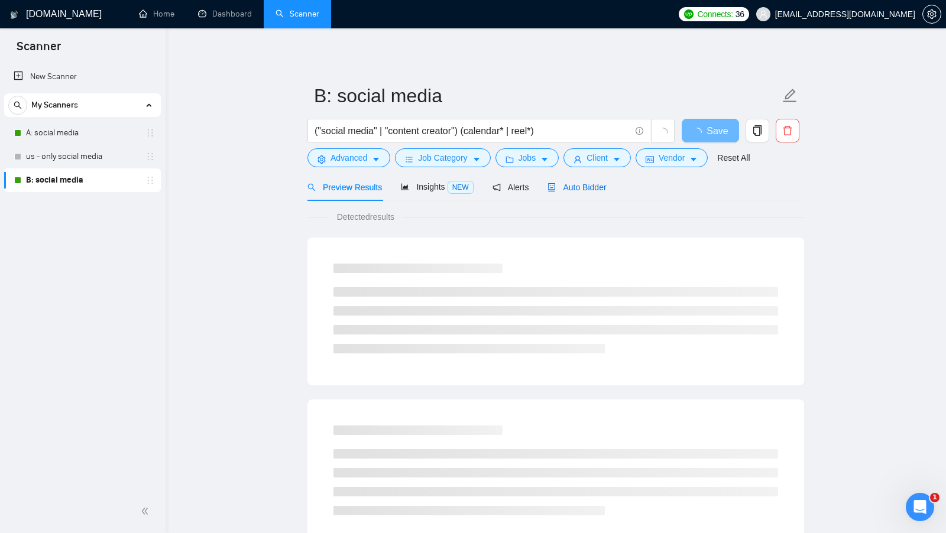
click at [606, 187] on span "Auto Bidder" at bounding box center [577, 187] width 59 height 9
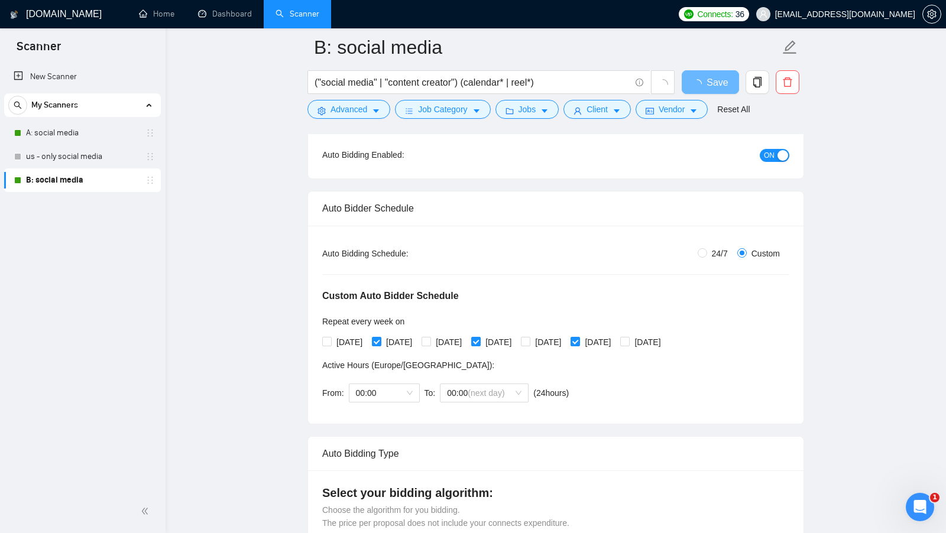
scroll to position [160, 0]
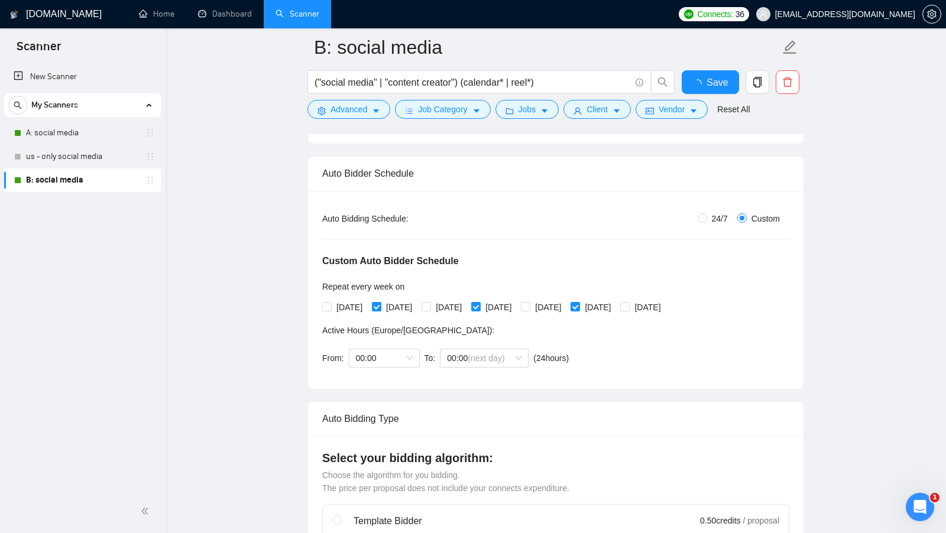
click at [104, 112] on div "My Scanners" at bounding box center [82, 105] width 148 height 24
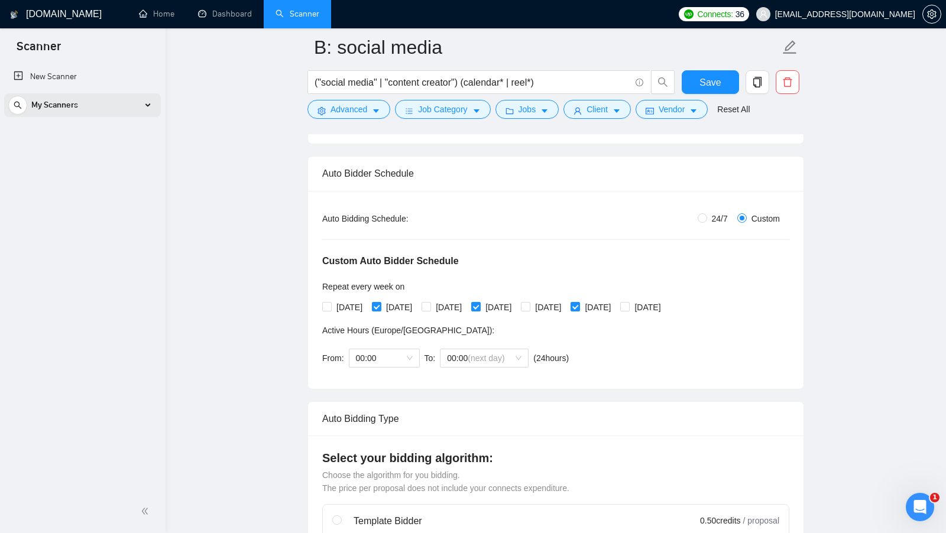
click at [102, 106] on div "My Scanners" at bounding box center [82, 105] width 148 height 24
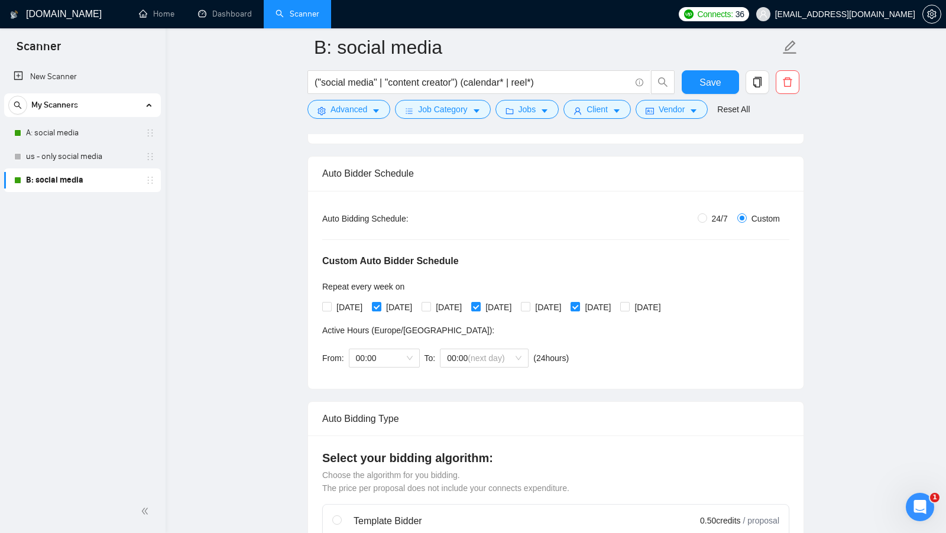
click at [102, 132] on link "A: social media" at bounding box center [82, 133] width 112 height 24
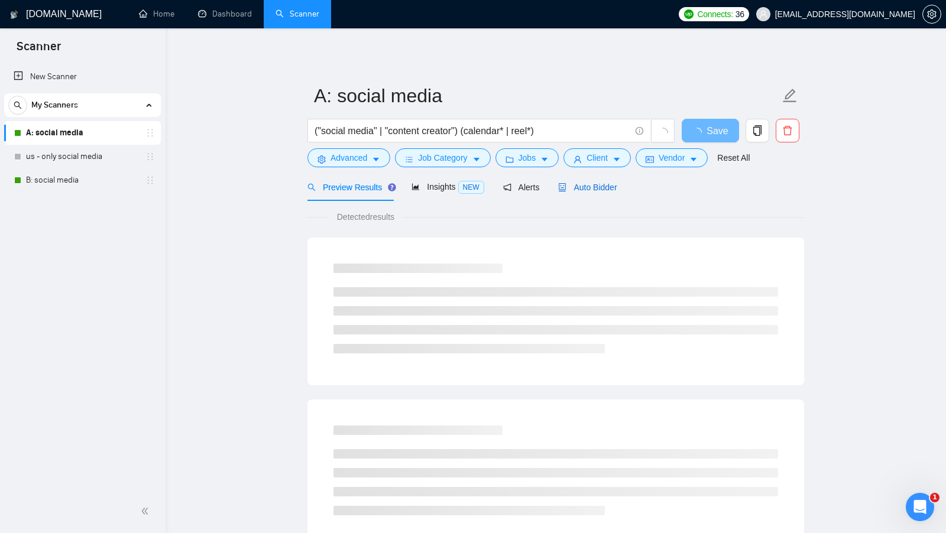
click at [600, 191] on span "Auto Bidder" at bounding box center [587, 187] width 59 height 9
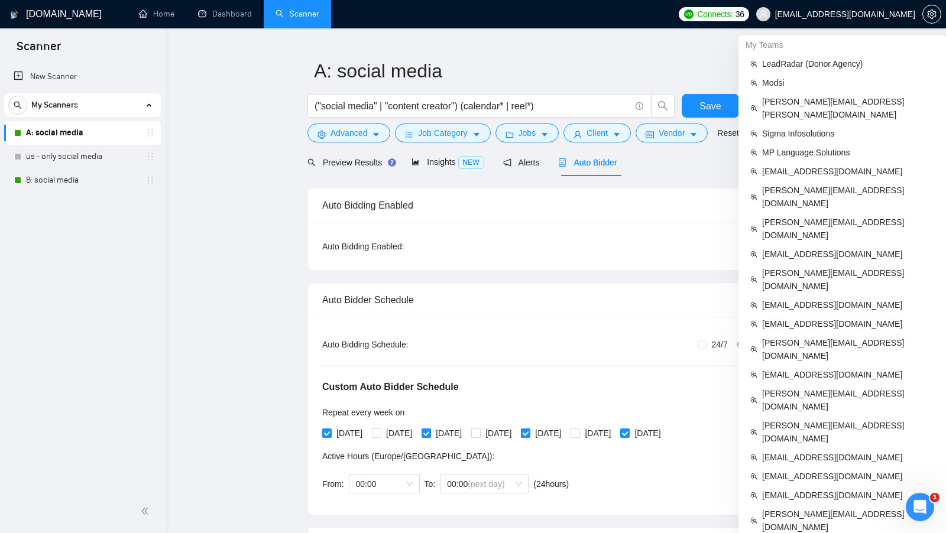
scroll to position [957, 0]
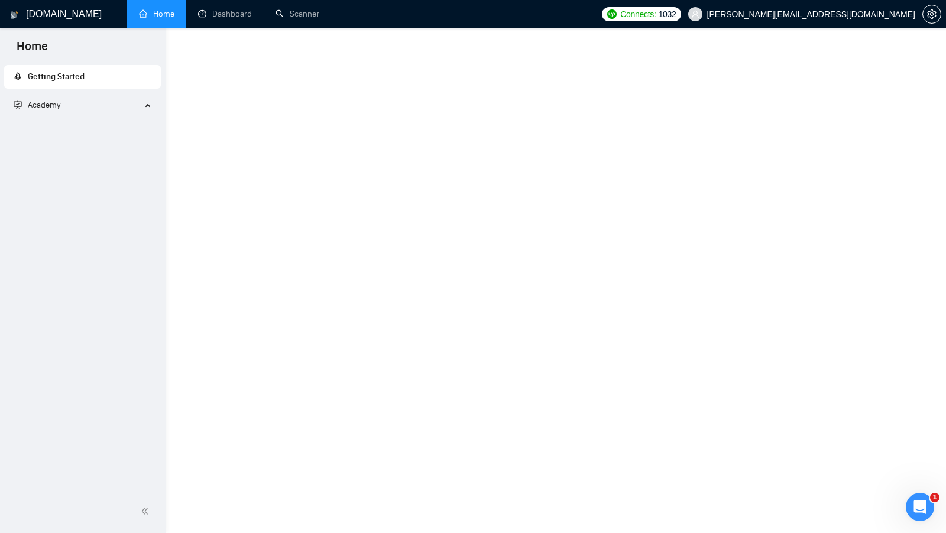
scroll to position [394, 0]
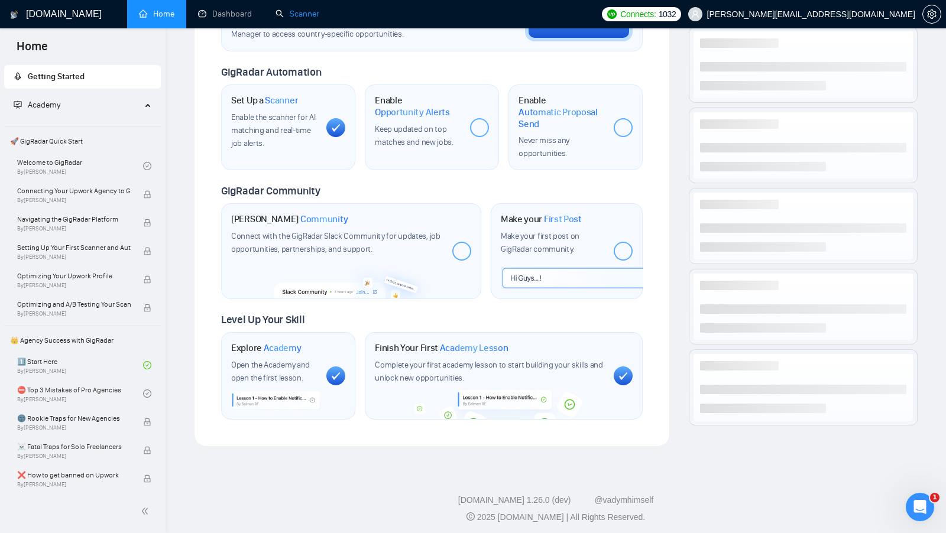
click at [303, 17] on link "Scanner" at bounding box center [298, 14] width 44 height 10
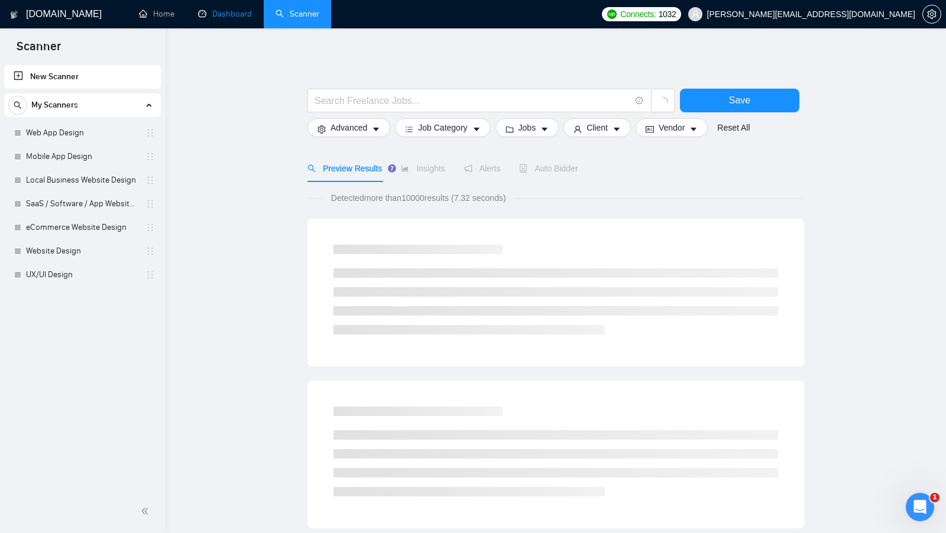
click at [224, 15] on link "Dashboard" at bounding box center [225, 14] width 54 height 10
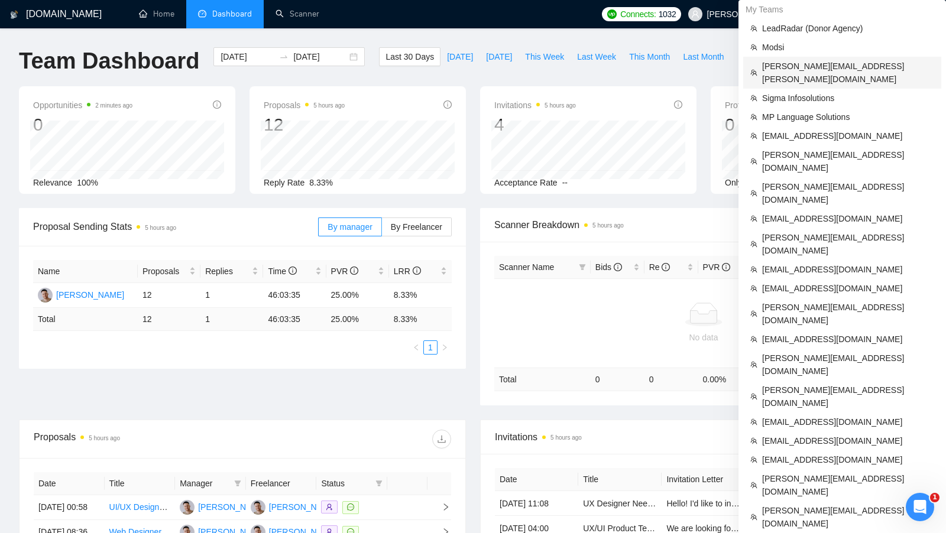
scroll to position [798, 0]
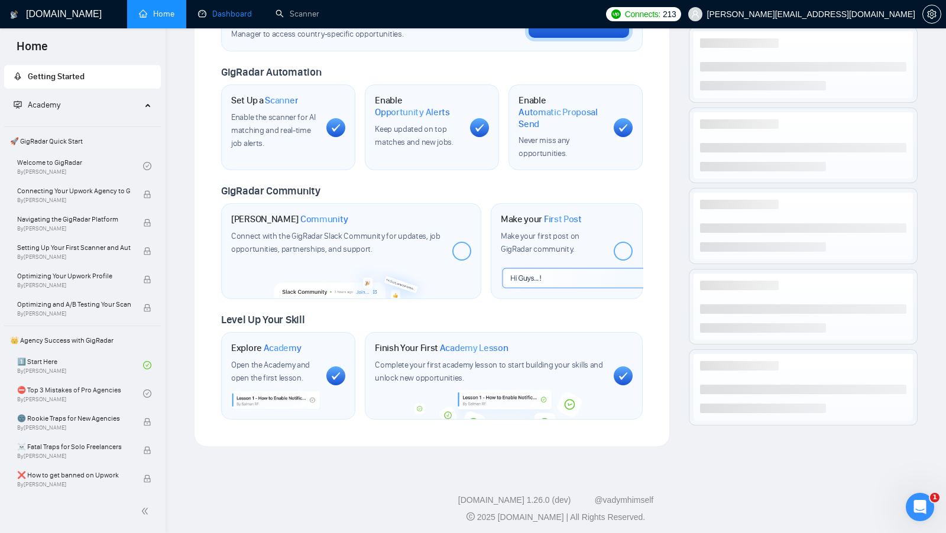
click at [208, 14] on link "Dashboard" at bounding box center [225, 14] width 54 height 10
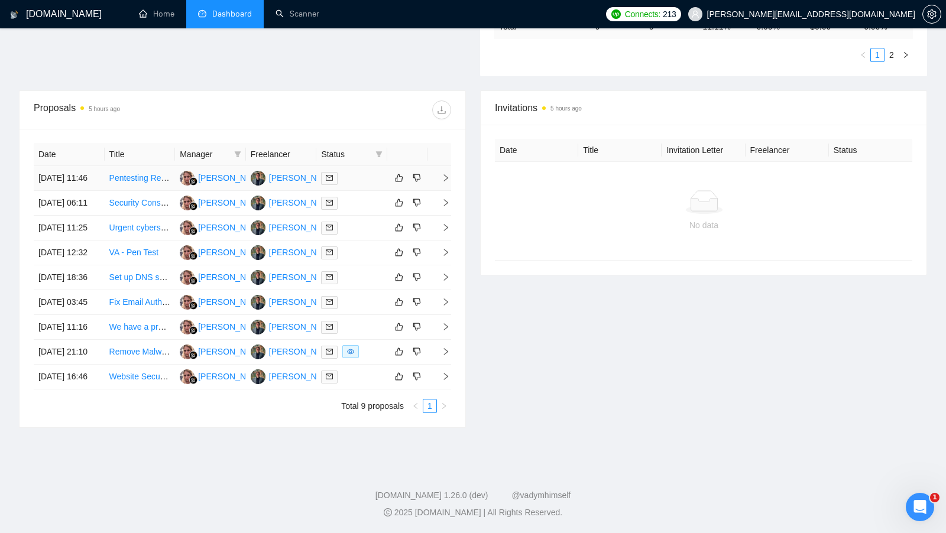
scroll to position [387, 0]
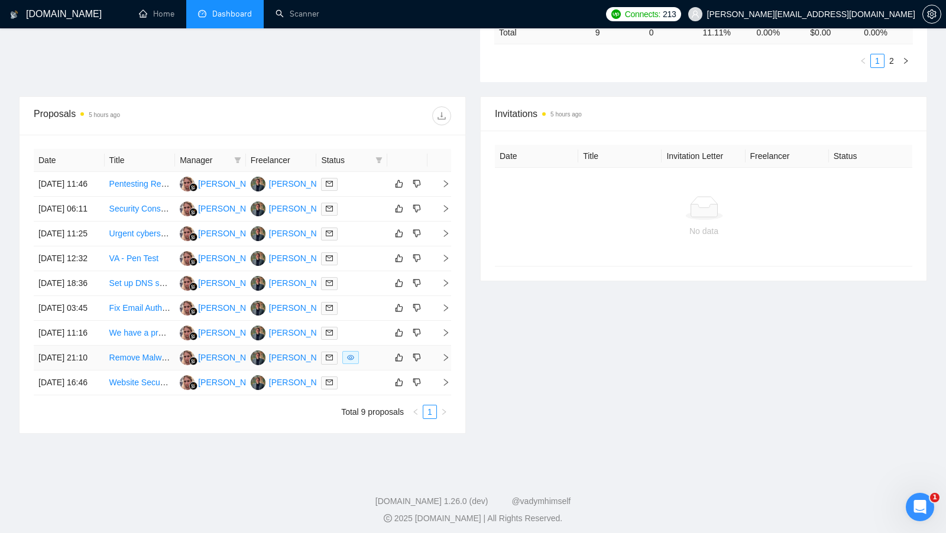
click at [371, 365] on div at bounding box center [352, 358] width 62 height 14
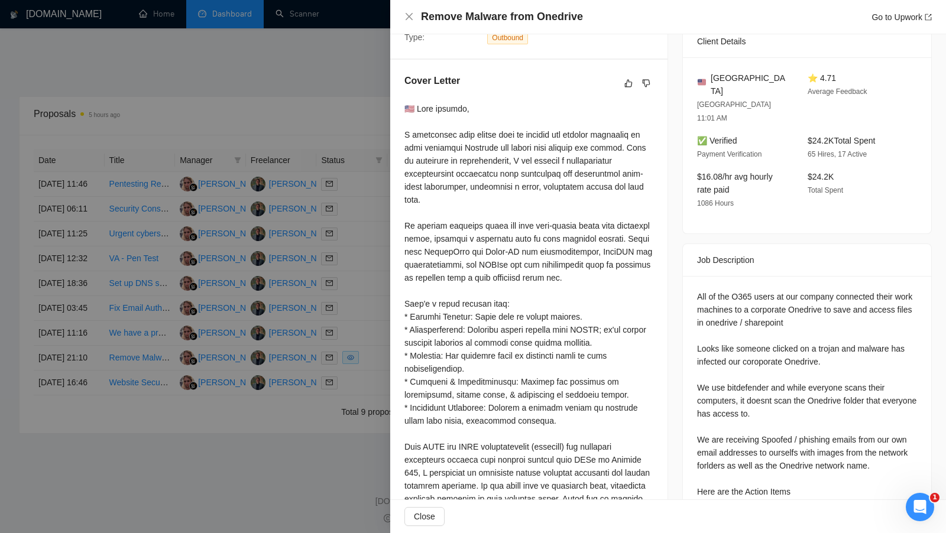
scroll to position [297, 0]
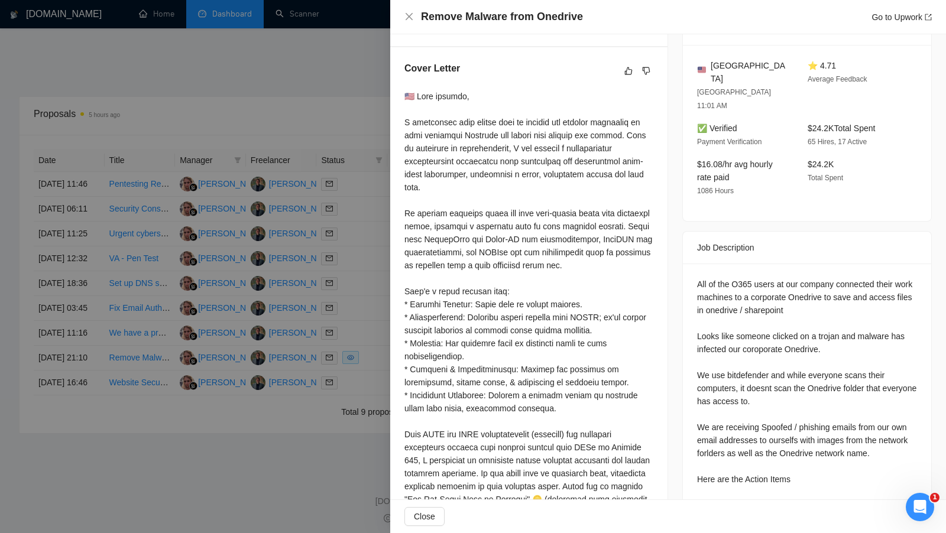
click at [309, 112] on div at bounding box center [473, 266] width 946 height 533
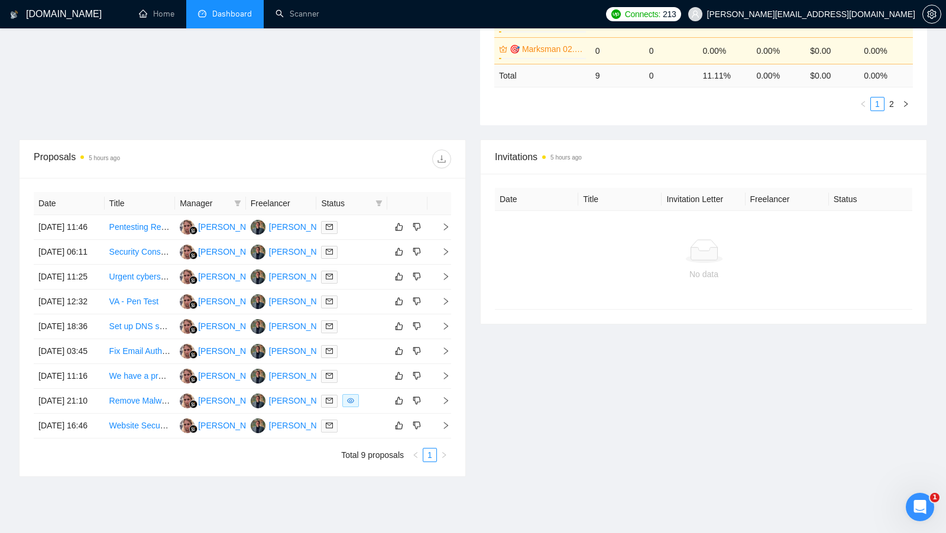
scroll to position [278, 0]
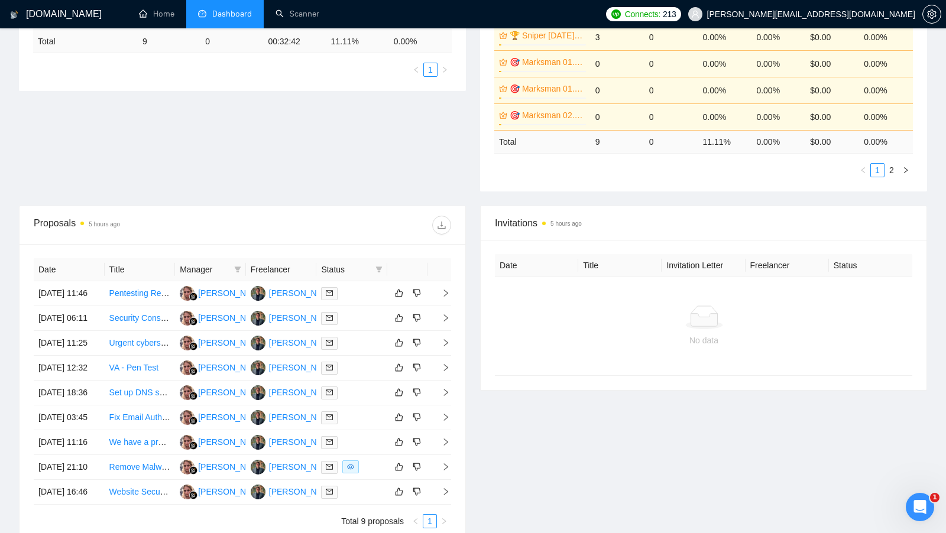
click at [265, 70] on ul "1" at bounding box center [242, 70] width 419 height 14
click at [304, 19] on link "Scanner" at bounding box center [298, 14] width 44 height 10
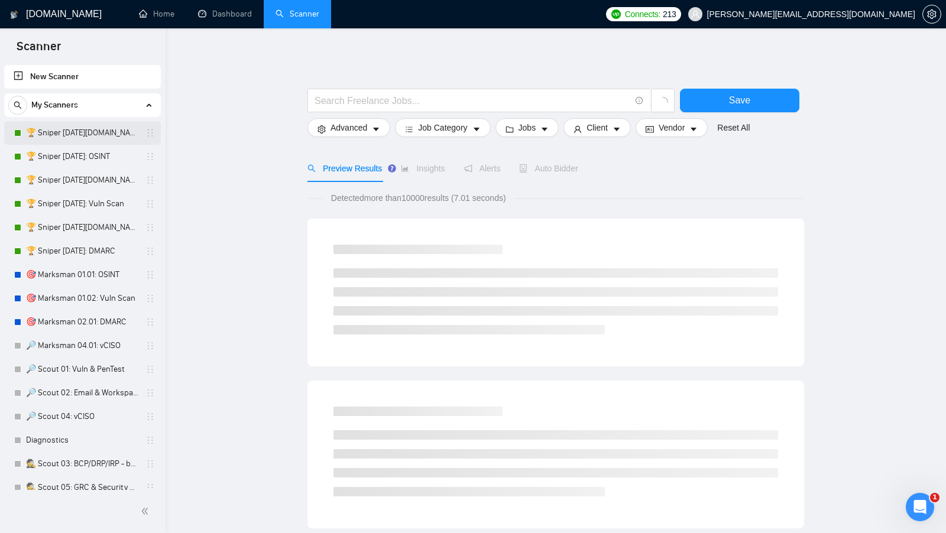
click at [93, 135] on link "🏆 Sniper [DATE][DOMAIN_NAME]: OSINT" at bounding box center [82, 133] width 112 height 24
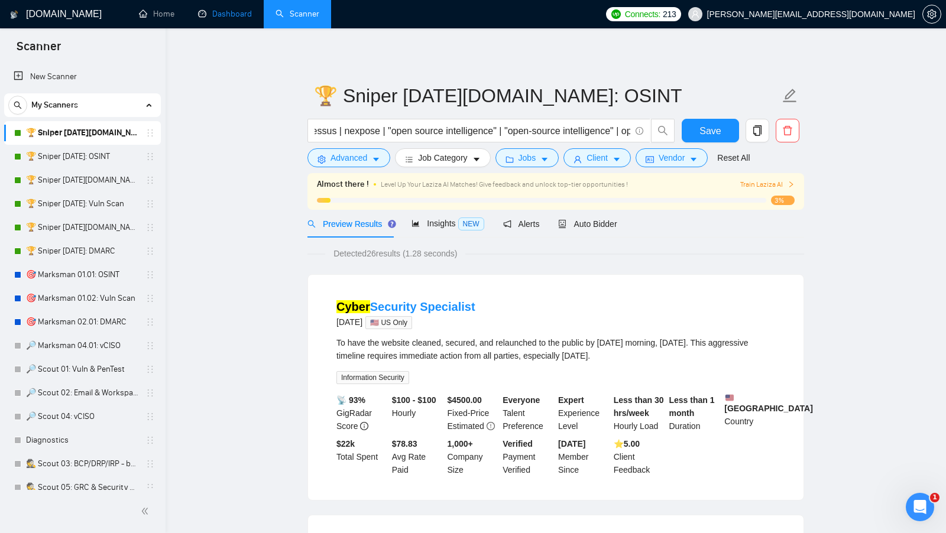
click at [229, 19] on link "Dashboard" at bounding box center [225, 14] width 54 height 10
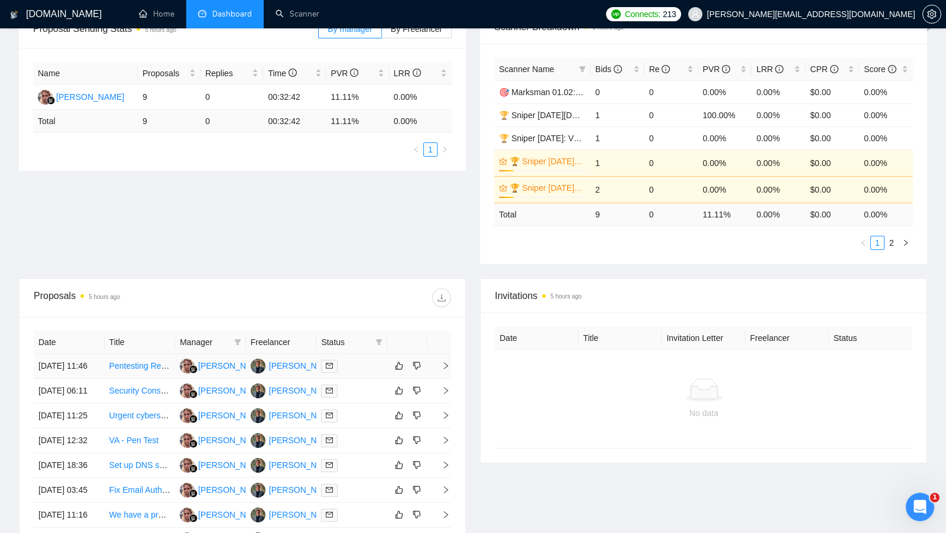
scroll to position [209, 0]
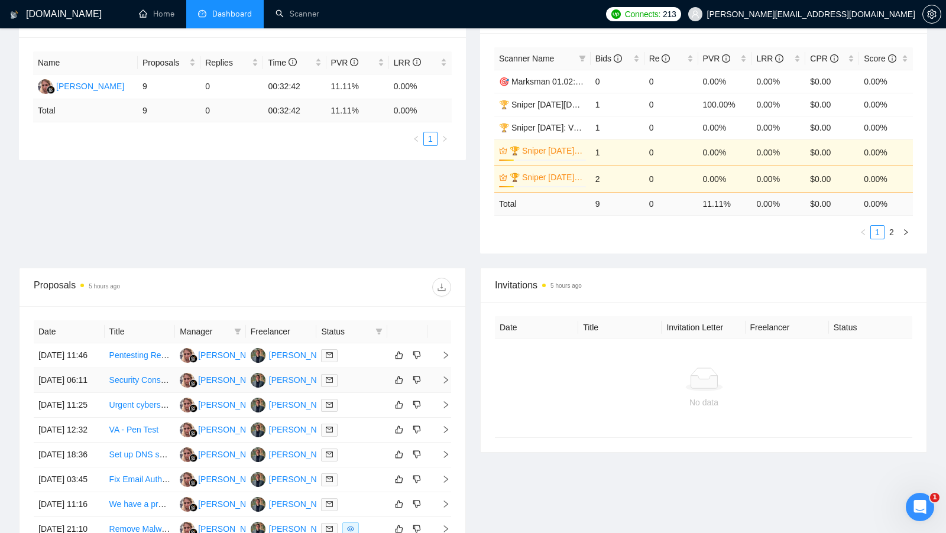
click at [377, 387] on div at bounding box center [352, 381] width 62 height 14
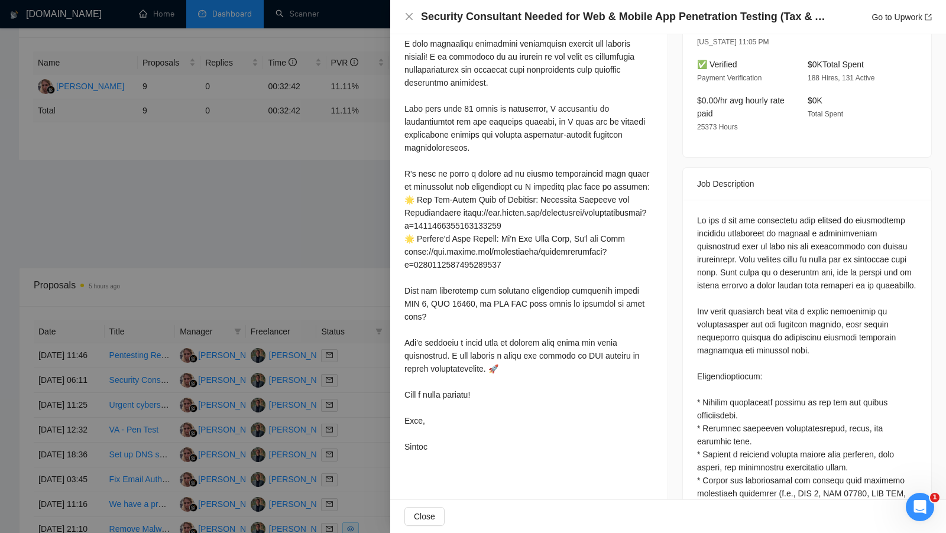
scroll to position [371, 0]
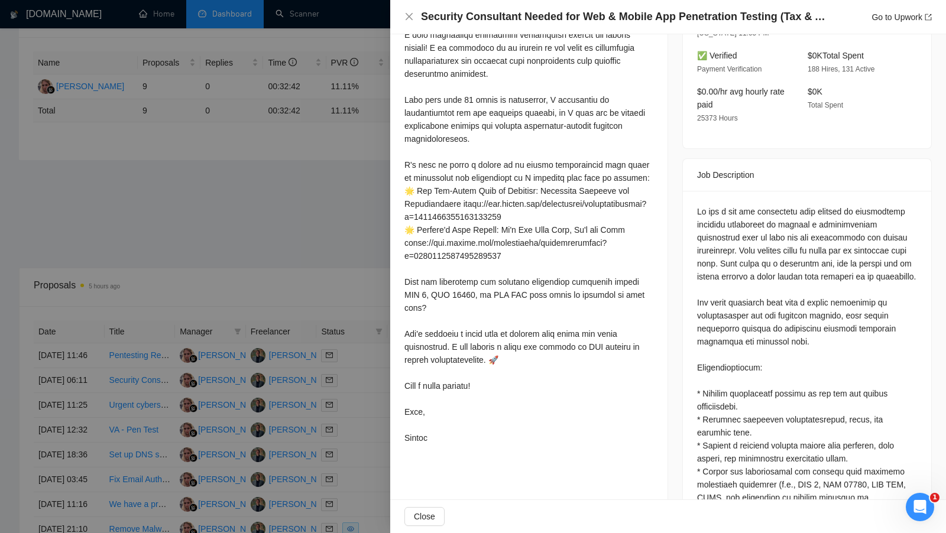
click at [276, 234] on div at bounding box center [473, 266] width 946 height 533
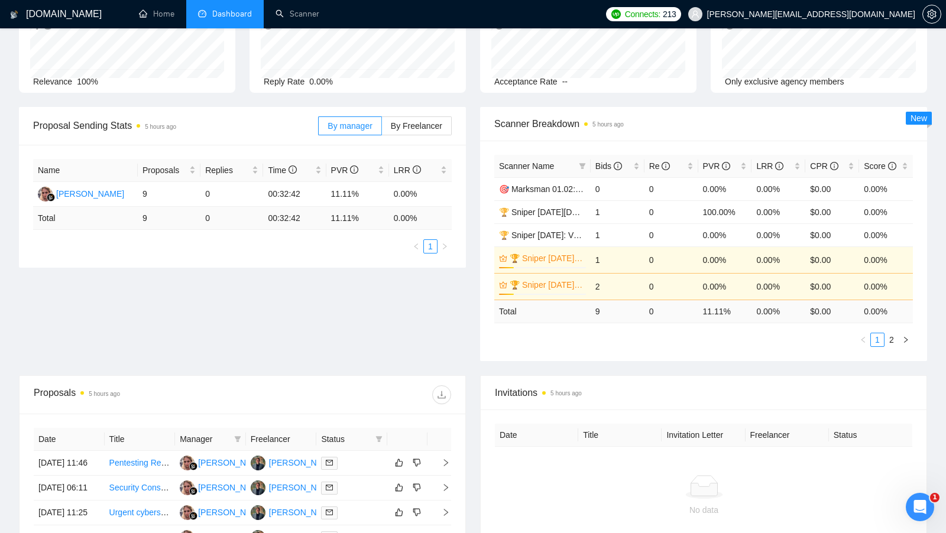
scroll to position [99, 0]
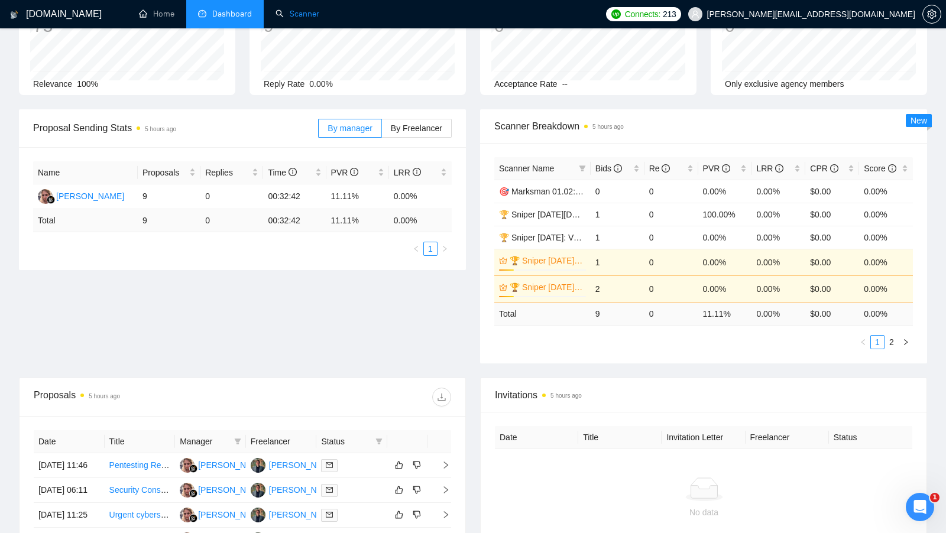
click at [286, 18] on link "Scanner" at bounding box center [298, 14] width 44 height 10
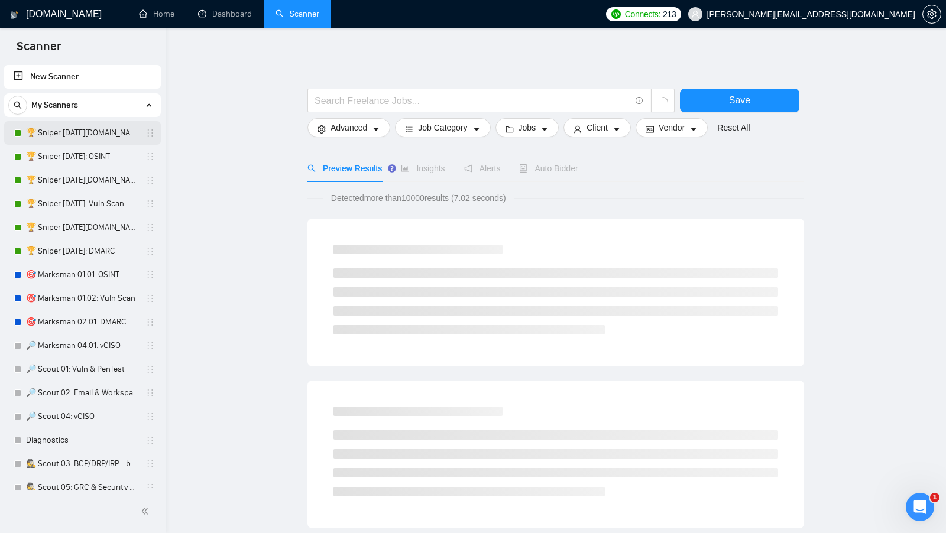
click at [105, 144] on link "🏆 Sniper [DATE][DOMAIN_NAME]: OSINT" at bounding box center [82, 133] width 112 height 24
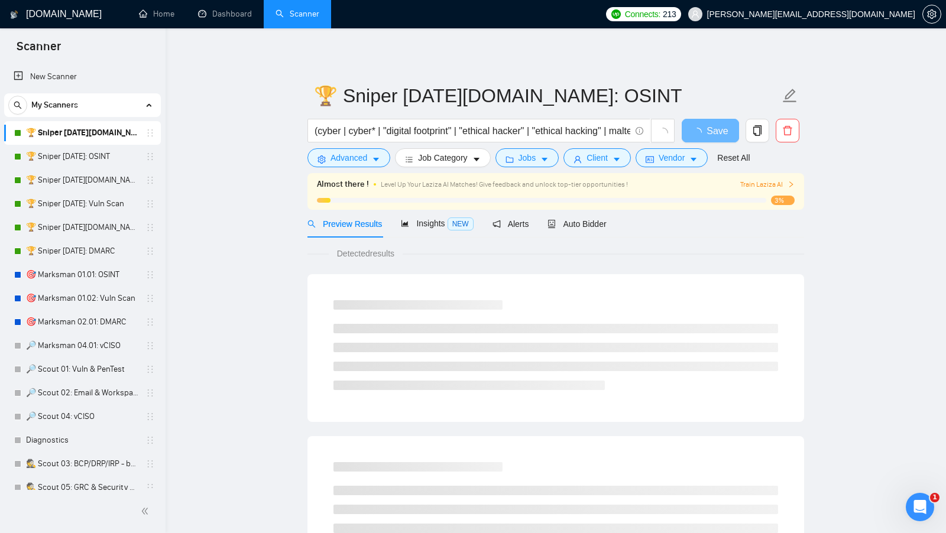
click at [550, 222] on div "Preview Results Insights NEW Alerts Auto Bidder" at bounding box center [457, 224] width 299 height 28
click at [594, 224] on span "Auto Bidder" at bounding box center [577, 223] width 59 height 9
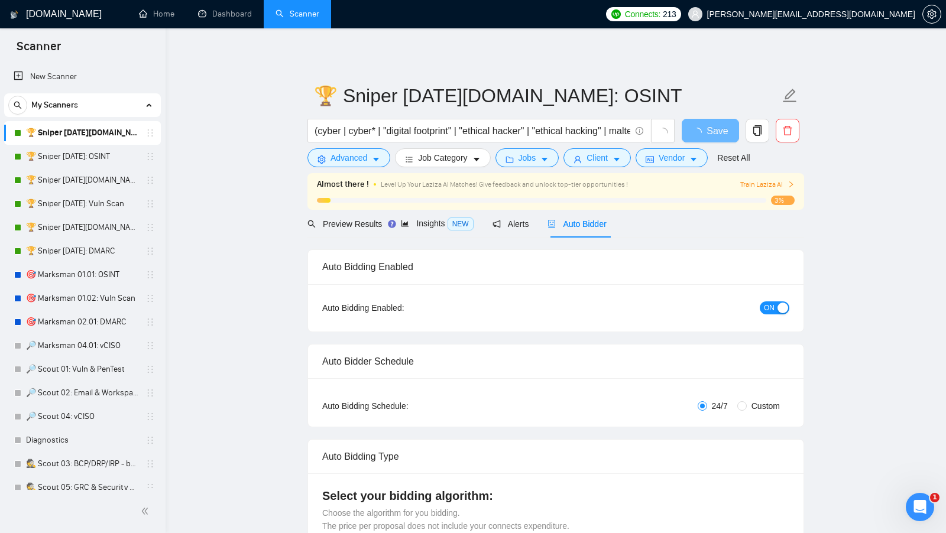
click at [594, 224] on span "Auto Bidder" at bounding box center [577, 223] width 59 height 9
checkbox input "true"
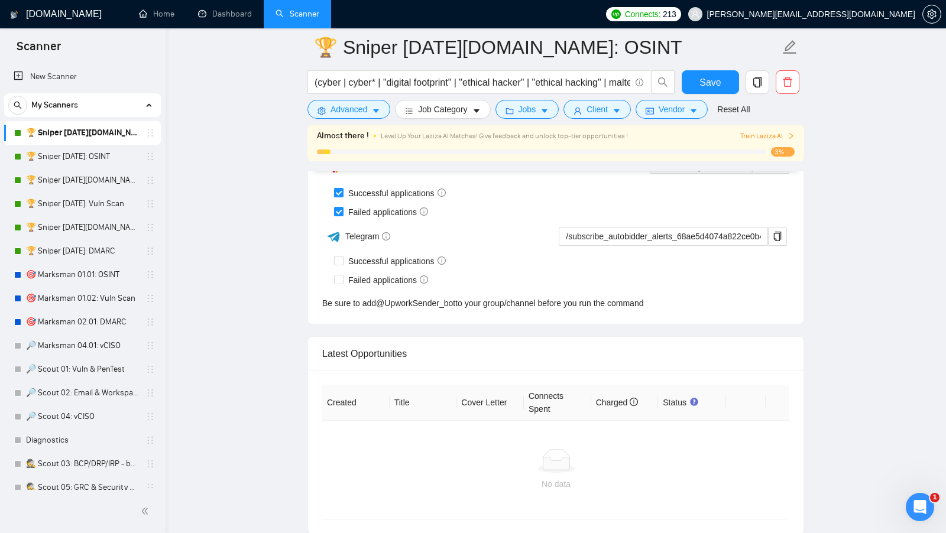
scroll to position [2938, 0]
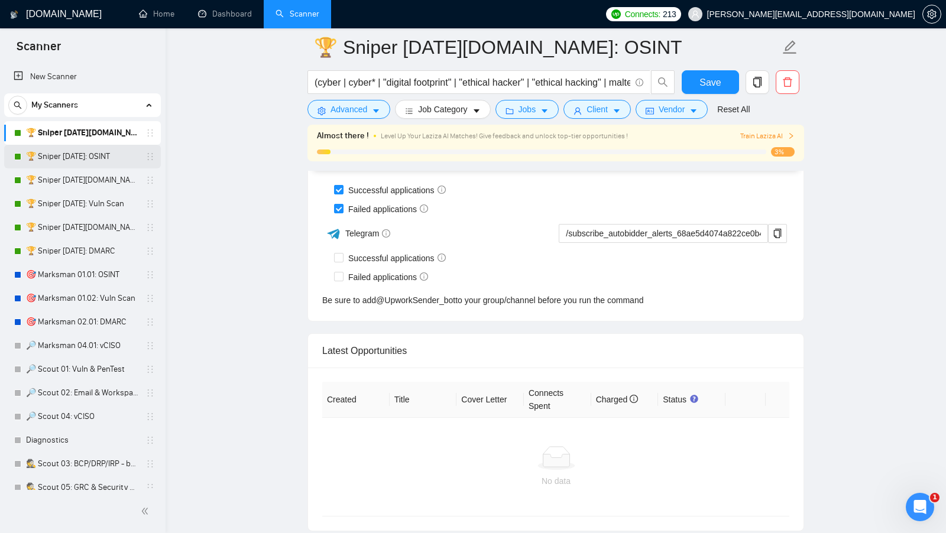
click at [95, 149] on link "🏆 Sniper [DATE]: OSINT" at bounding box center [82, 157] width 112 height 24
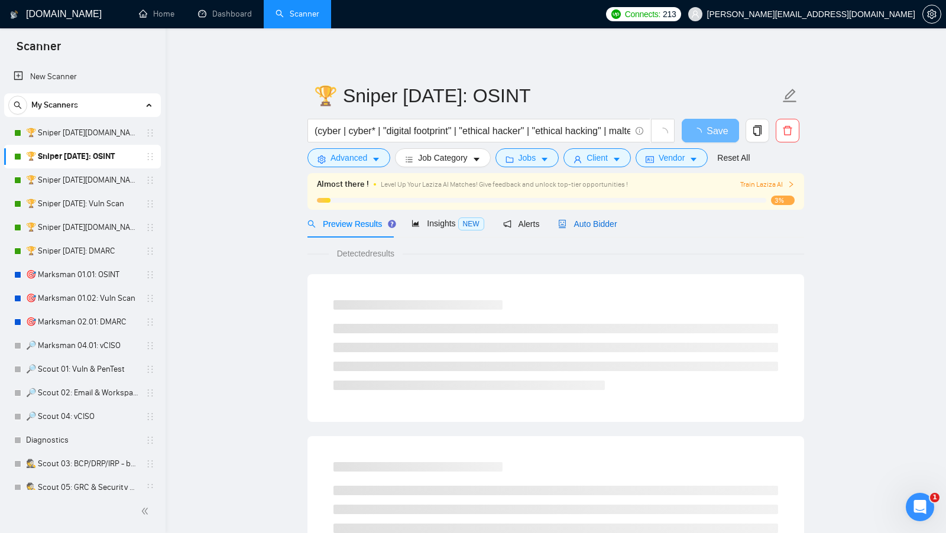
click at [585, 224] on span "Auto Bidder" at bounding box center [587, 223] width 59 height 9
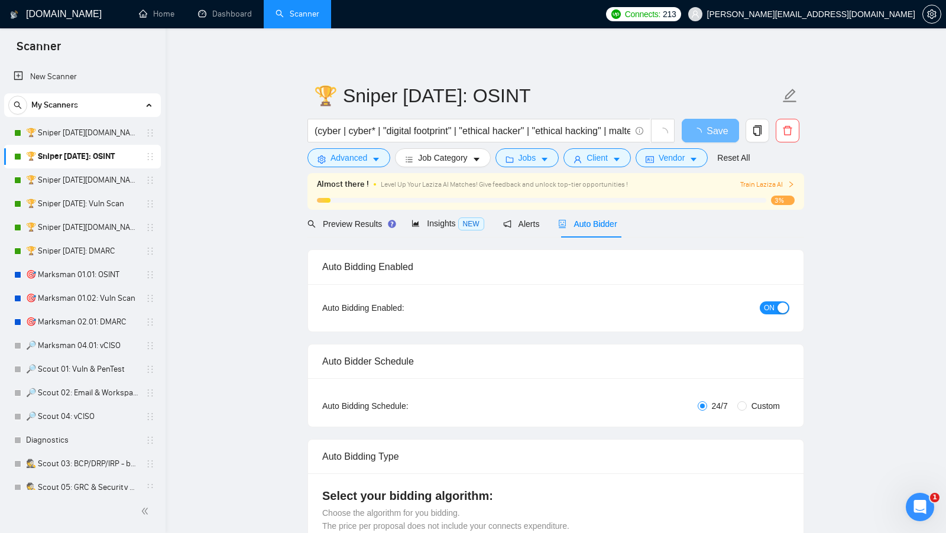
checkbox input "true"
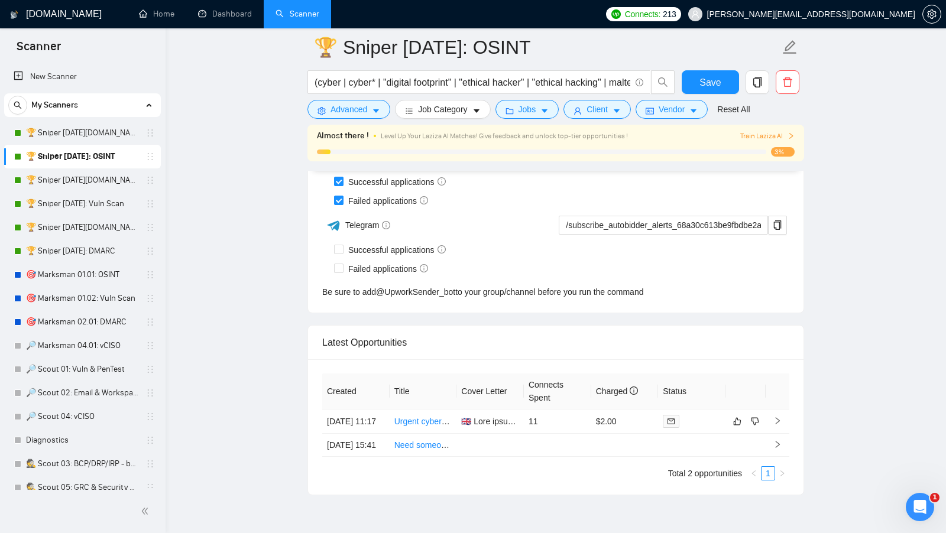
scroll to position [2989, 0]
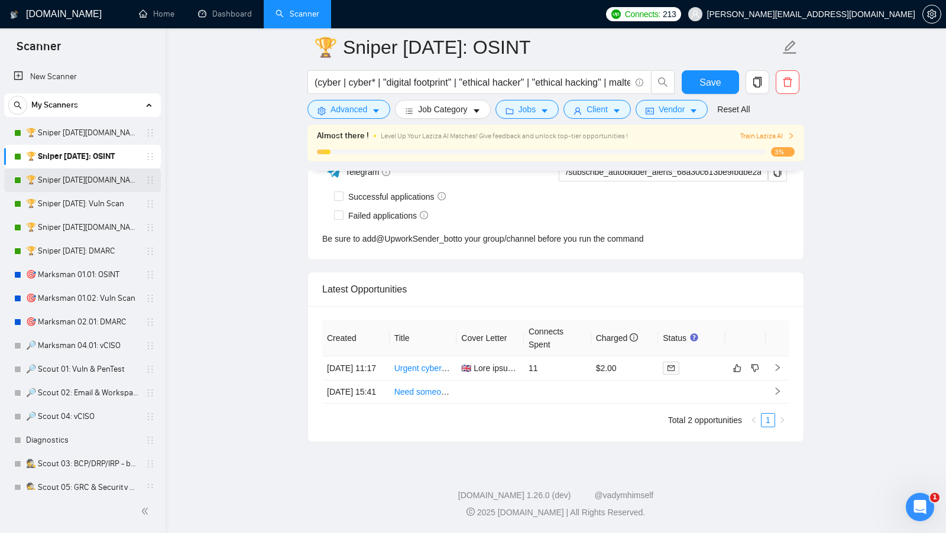
click at [84, 187] on link "🏆 Sniper [DATE][DOMAIN_NAME]: Vuln Scan" at bounding box center [82, 181] width 112 height 24
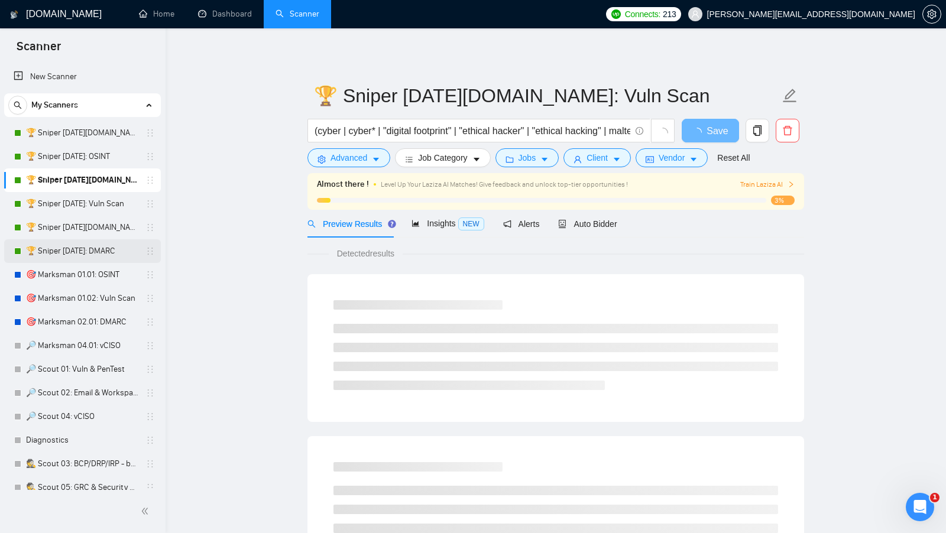
scroll to position [198, 0]
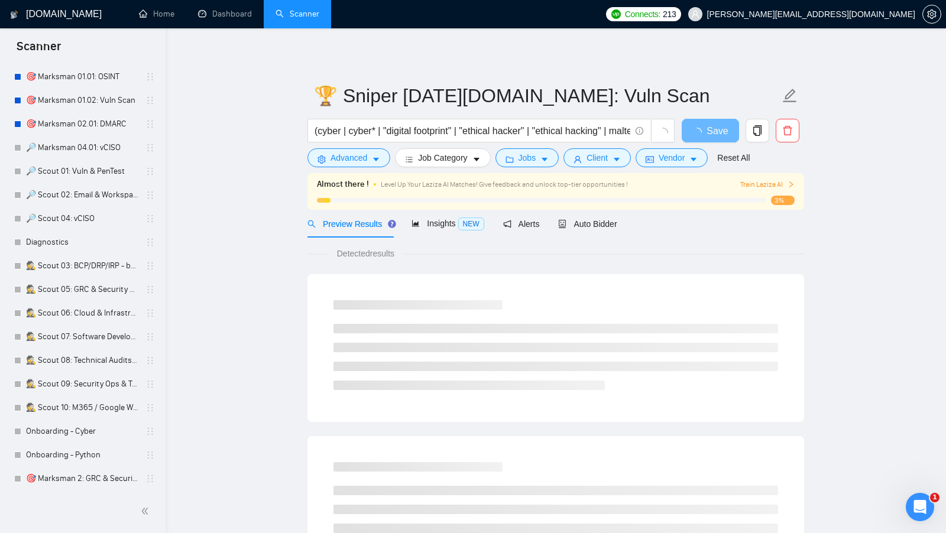
click at [603, 219] on span "Auto Bidder" at bounding box center [587, 223] width 59 height 9
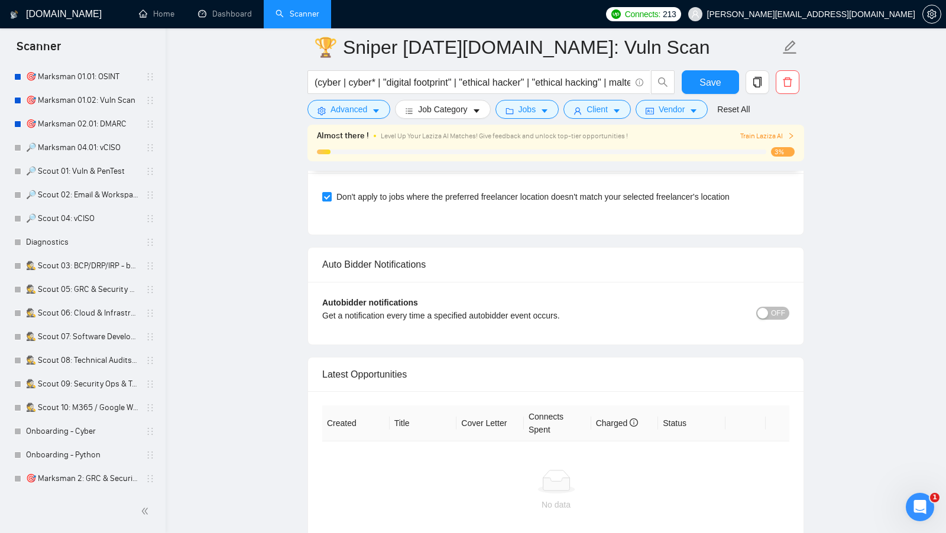
scroll to position [2833, 0]
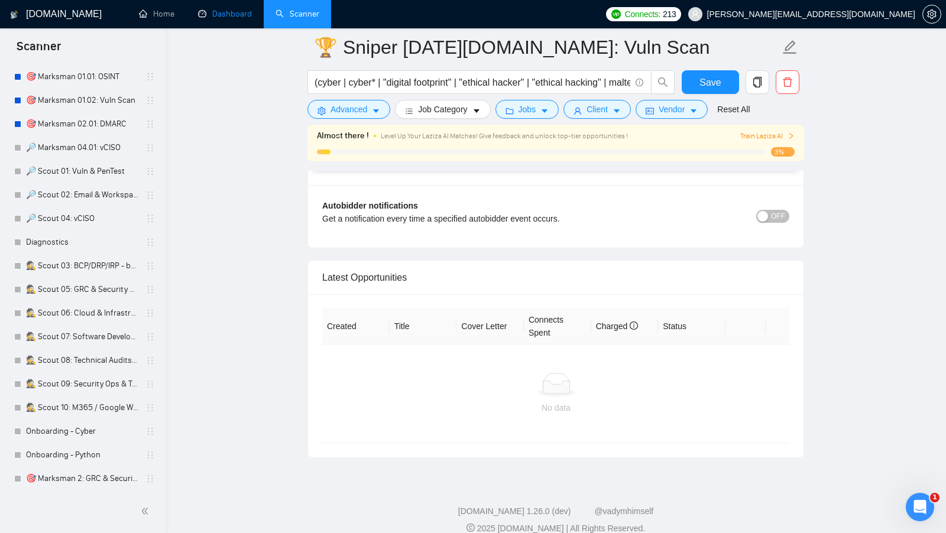
click at [239, 14] on link "Dashboard" at bounding box center [225, 14] width 54 height 10
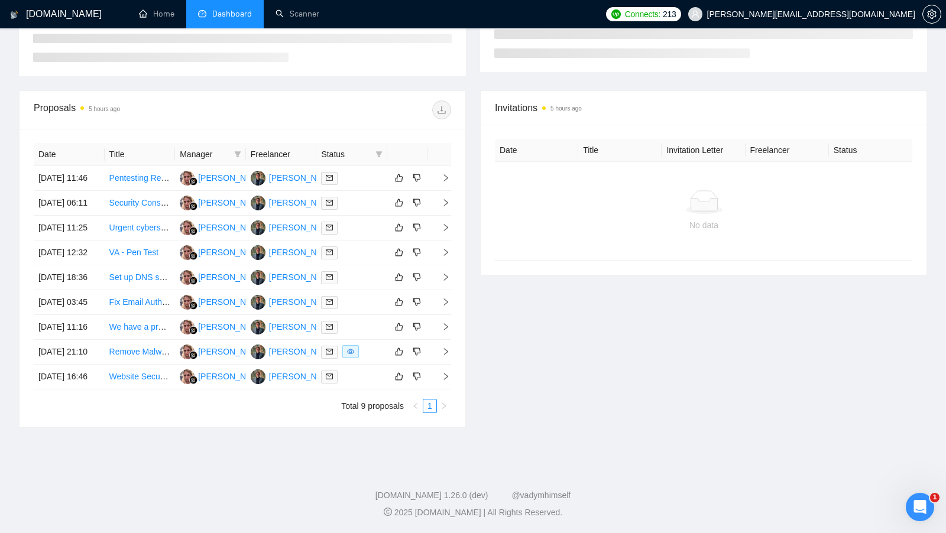
scroll to position [178, 0]
